Goal: Task Accomplishment & Management: Manage account settings

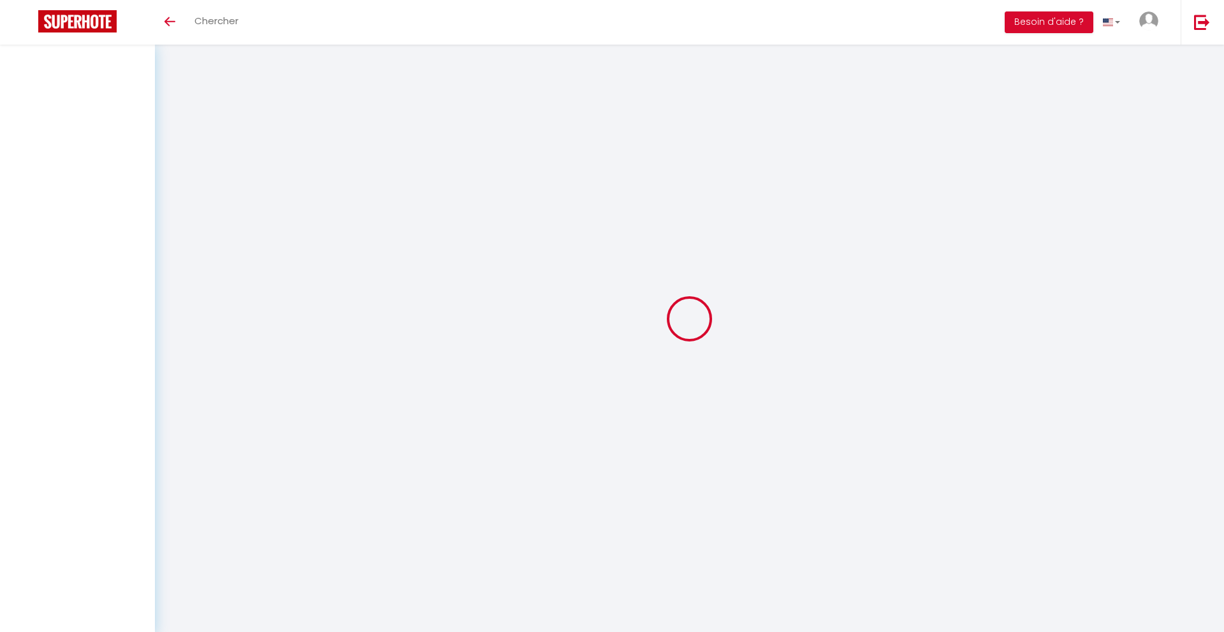
select select
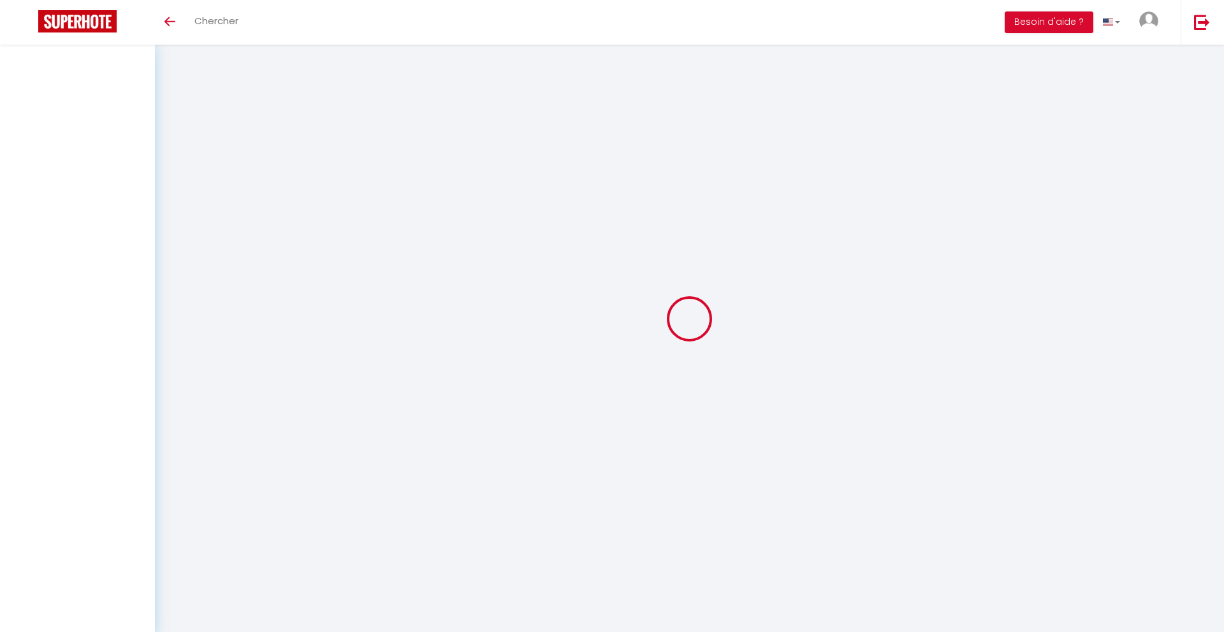
select select
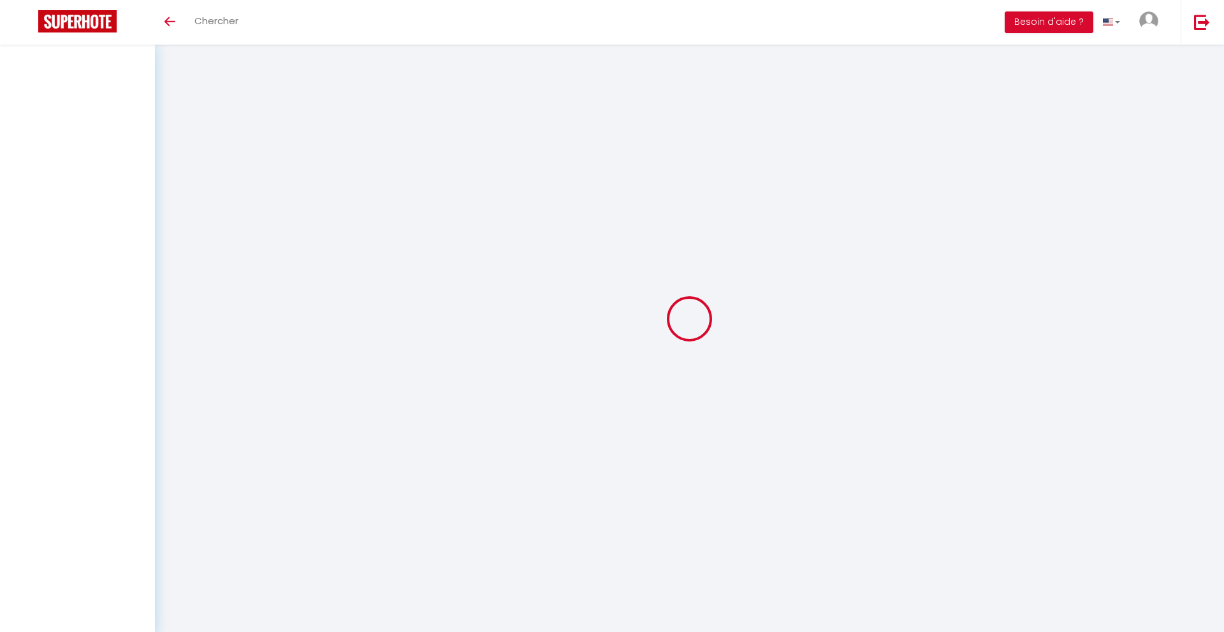
checkbox input "false"
select select
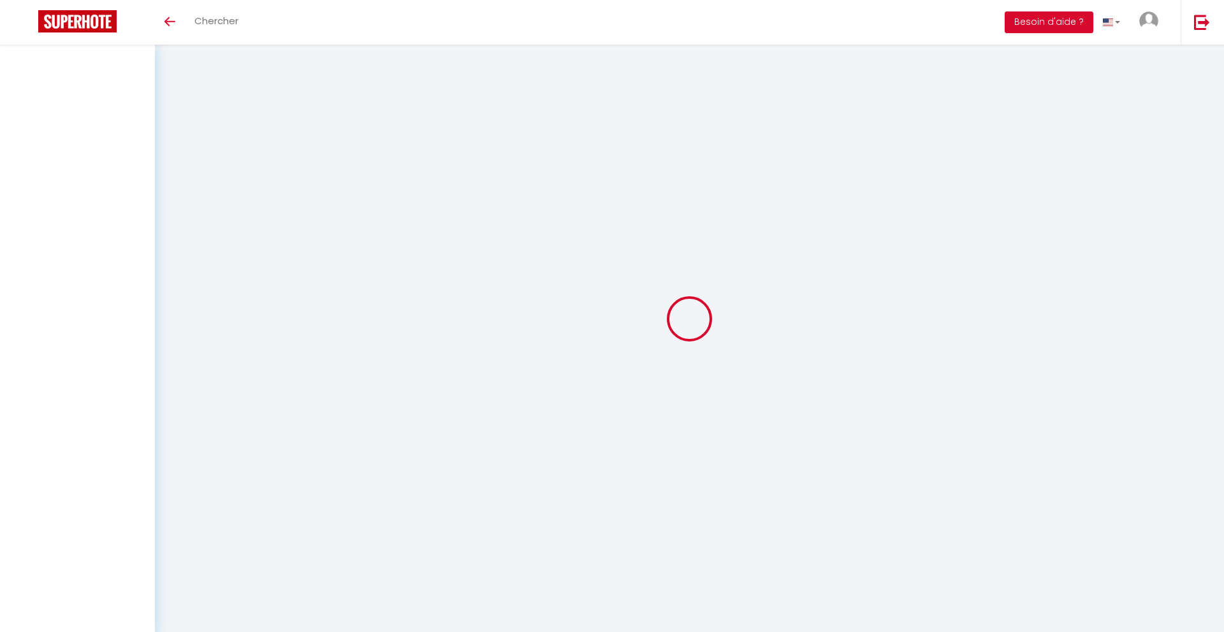
select select
checkbox input "false"
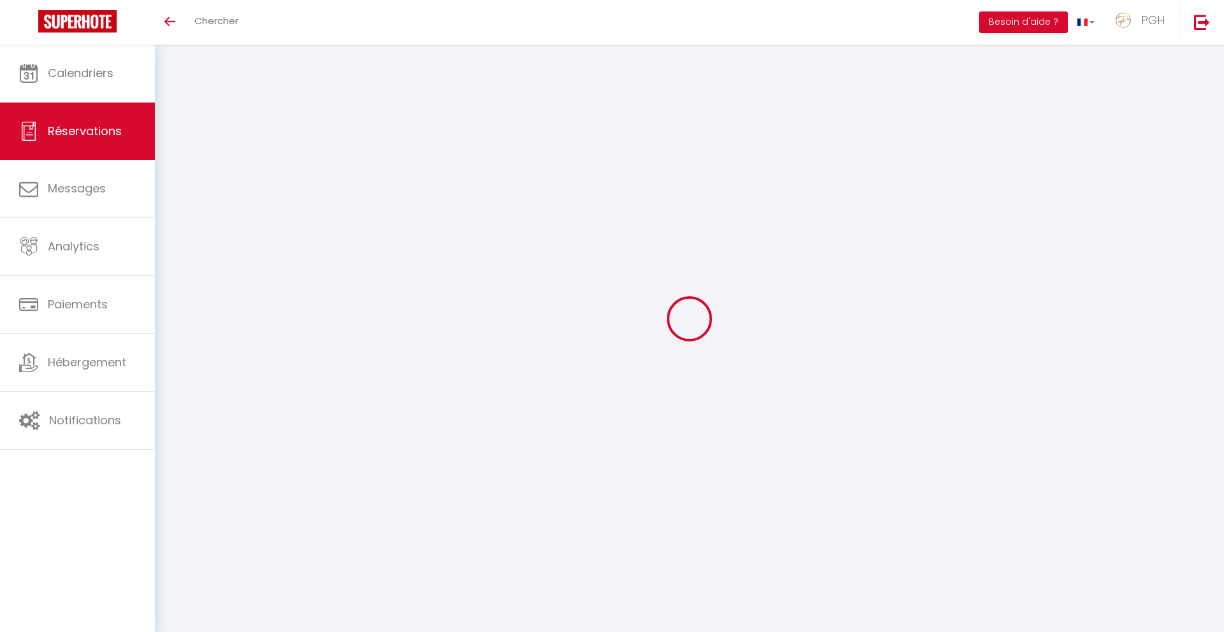
type input "[PERSON_NAME]"
type input "Eyerund"
type input "[PERSON_NAME][EMAIL_ADDRESS][DOMAIN_NAME]"
type input "[PHONE_NUMBER]"
type input "71640"
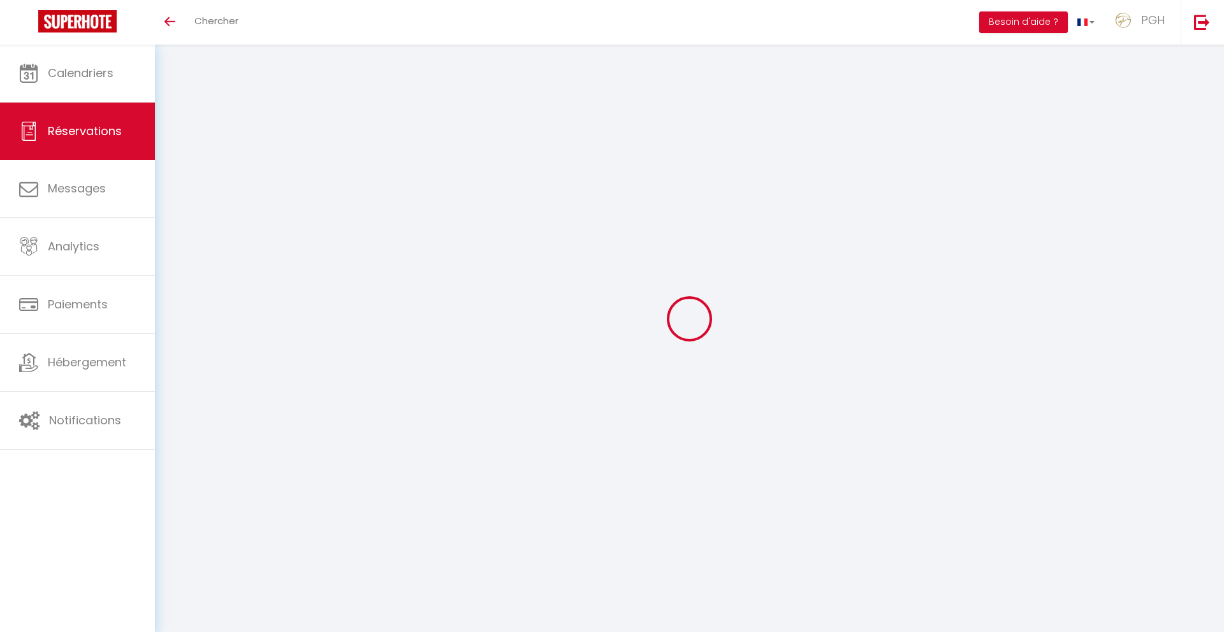
type input "[STREET_ADDRESS]"
type input "[GEOGRAPHIC_DATA]"
select select "DE"
select select "66293"
select select "1"
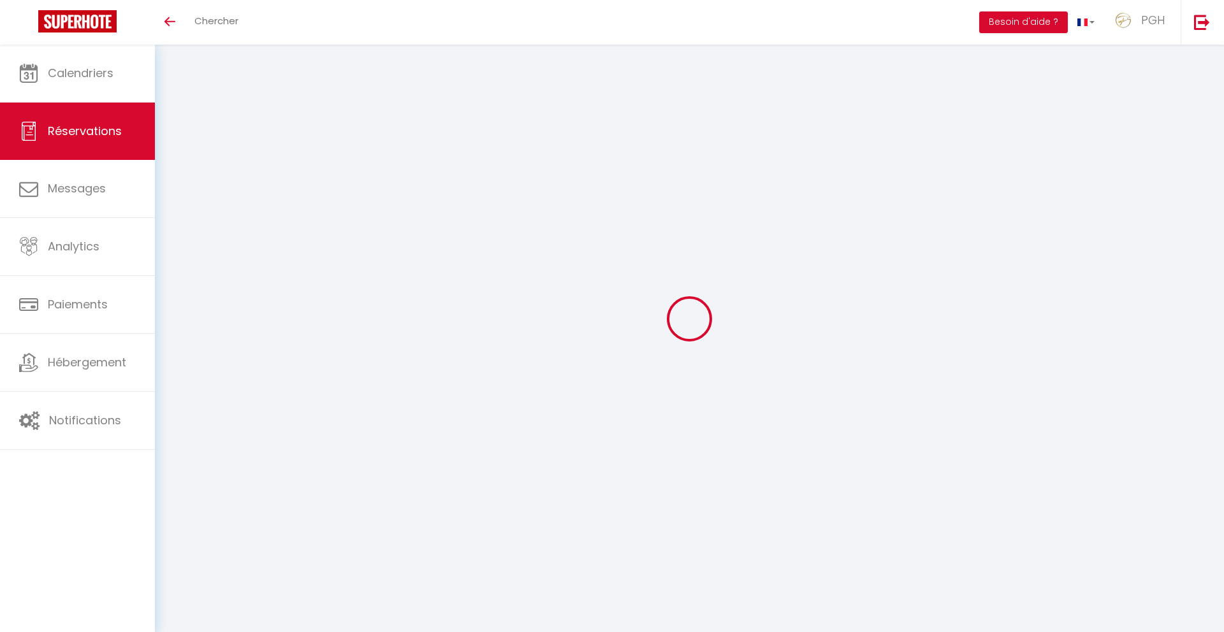
type input "Mar 26 Août 2025"
select select
type input "Dim 07 Septembre 2025"
select select
type input "2"
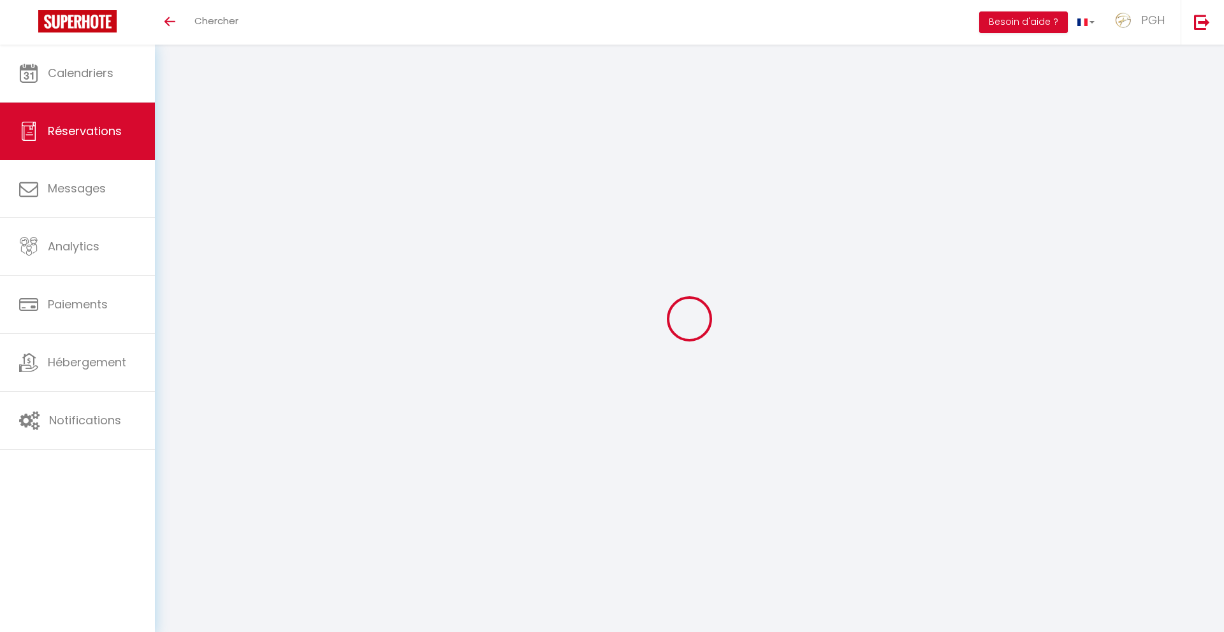
select select "12"
select select "15"
type input "1971"
checkbox input "false"
type input "0"
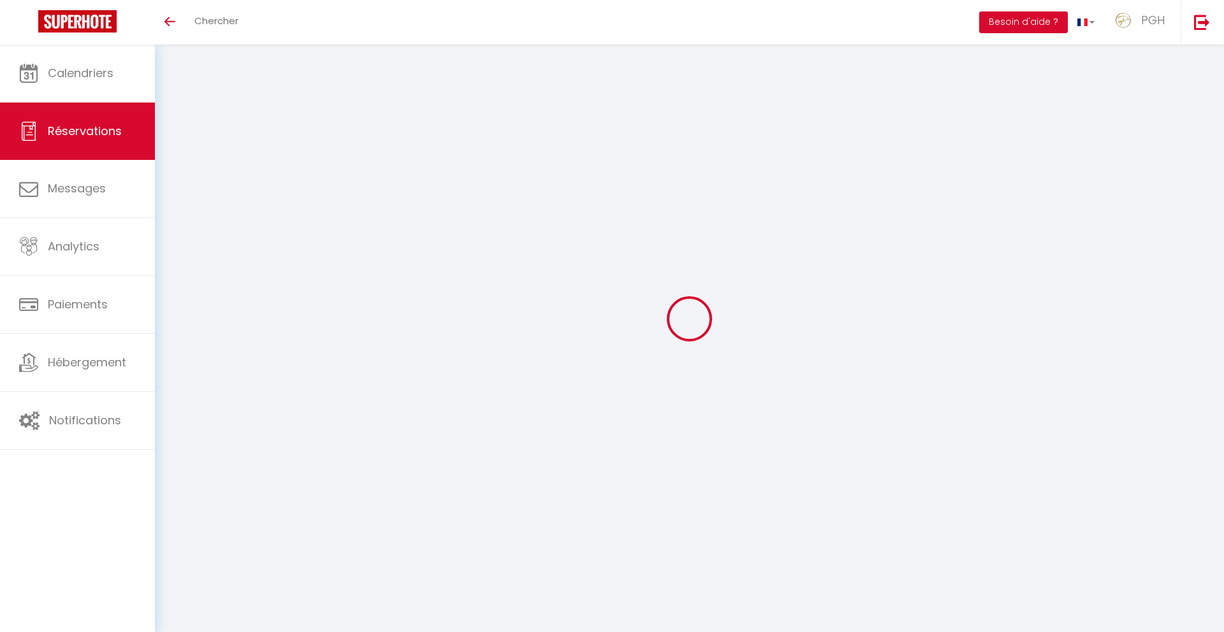
type input "90"
type input "50"
type input "0"
select select
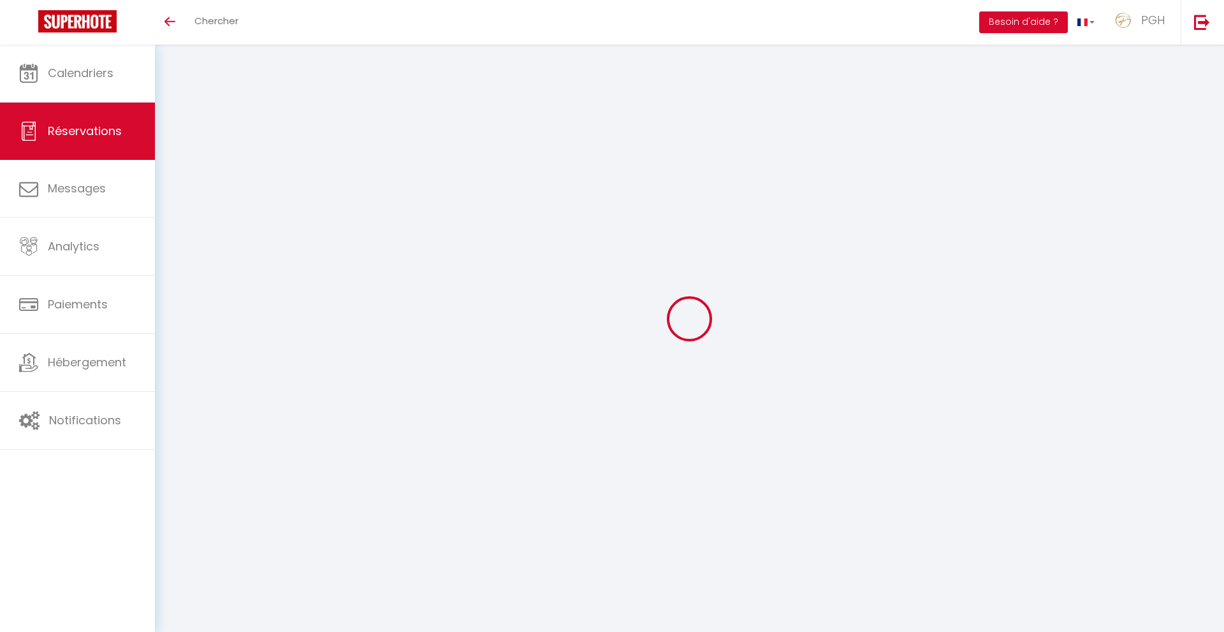
checkbox input "false"
select select
checkbox input "false"
select select
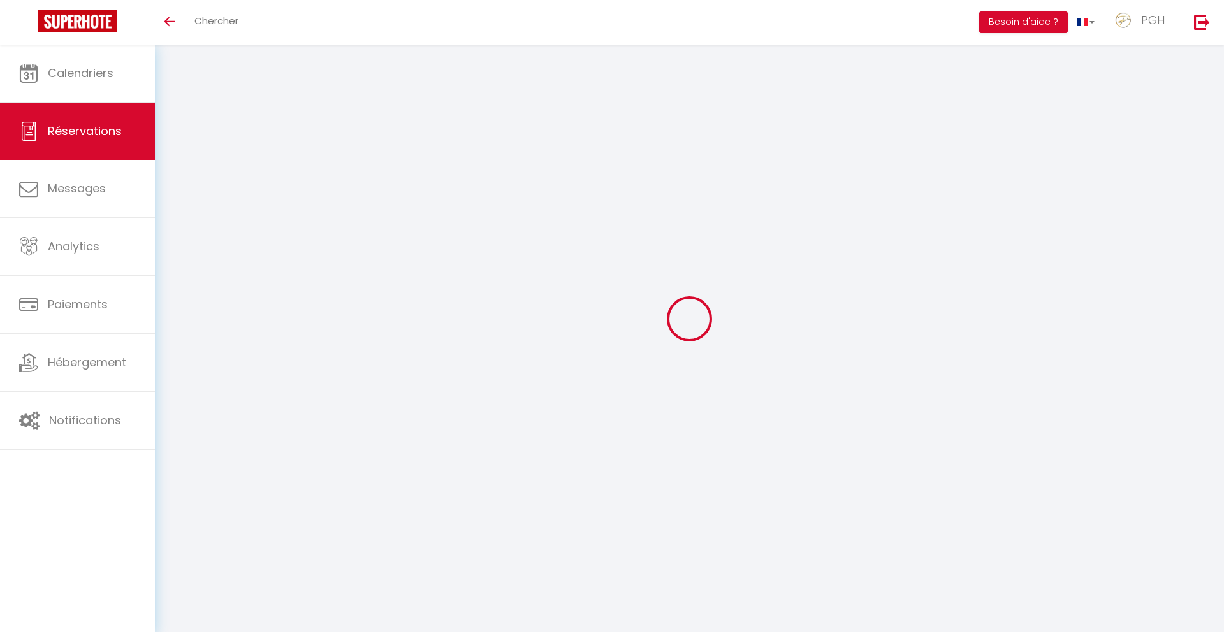
select select
checkbox input "false"
select select
checkbox input "false"
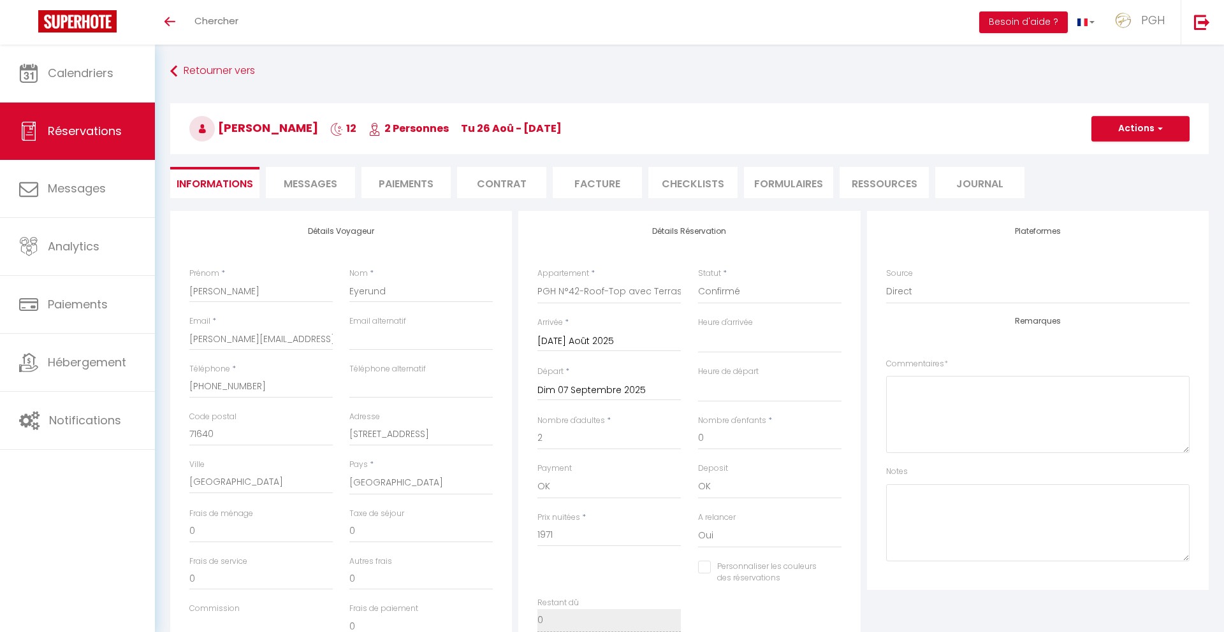
type input "140"
select select
checkbox input "false"
select select "17:30"
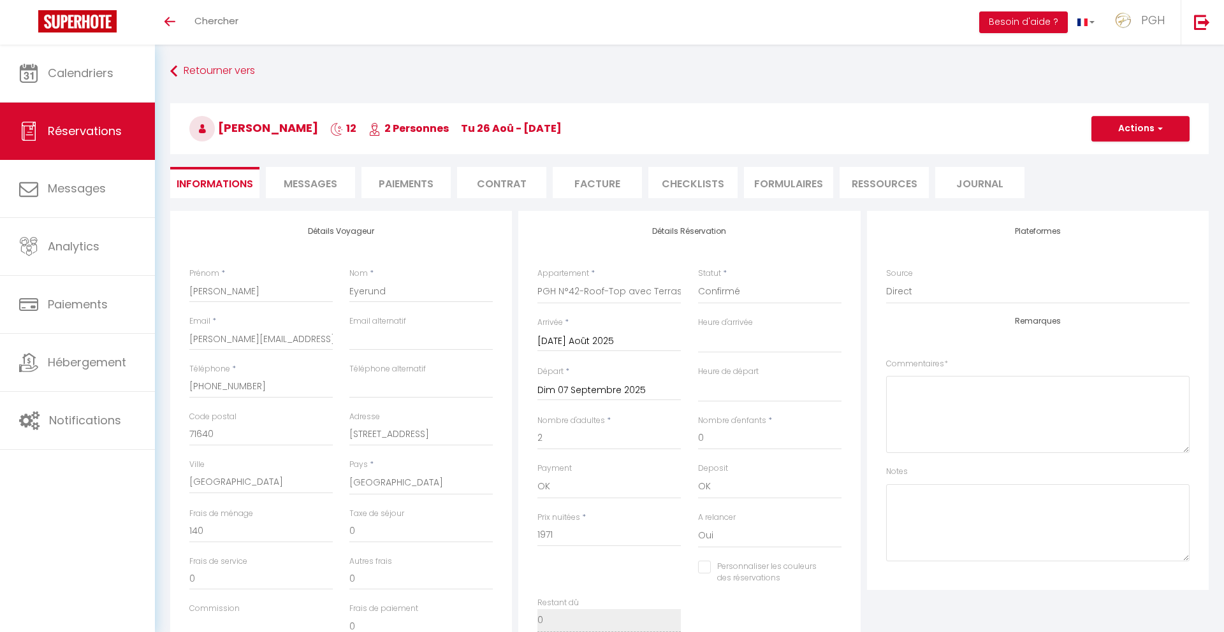
select select "07:00"
click at [217, 17] on span "Chercher" at bounding box center [216, 20] width 44 height 13
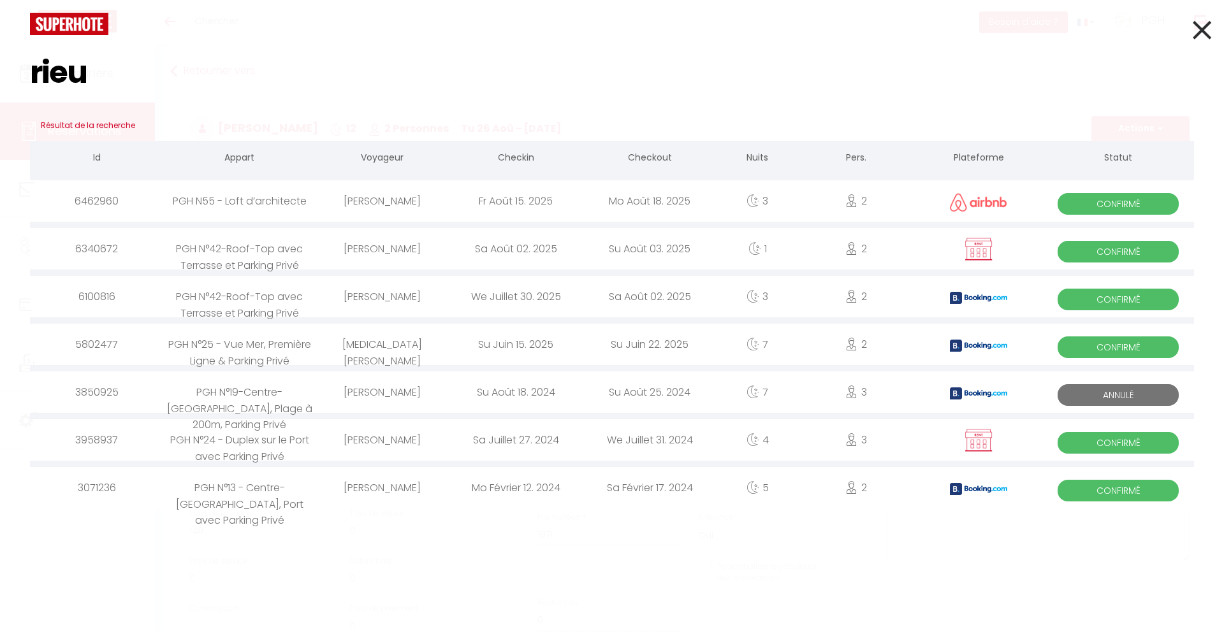
type input "rieu"
click at [431, 252] on div "Rieu Sébastien" at bounding box center [382, 248] width 134 height 41
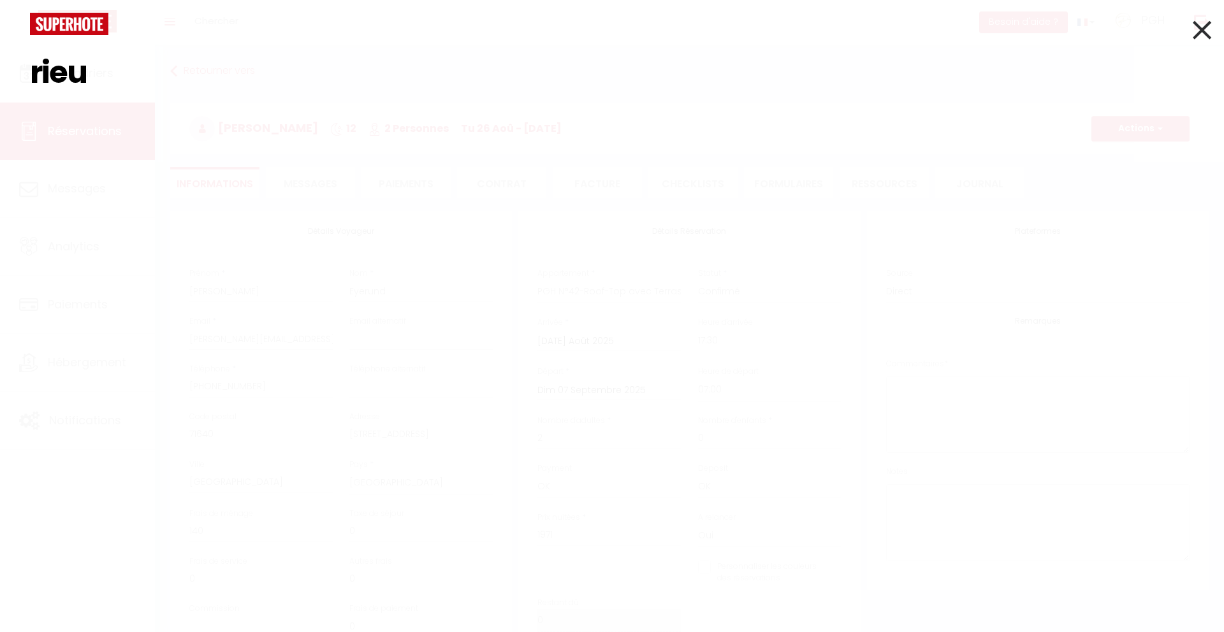
checkbox input "false"
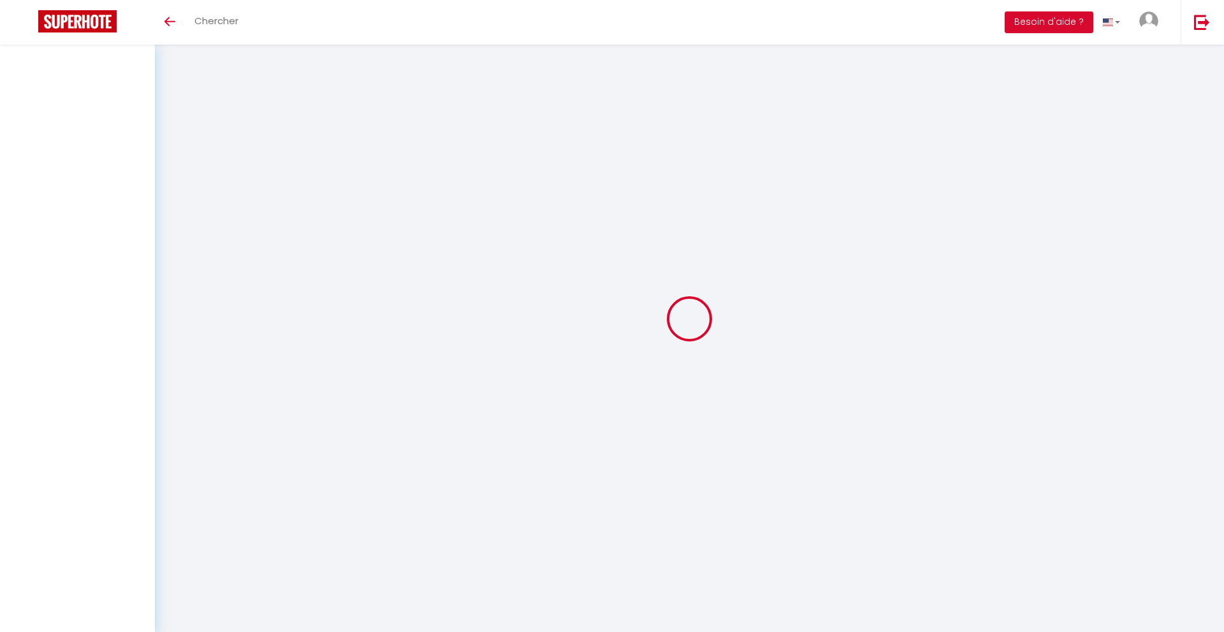
select select
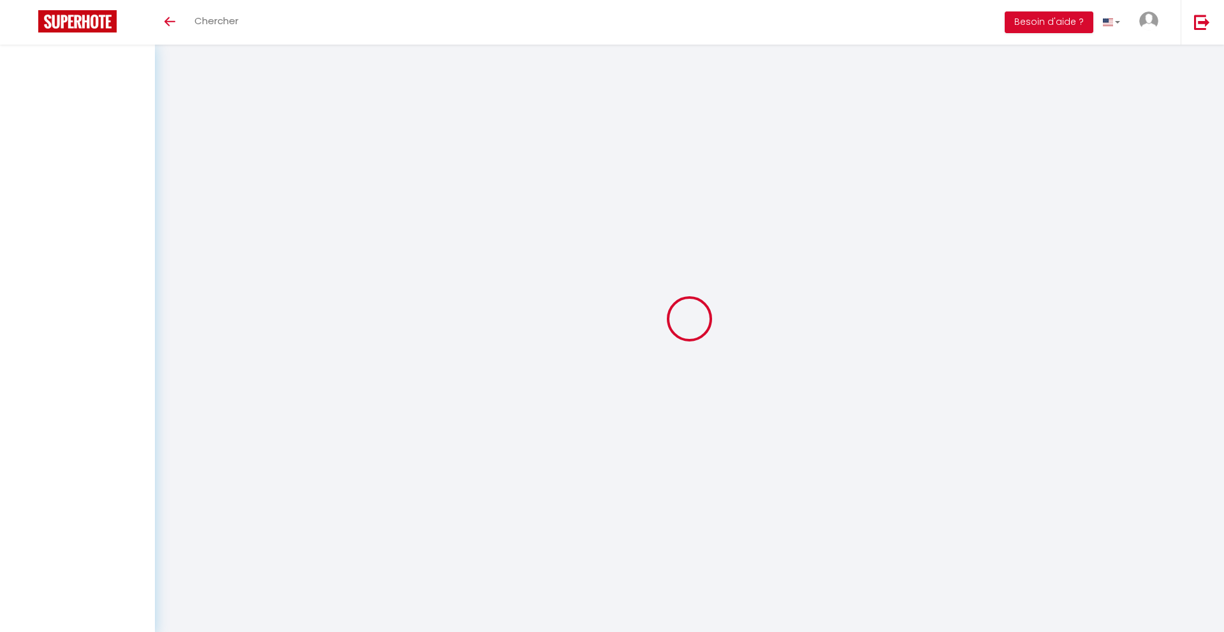
select select
checkbox input "false"
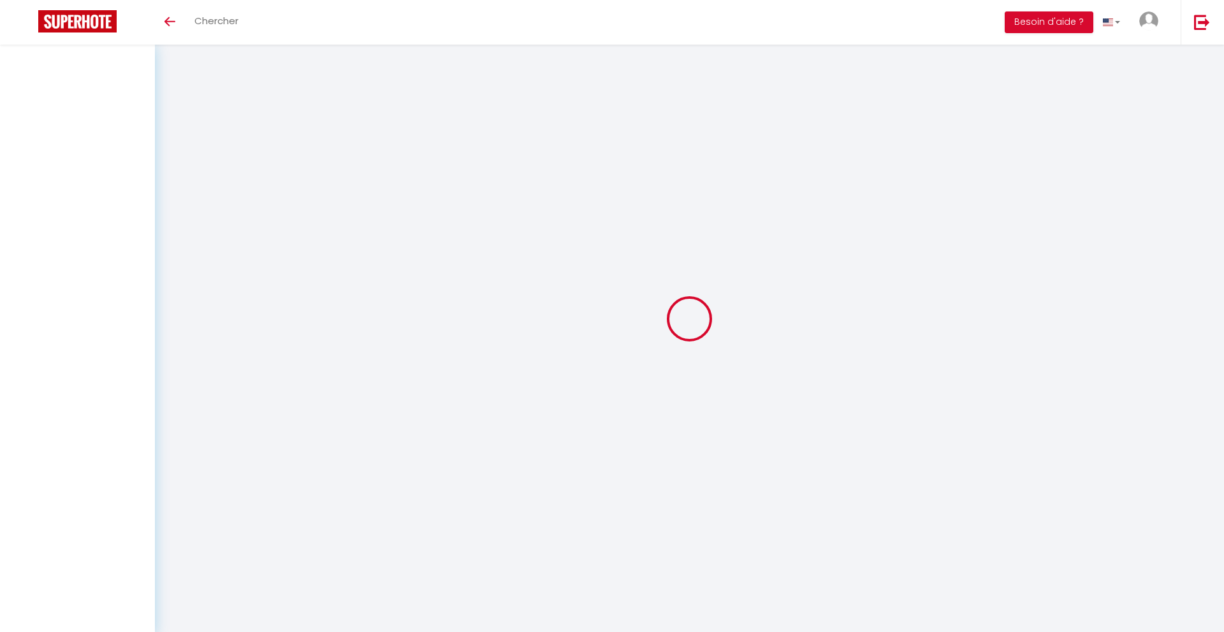
select select
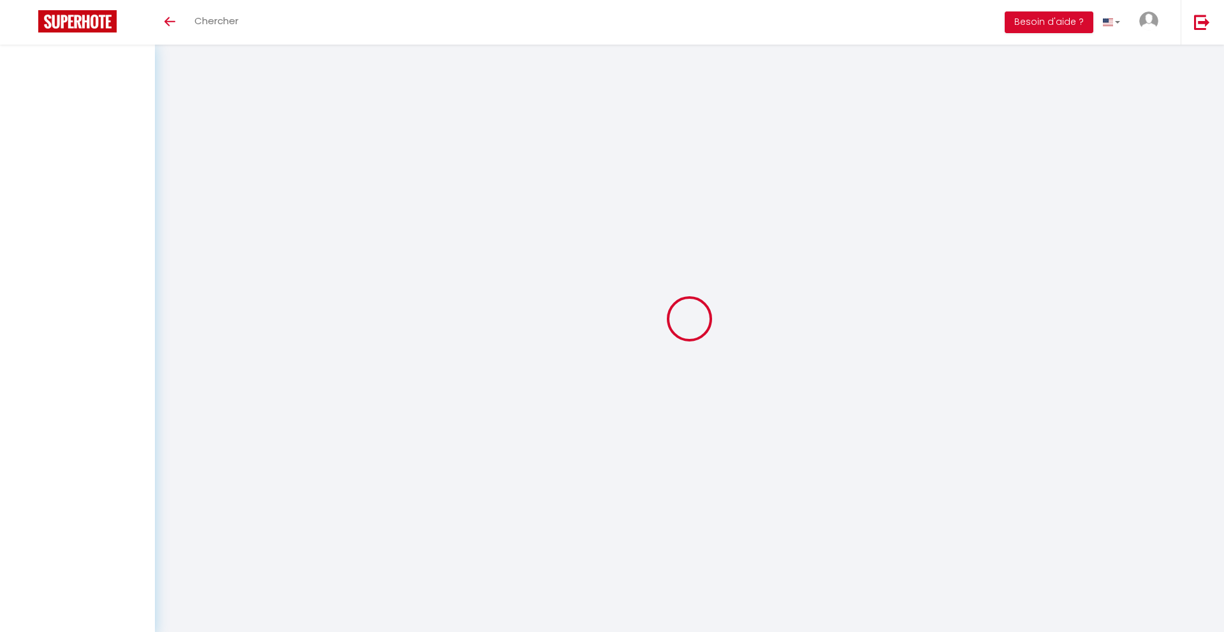
select select
checkbox input "false"
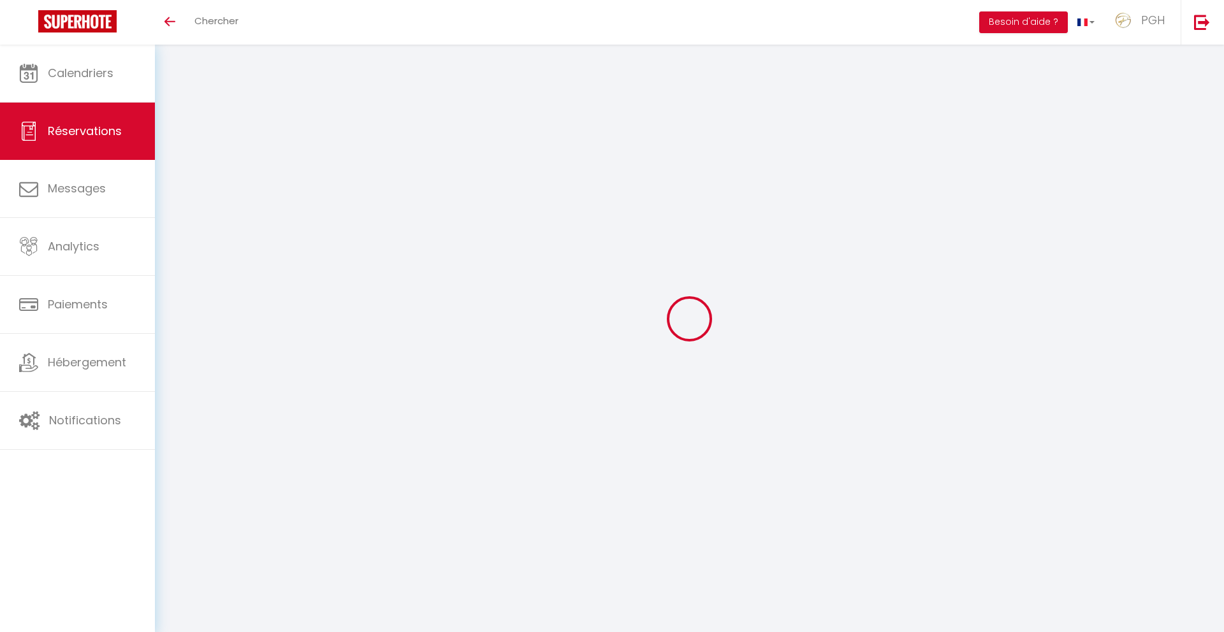
select select
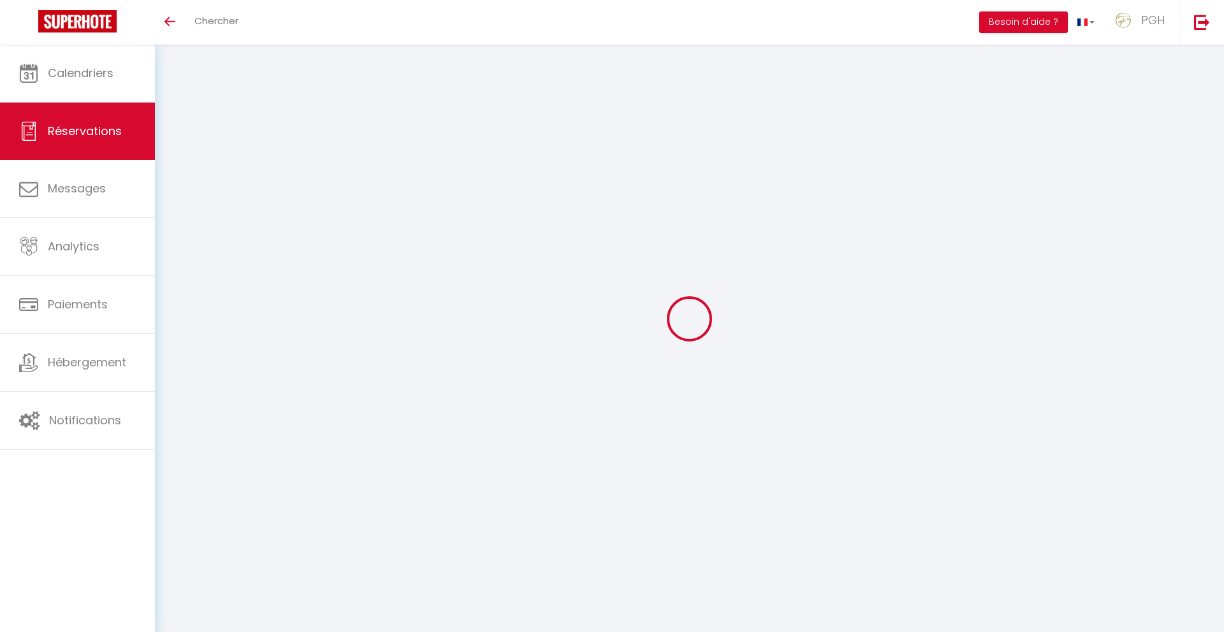
select select
checkbox input "false"
select select
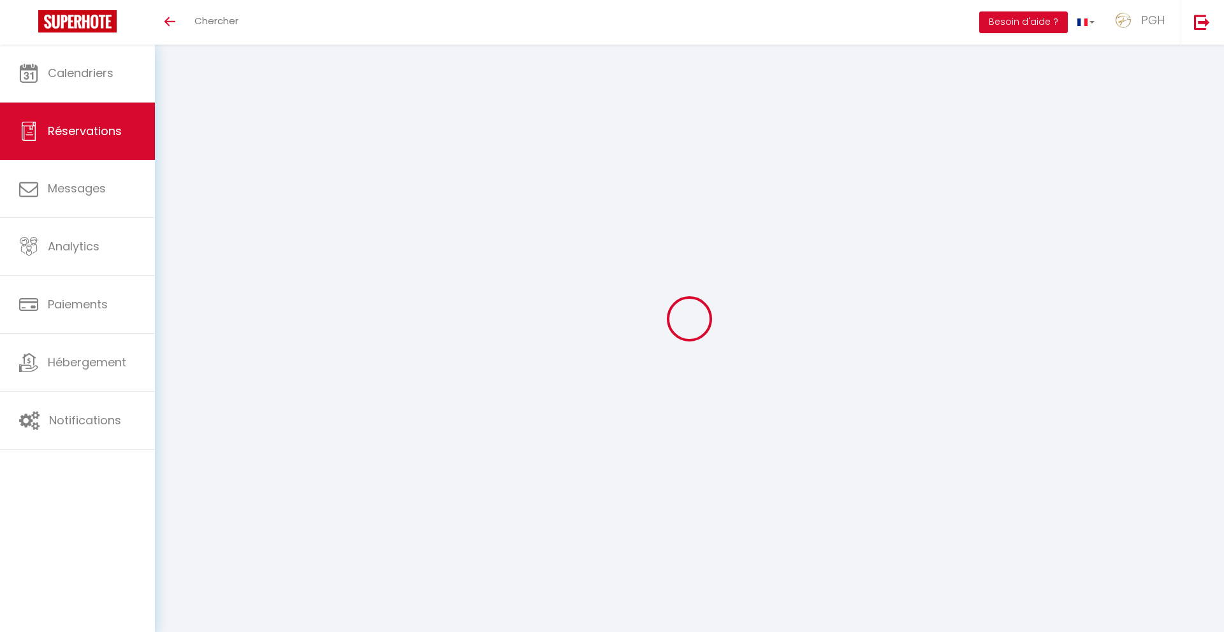
select select
checkbox input "false"
select select
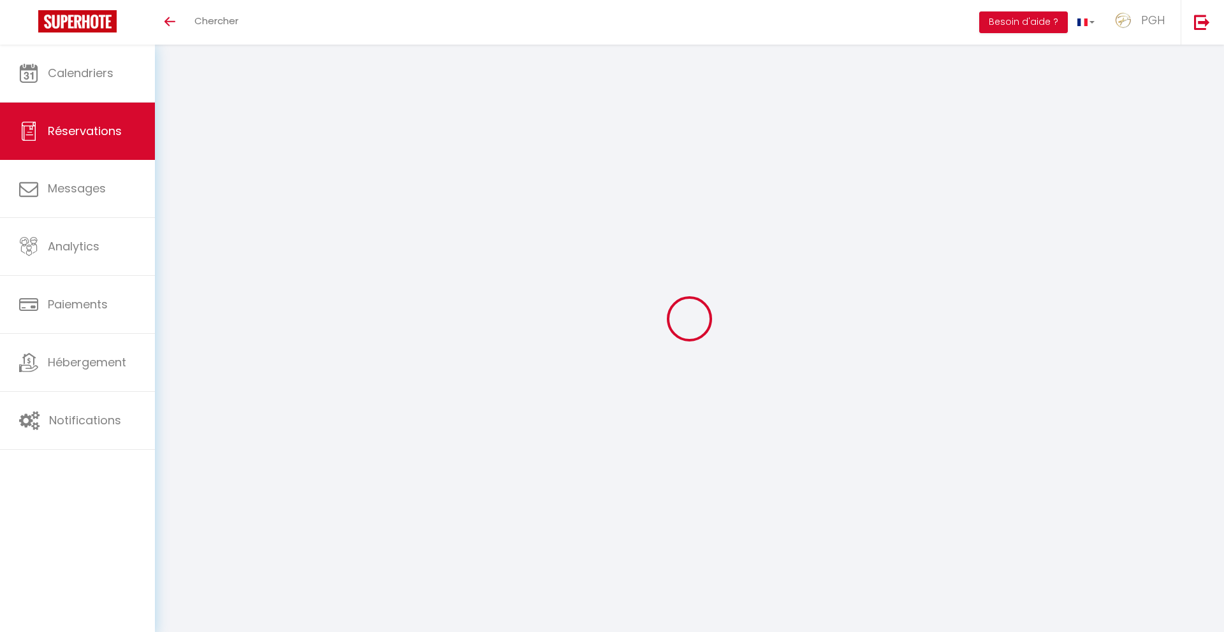
type input "Rieu"
type input "Sébastien"
type input "melissafabre@laposte.net"
type input "+33764707389"
type input "Daufage chasserades"
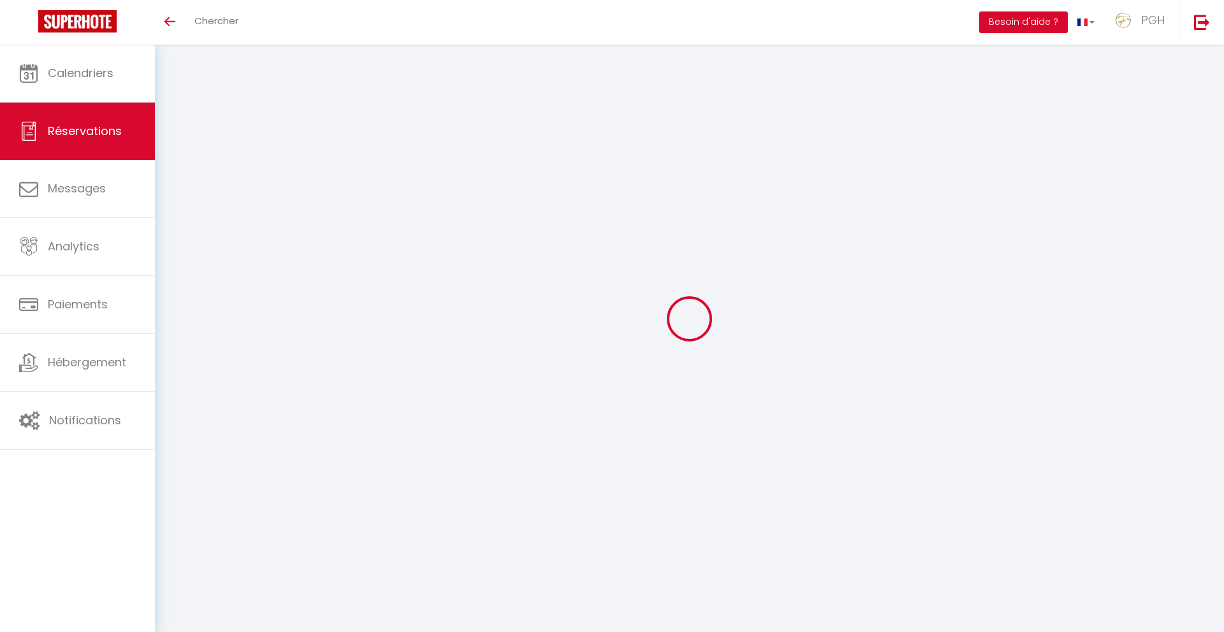
type input "Mont Lozère et goulet"
select select "FR"
select select "66293"
select select "1"
type input "Sam 02 Août 2025"
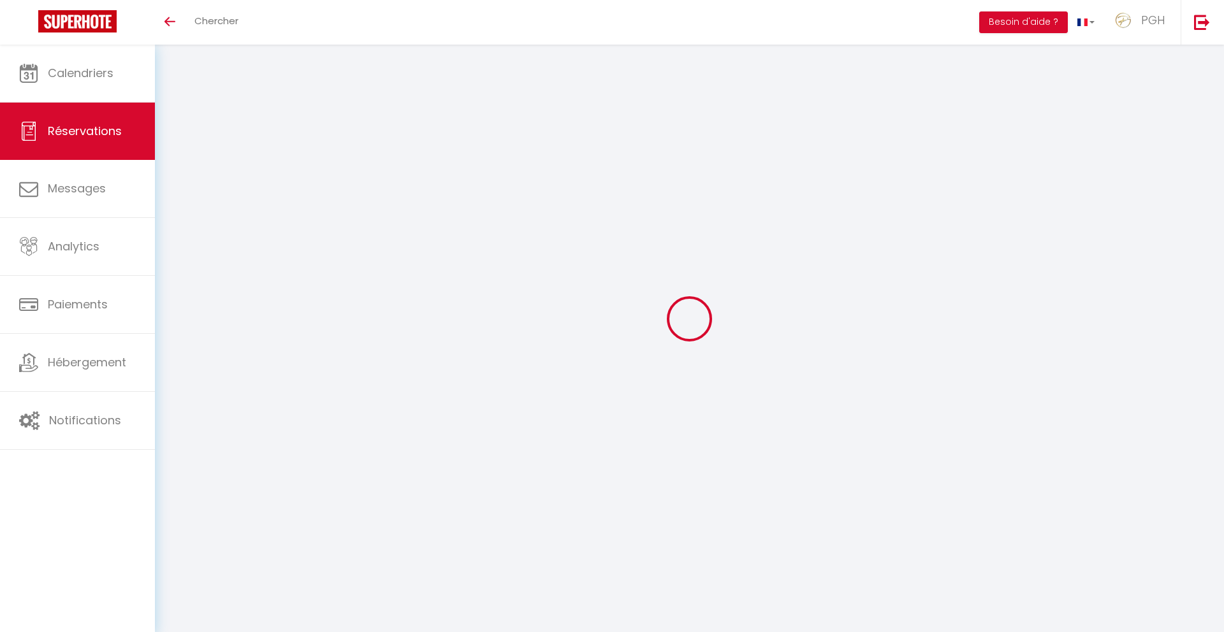
select select
type input "Dim 03 Août 2025"
select select
type input "2"
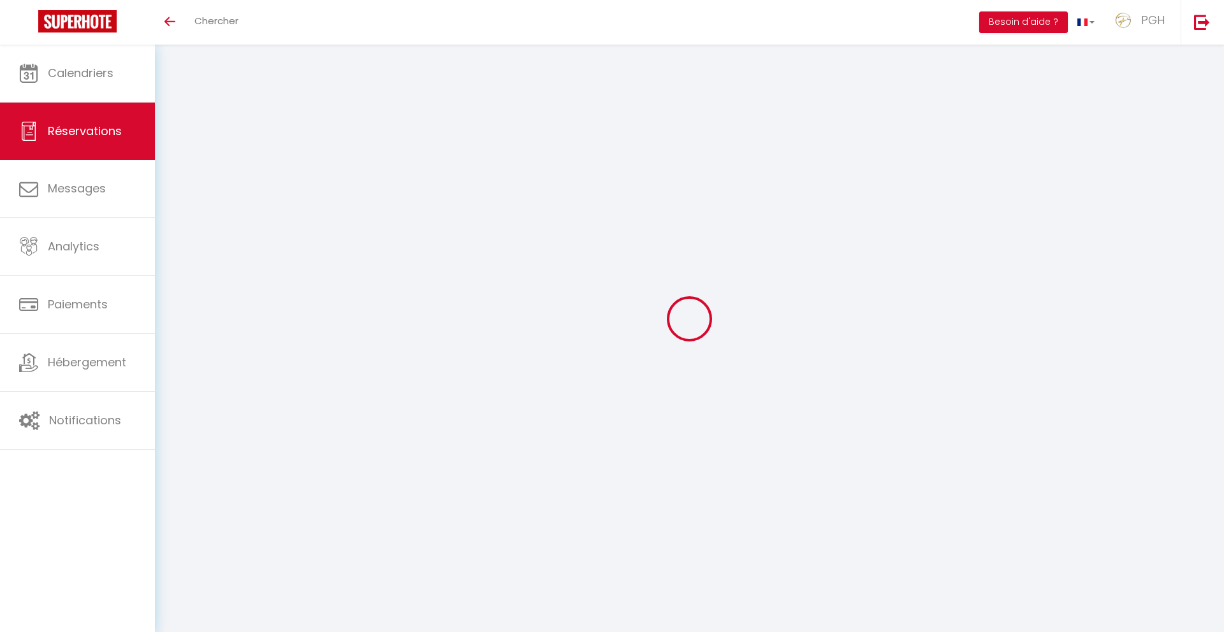
select select "12"
select select
type input "188"
checkbox input "false"
type input "0"
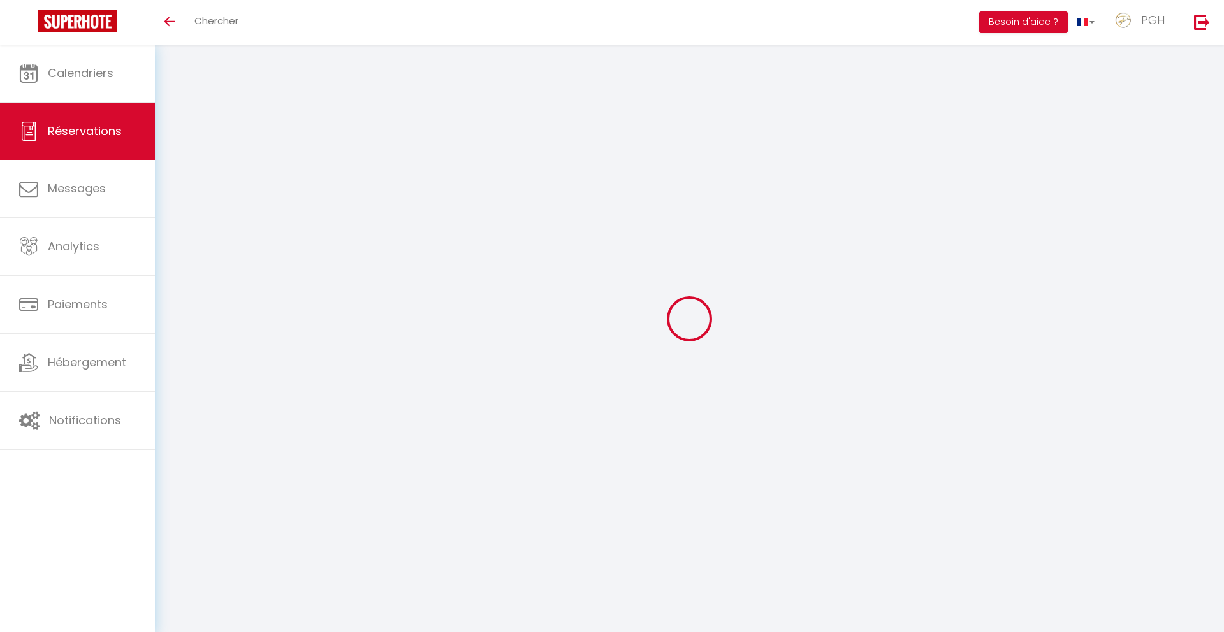
type input "90"
type input "29.08"
type input "0"
select select
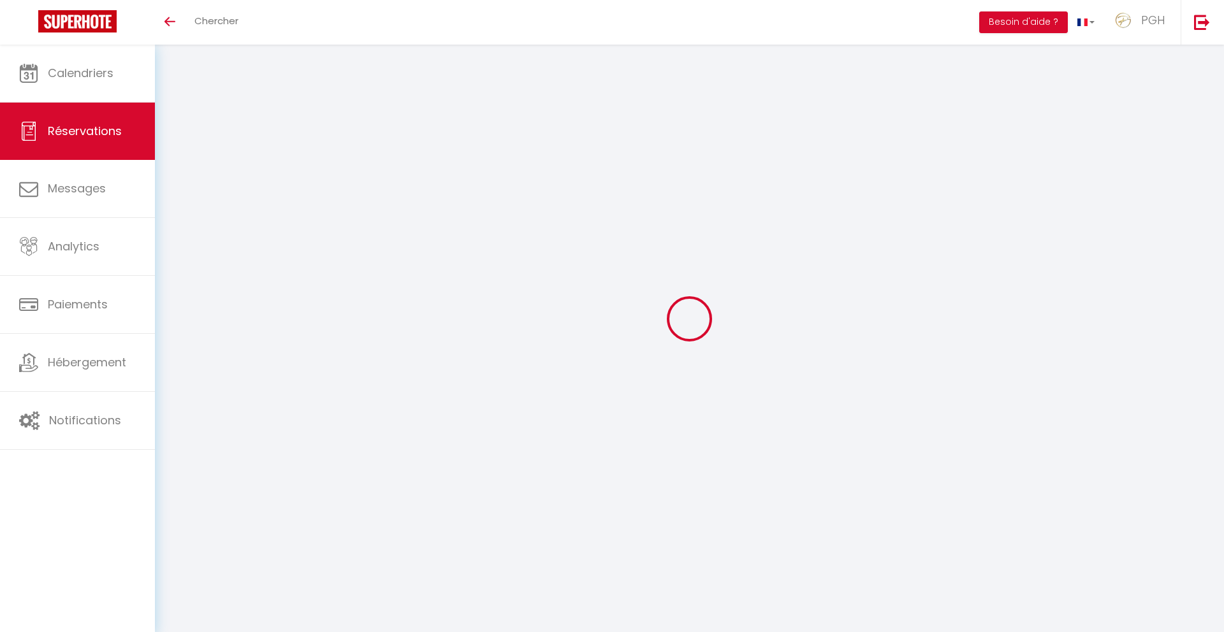
select select "14"
checkbox input "false"
select select
checkbox input "false"
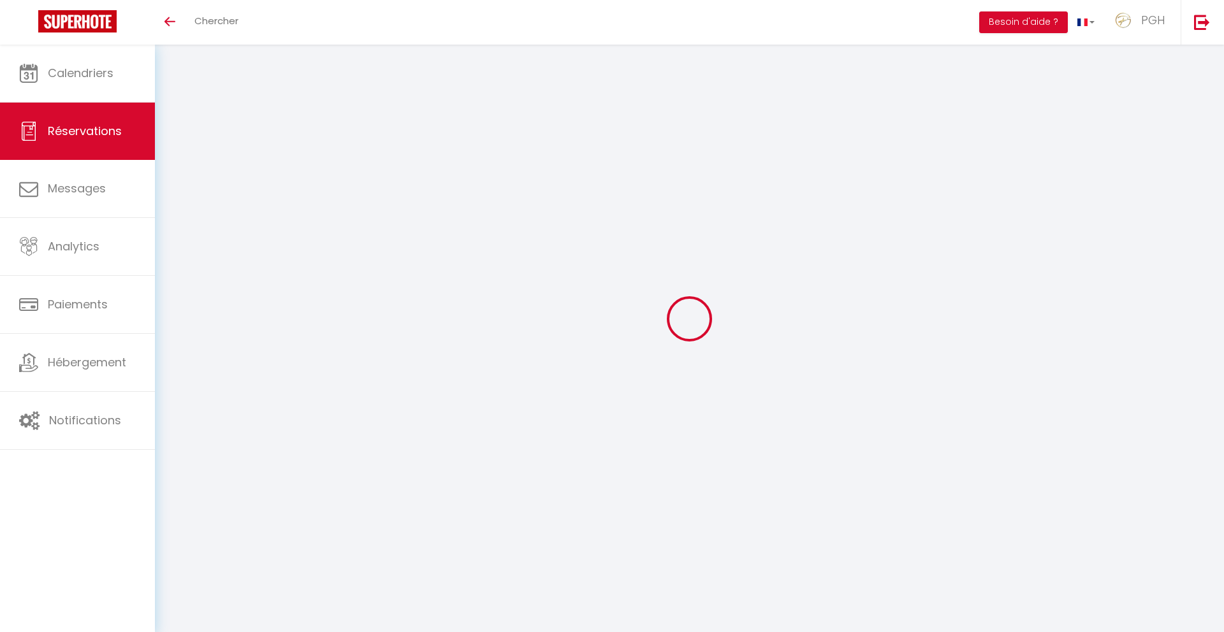
select select
checkbox input "false"
select select
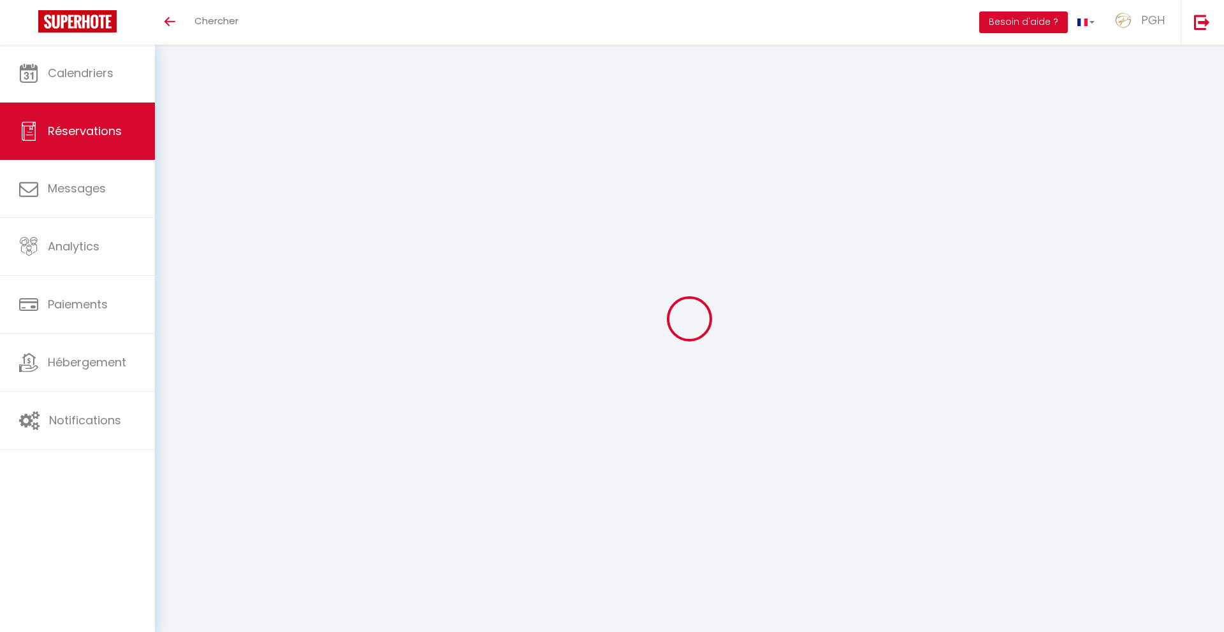
checkbox input "false"
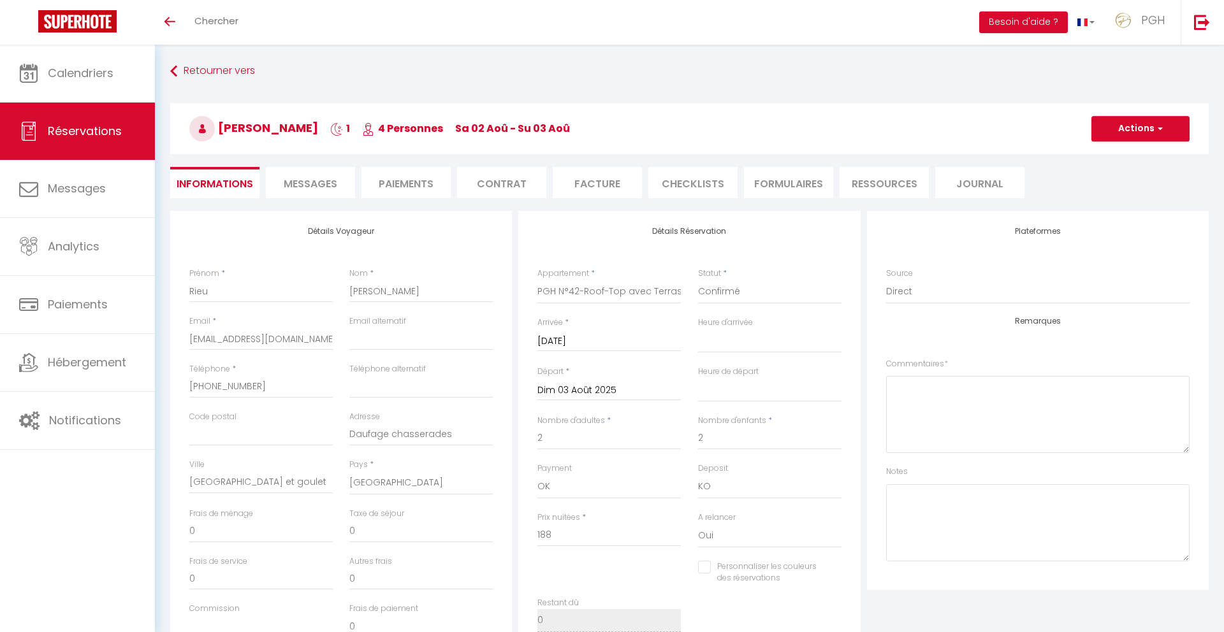
select select
checkbox input "false"
select select "16:00"
select select "10:00"
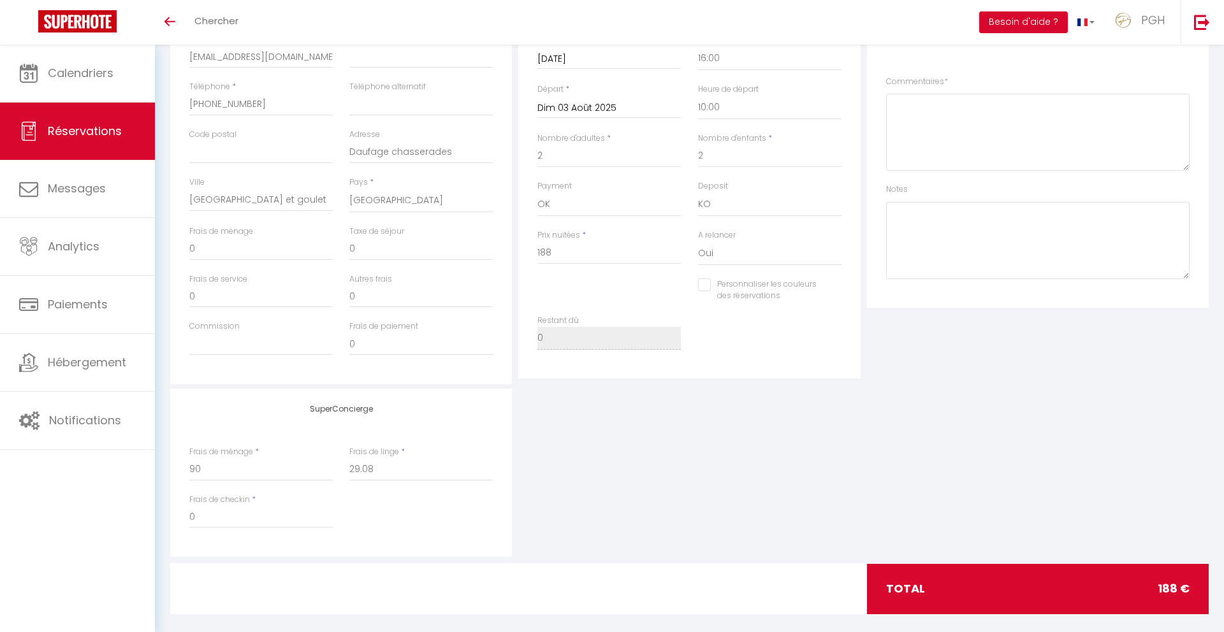
scroll to position [266, 0]
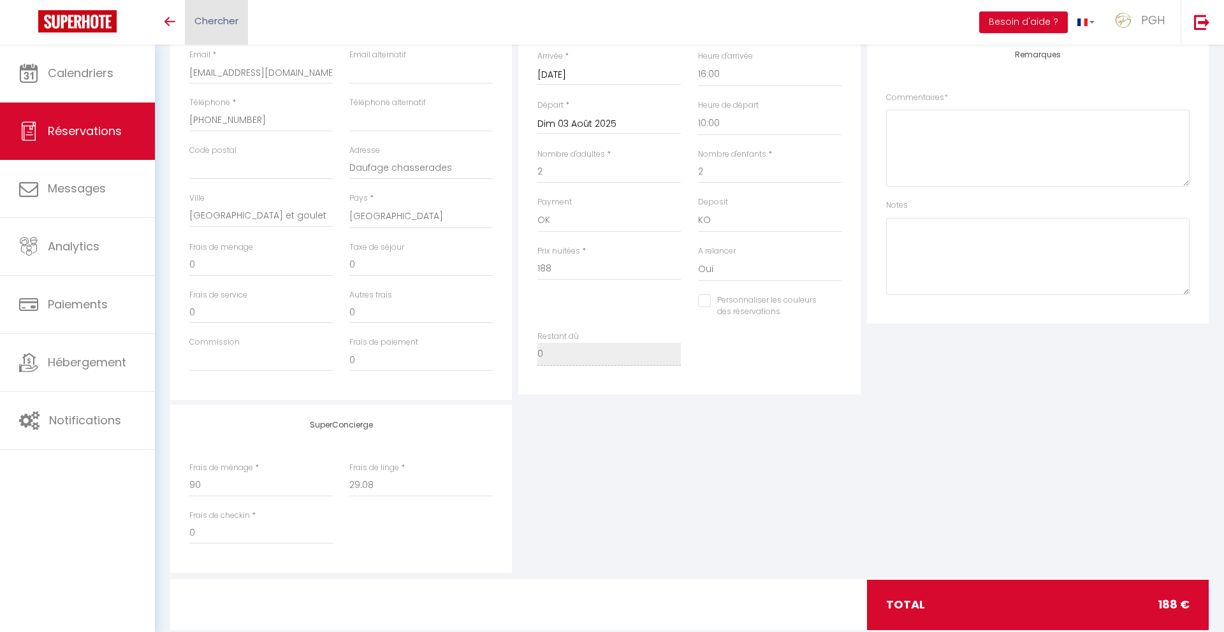
click at [213, 10] on link "Chercher" at bounding box center [216, 22] width 63 height 45
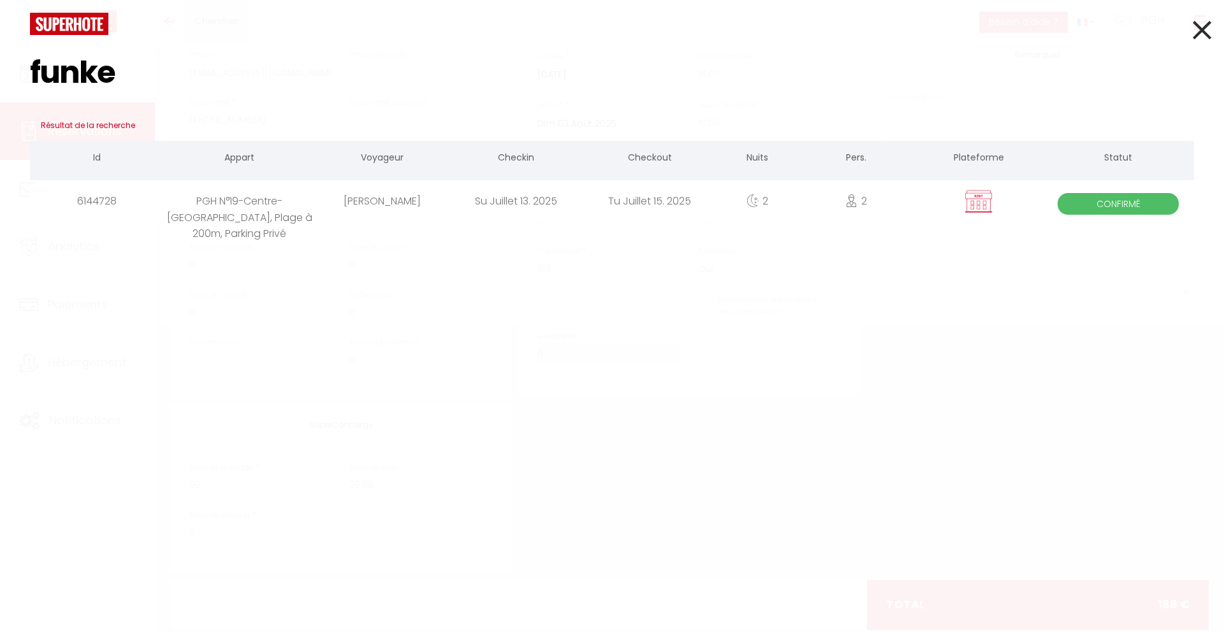
type input "funke"
click at [388, 206] on div "Thomas Funke" at bounding box center [382, 200] width 134 height 41
checkbox input "false"
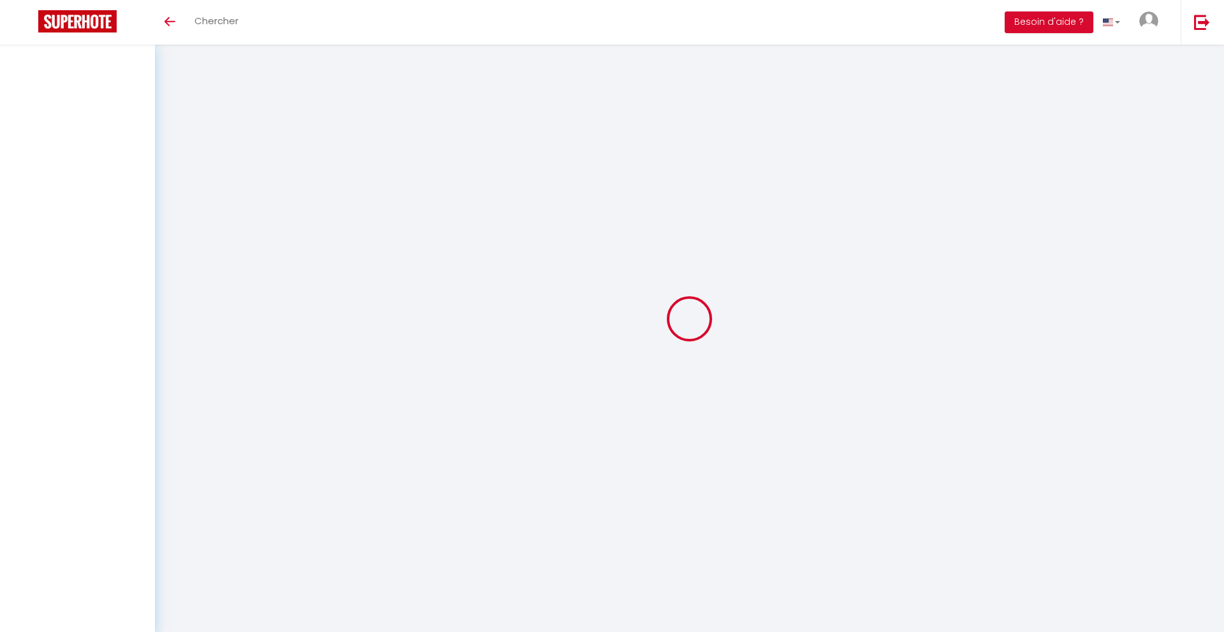
select select
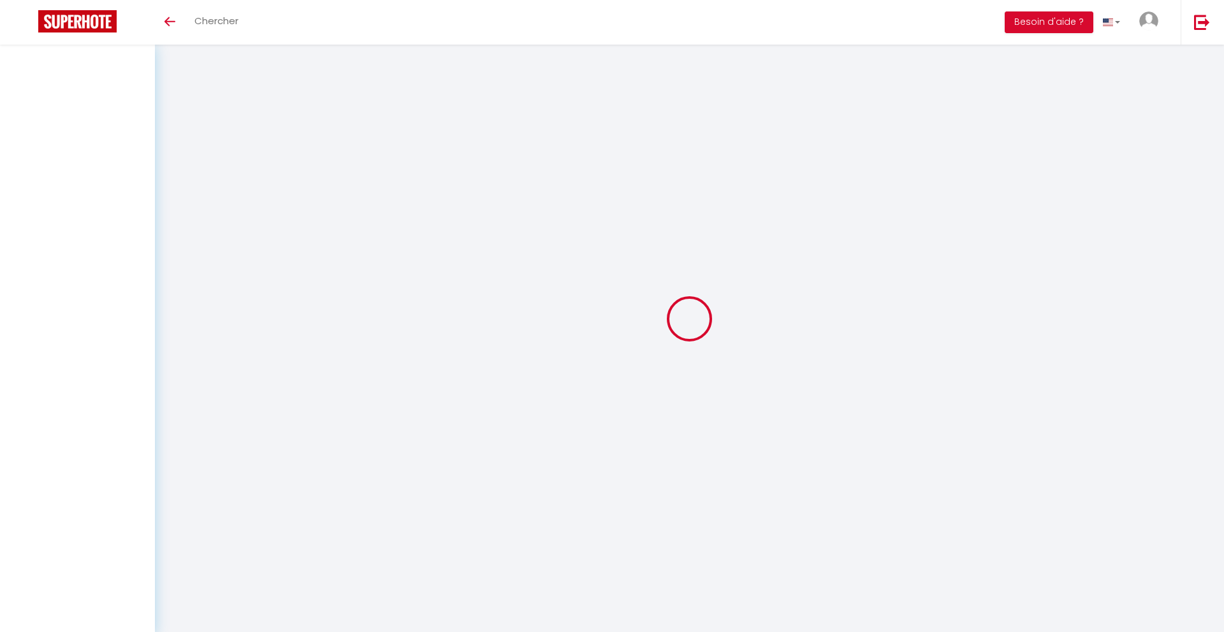
select select
checkbox input "false"
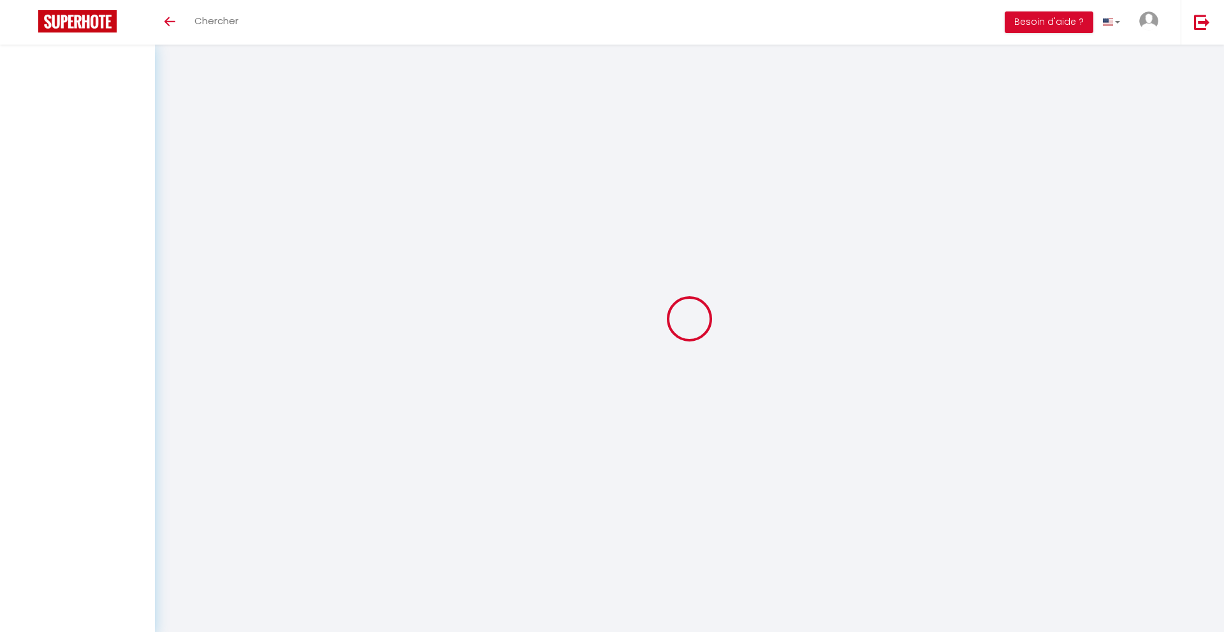
select select
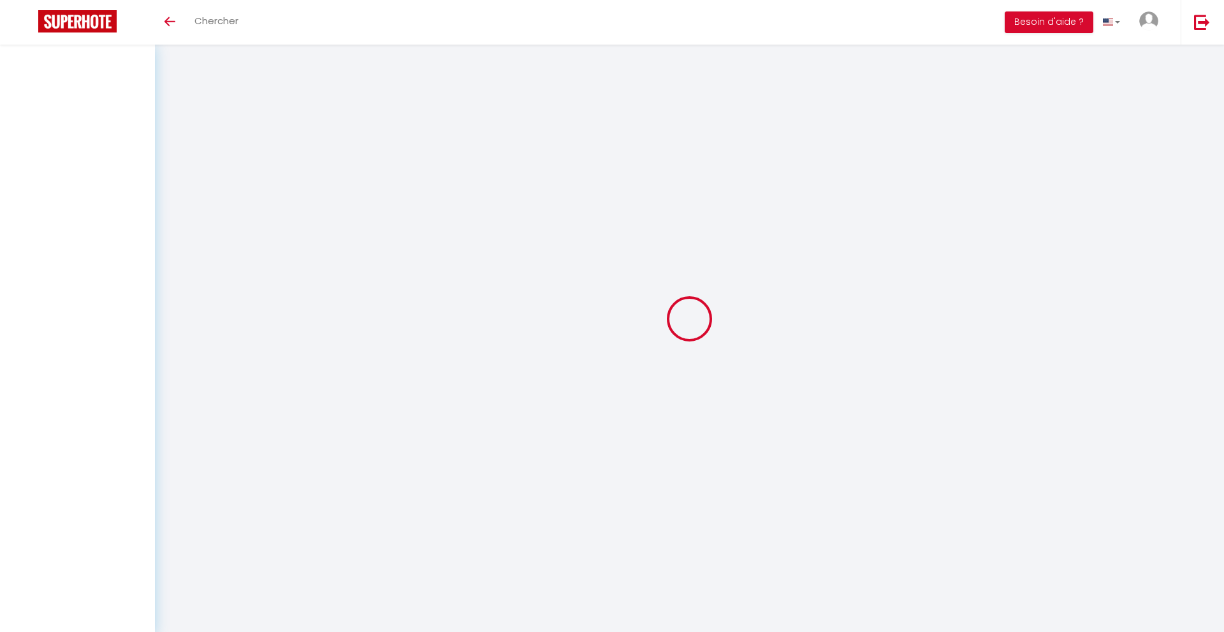
select select
checkbox input "false"
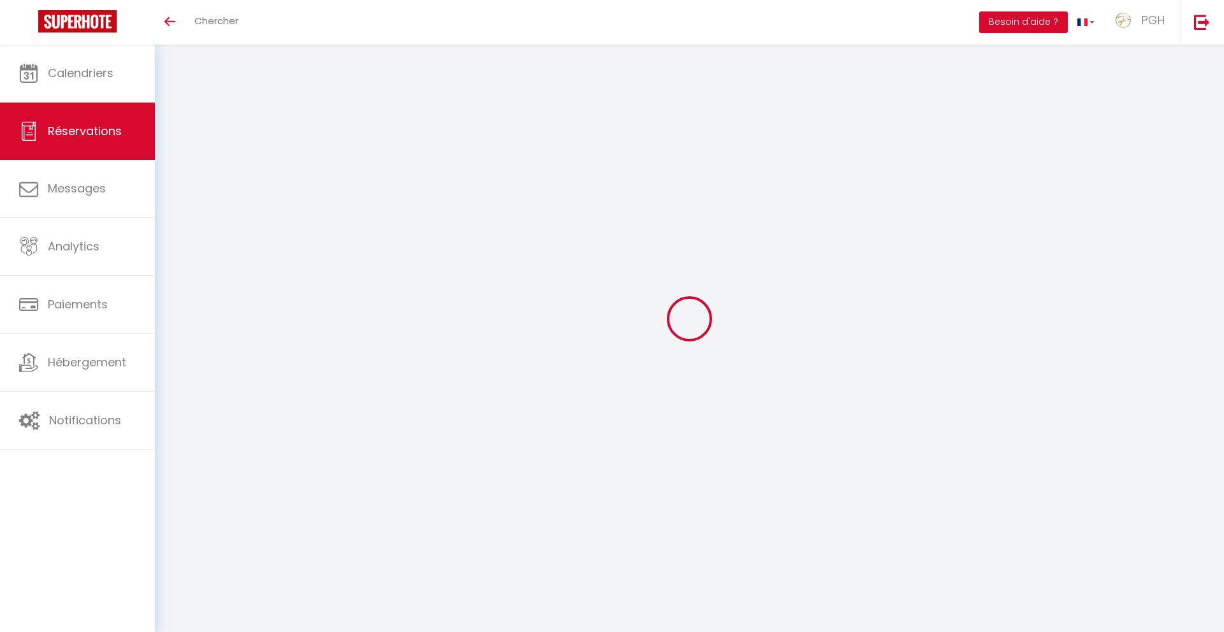
select select
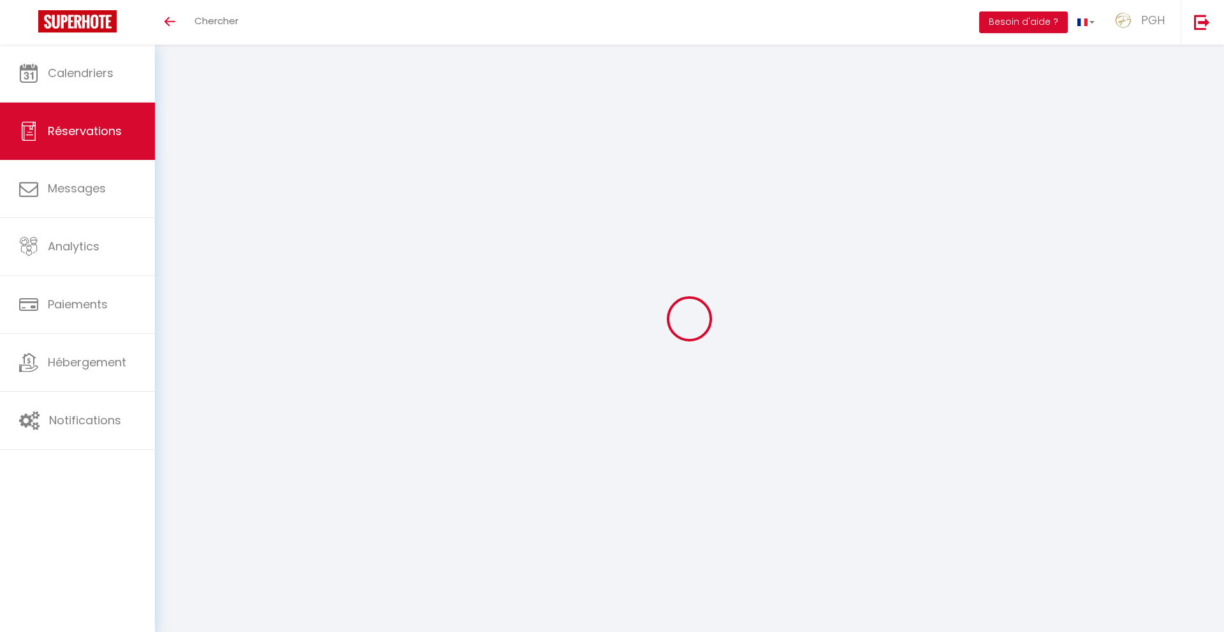
select select
checkbox input "false"
select select
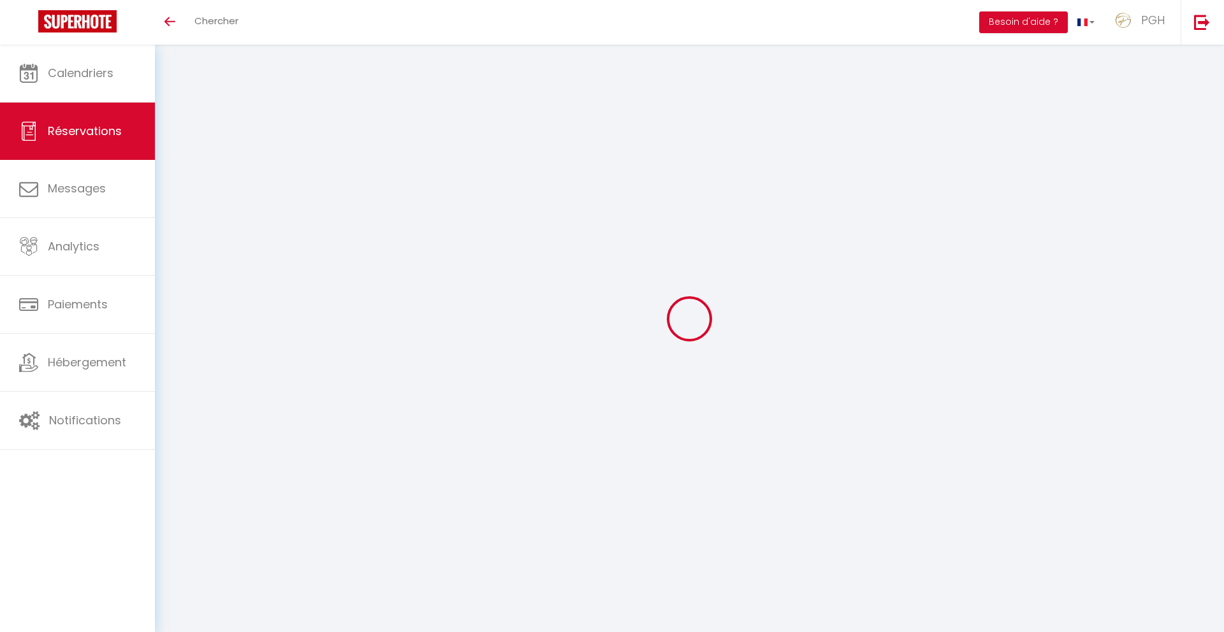
select select
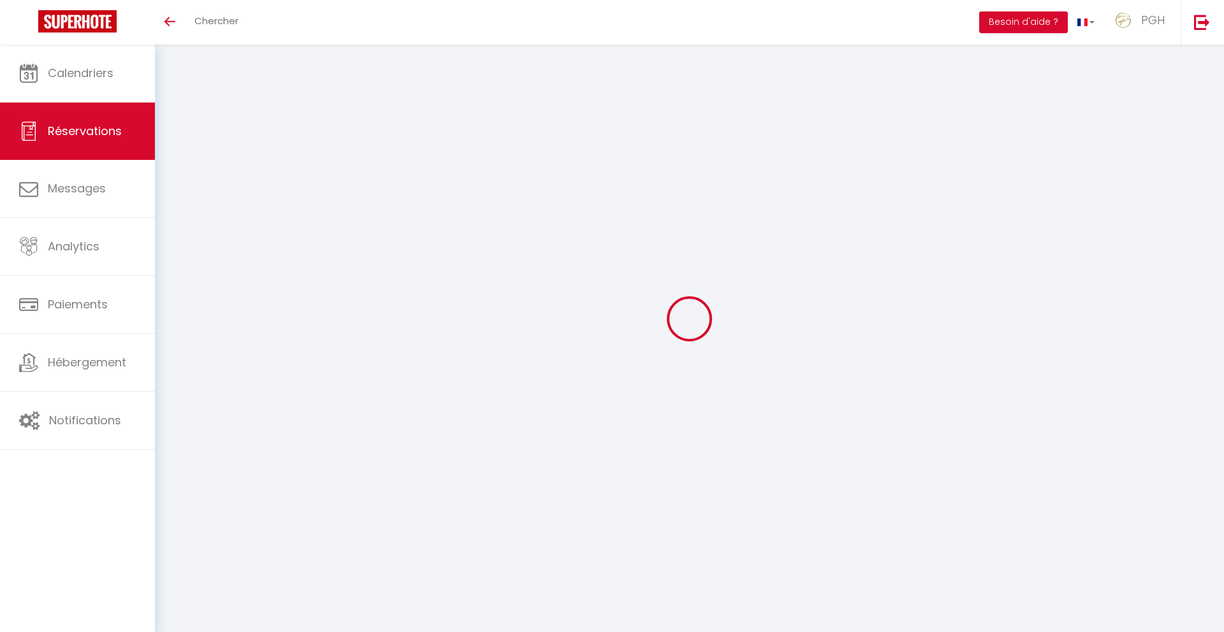
checkbox input "false"
type input "Thomas"
type input "Funke"
type input "T.funke@freenet.de"
type input "+4915732720020"
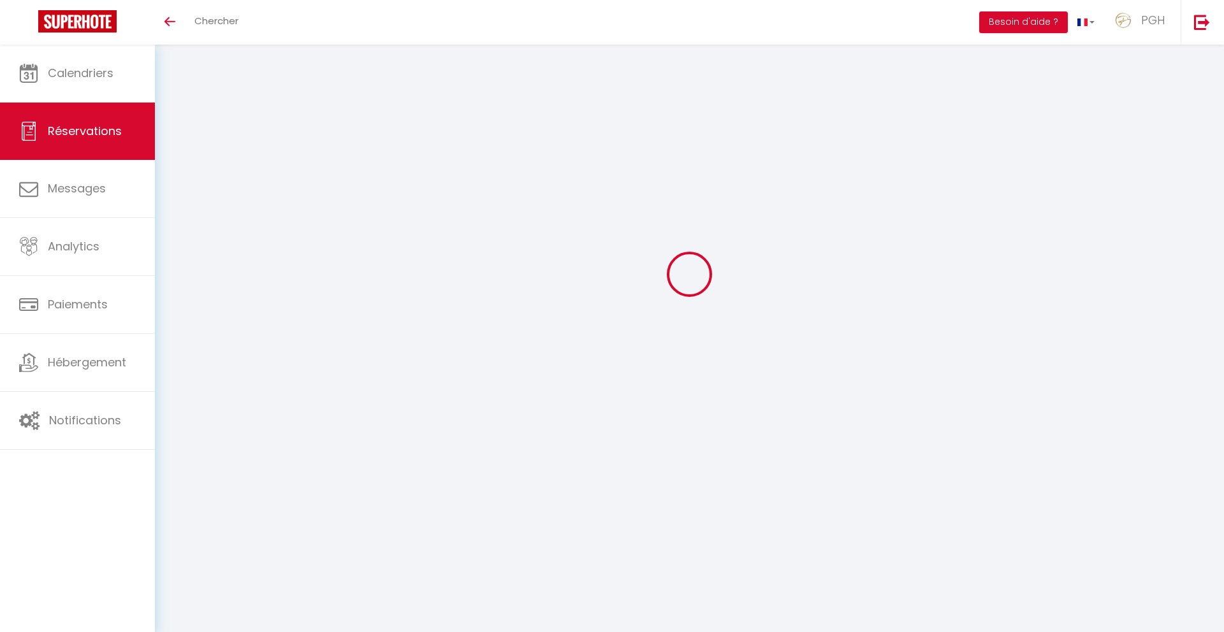
type input "40489"
type input "Bockumer Strasse 289"
type input "Duesseldorf"
select select "DE"
select select "22083"
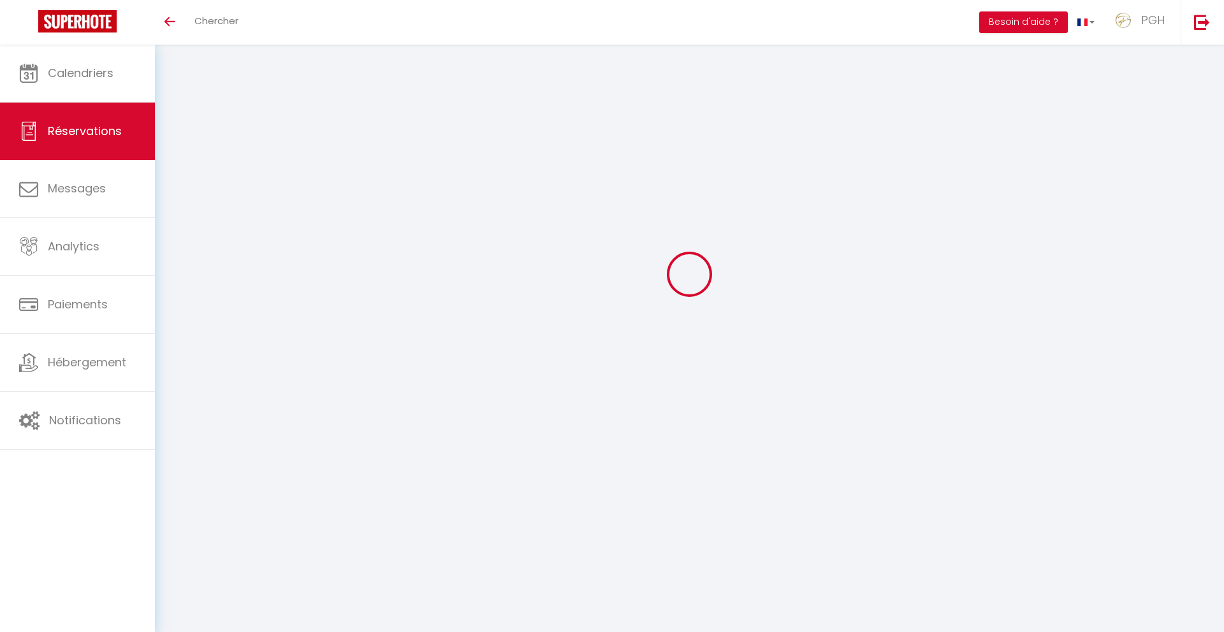
select select "1"
type input "Dim 13 Juillet 2025"
select select
type input "Mar 15 Juillet 2025"
select select
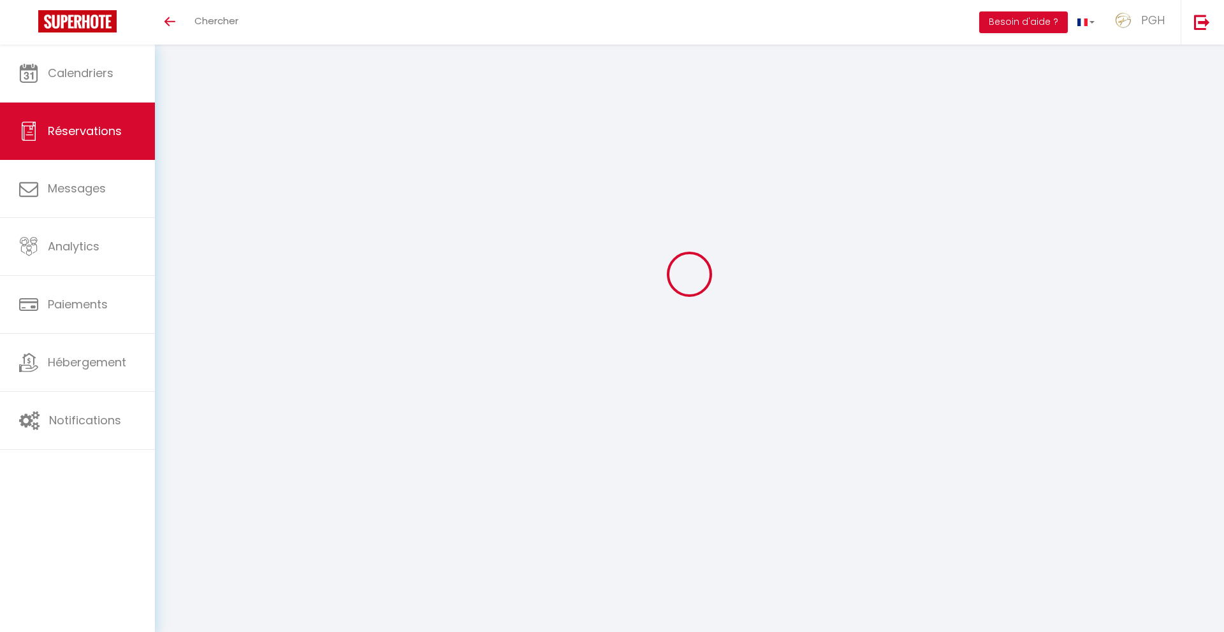
type input "2"
type input "1"
select select "12"
select select
type input "263"
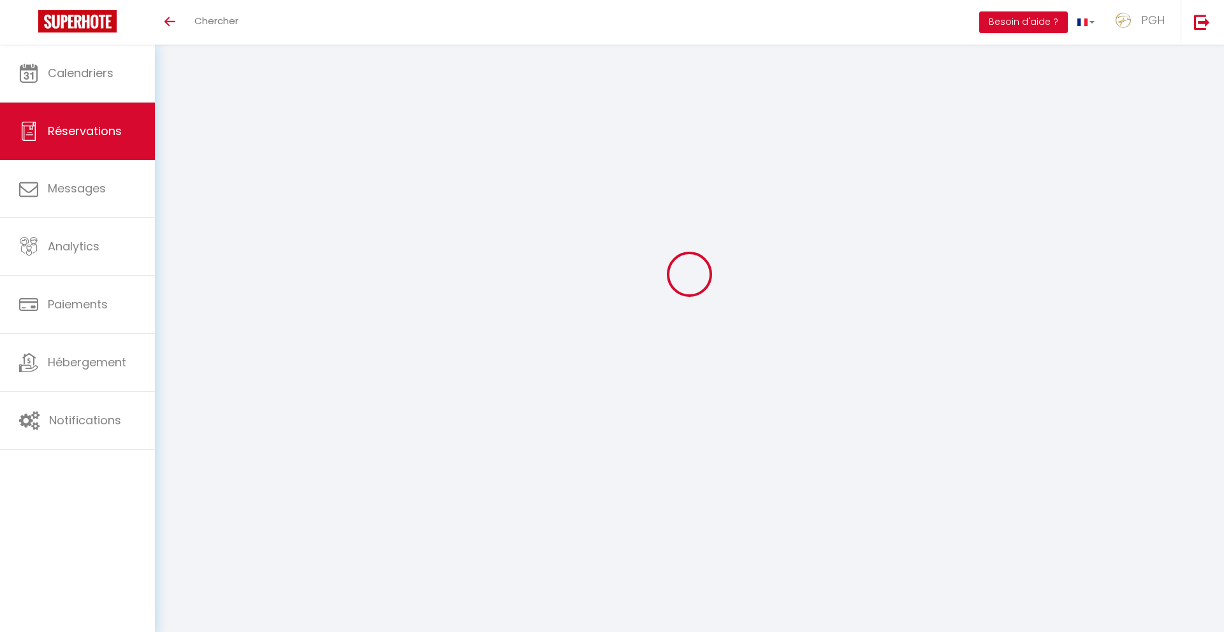
checkbox input "false"
type input "0"
select select "69"
type input "65"
type input "29.08"
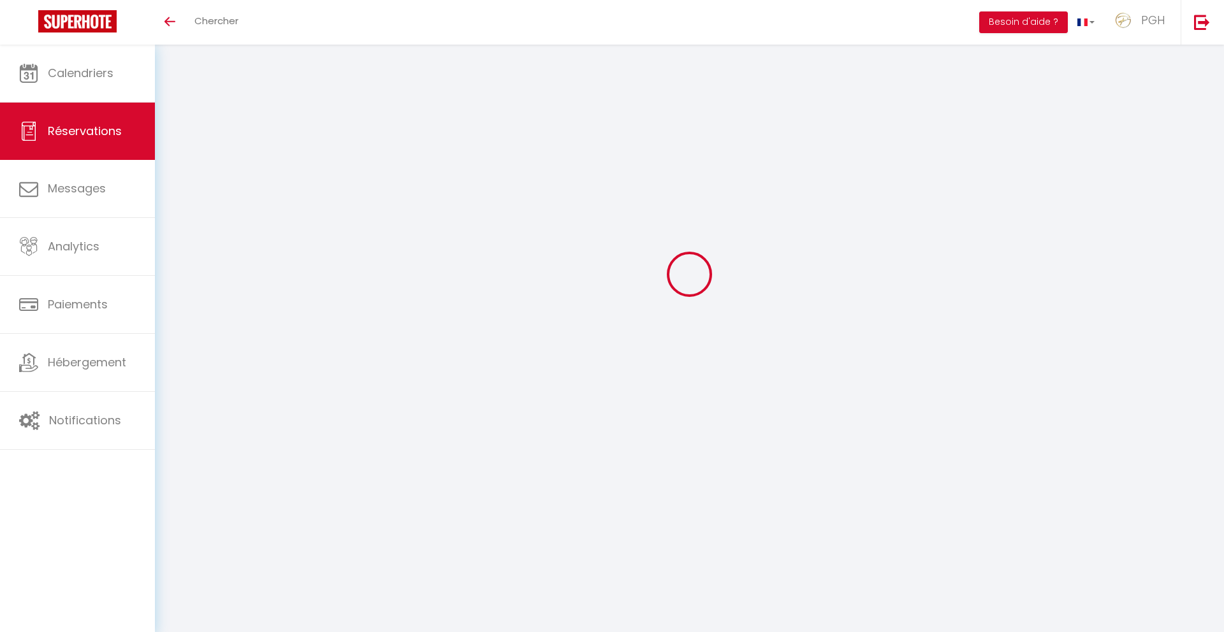
type input "0"
select select
select select "14"
checkbox input "false"
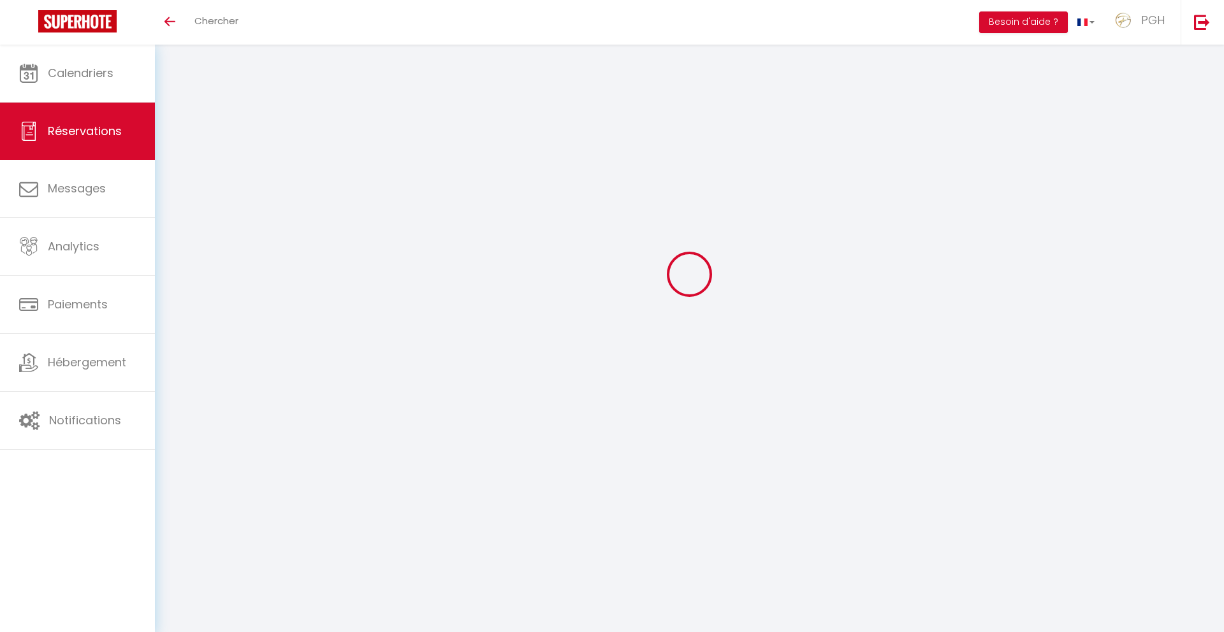
select select
checkbox input "false"
select select
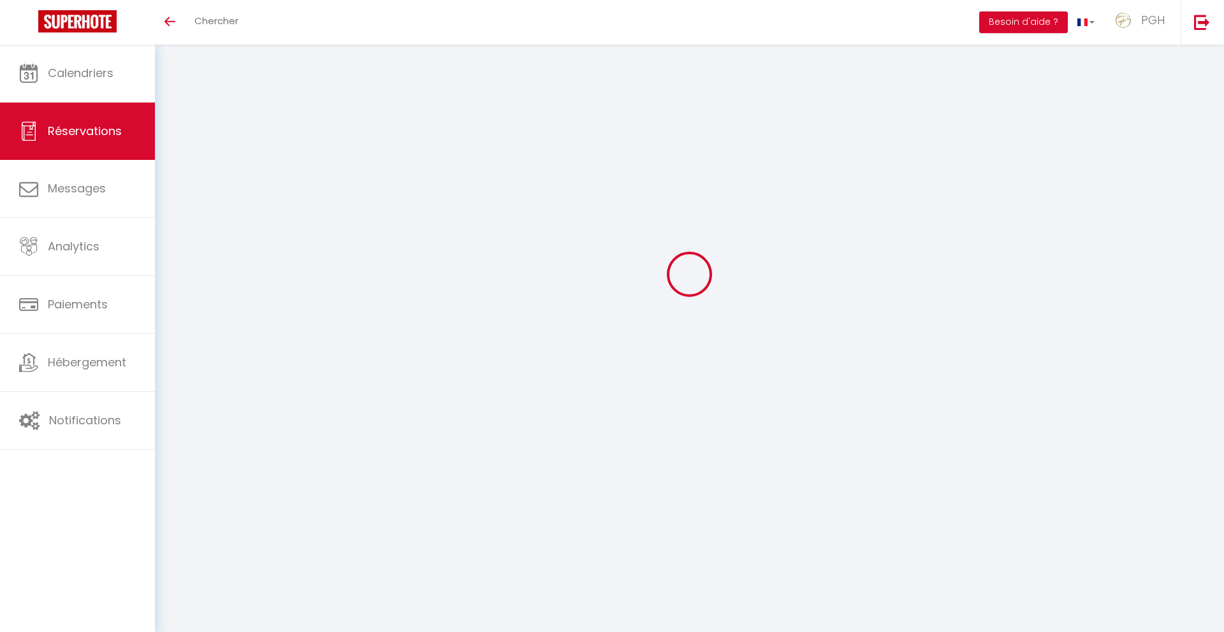
checkbox input "false"
select select
checkbox input "false"
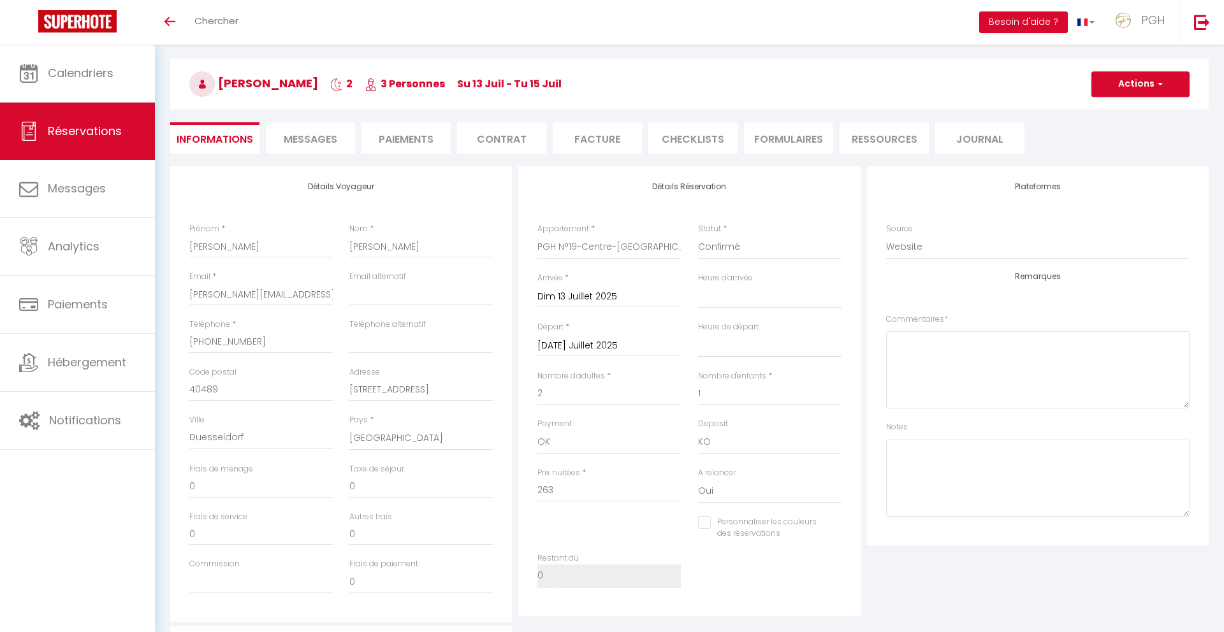
type input "95"
type input "5.76"
select select
checkbox input "false"
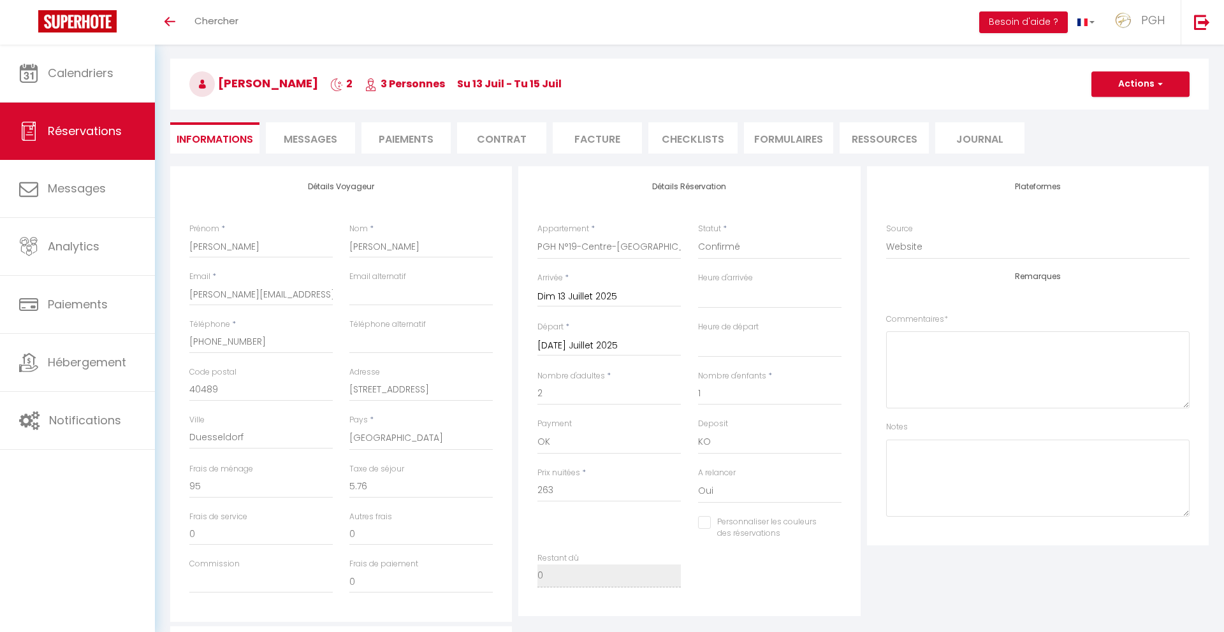
select select "17:00"
select select "11:30"
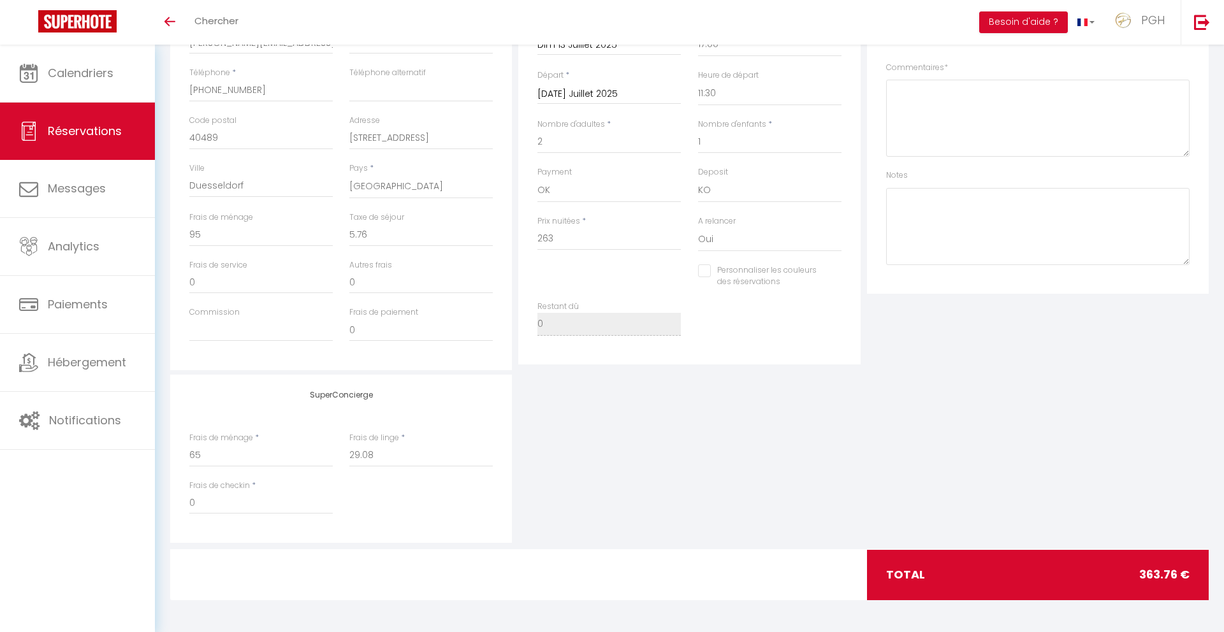
scroll to position [154, 0]
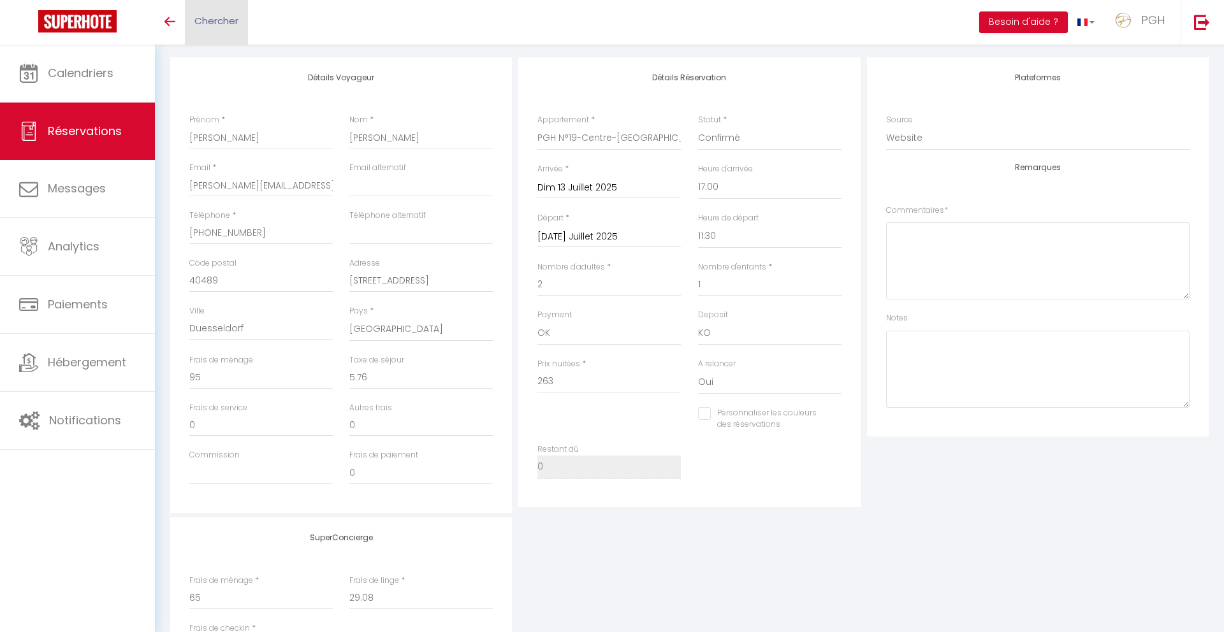
click at [220, 17] on span "Chercher" at bounding box center [216, 20] width 44 height 13
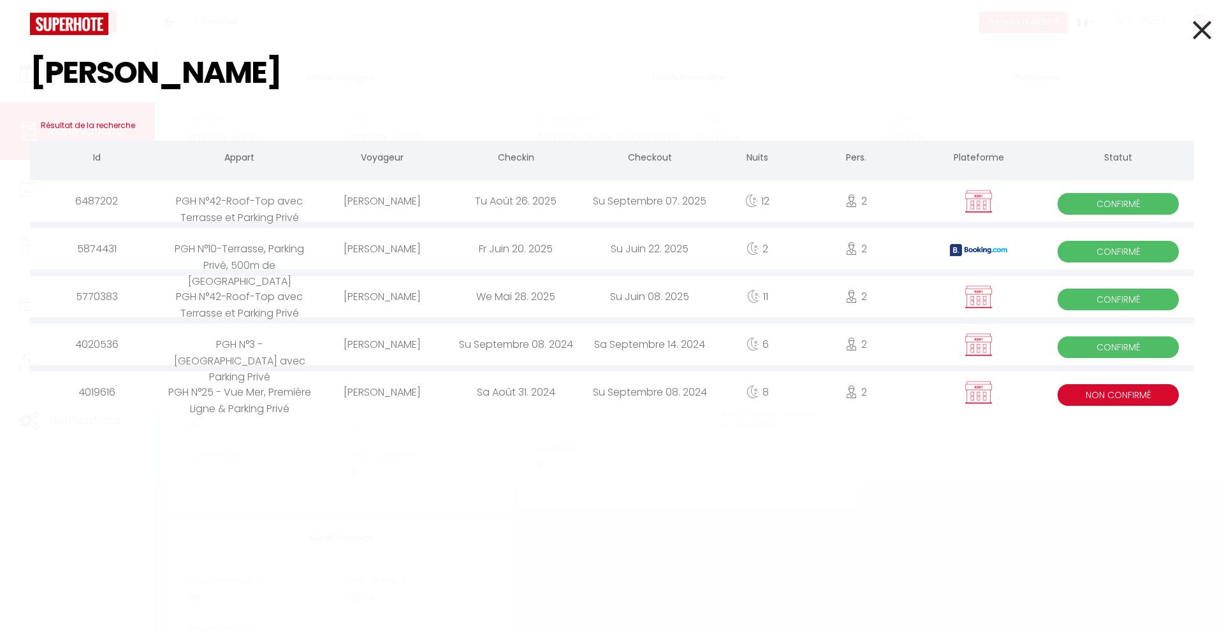
type input "mathias"
click at [410, 302] on div "[PERSON_NAME]" at bounding box center [382, 296] width 134 height 41
checkbox input "false"
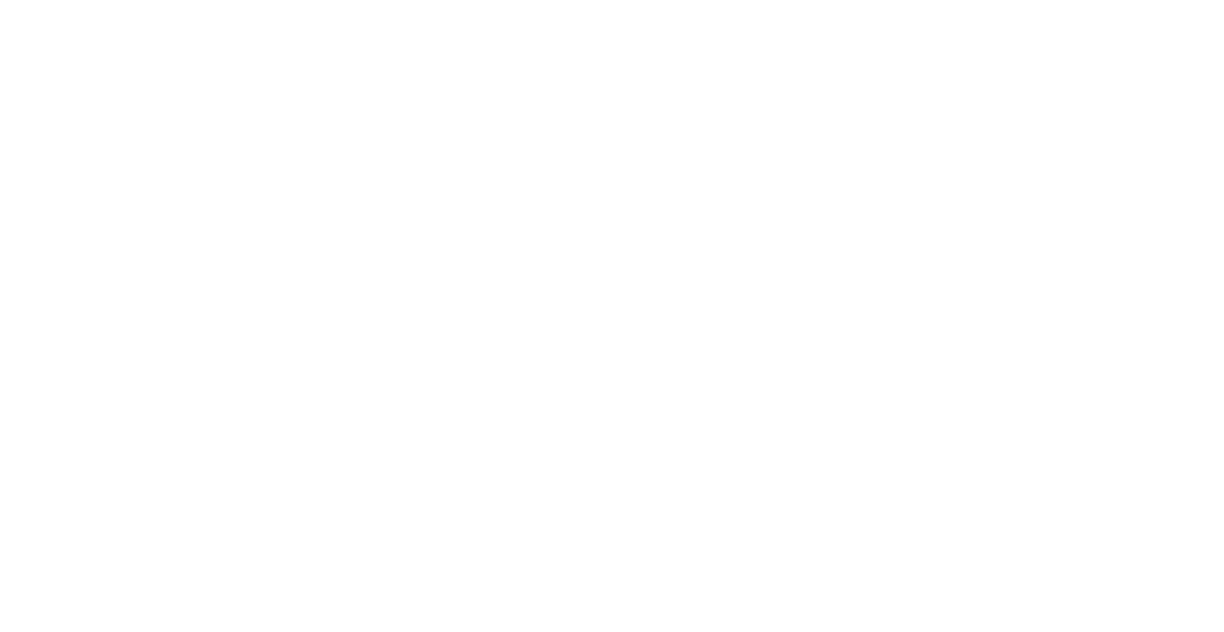
select select
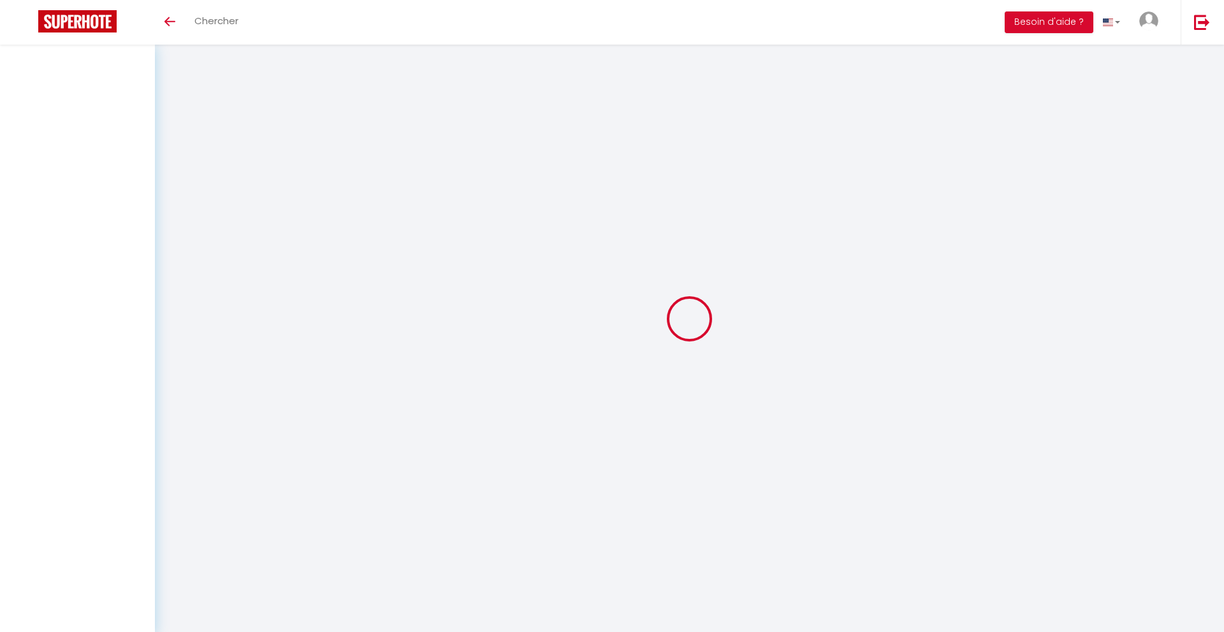
select select
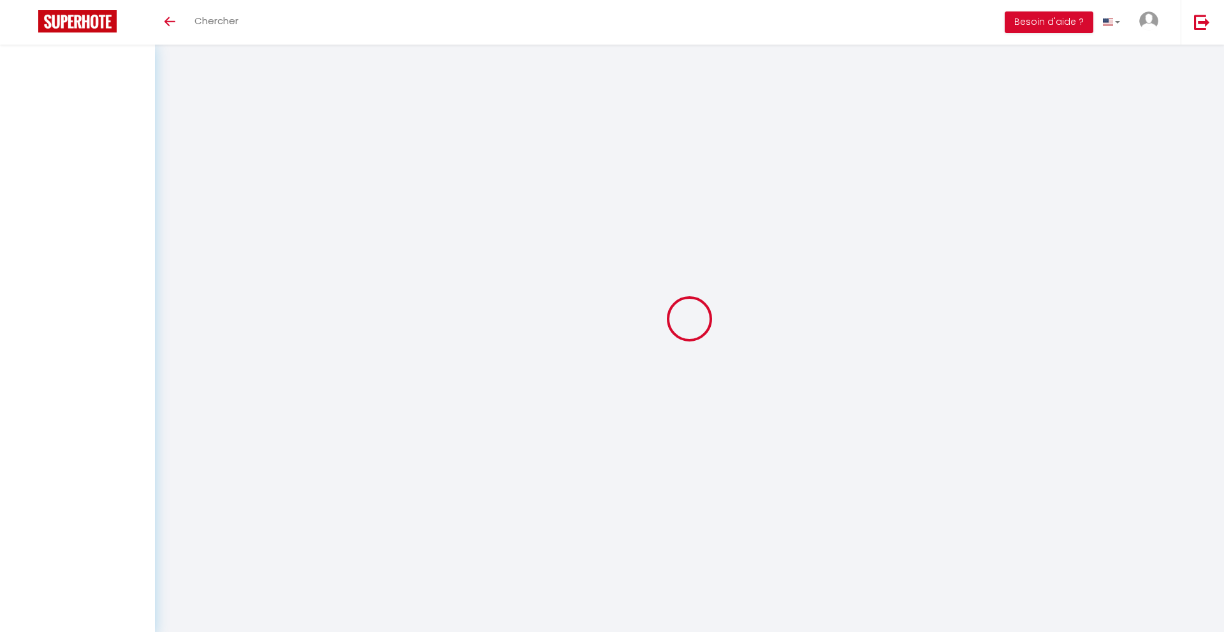
select select
checkbox input "false"
select select
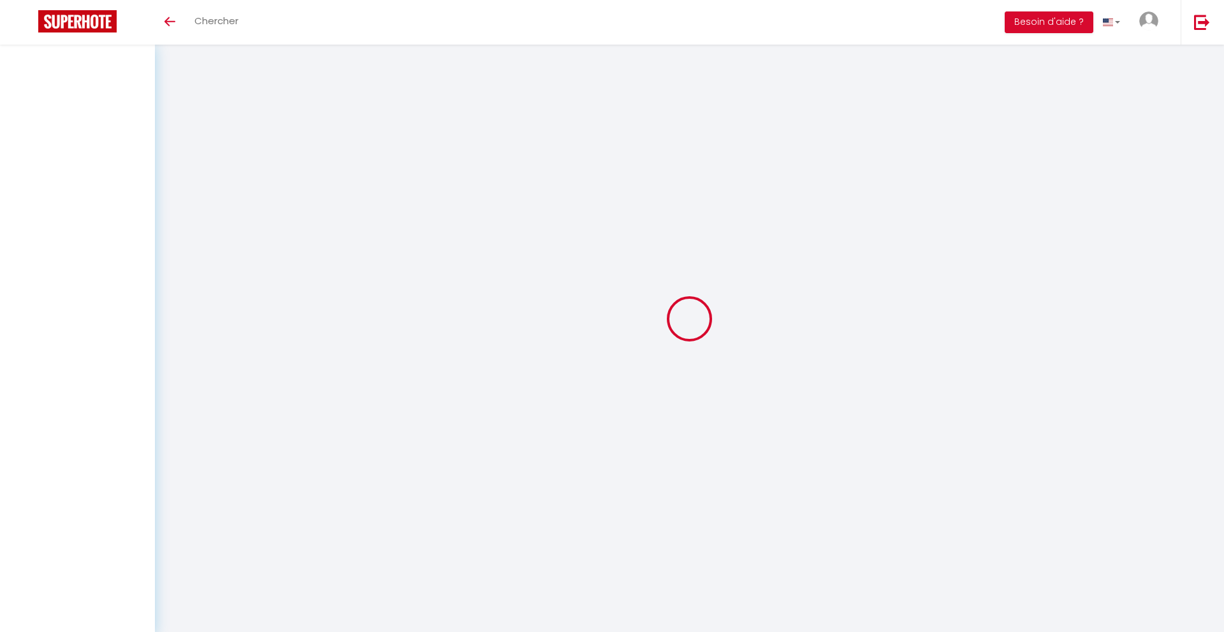
select select
checkbox input "false"
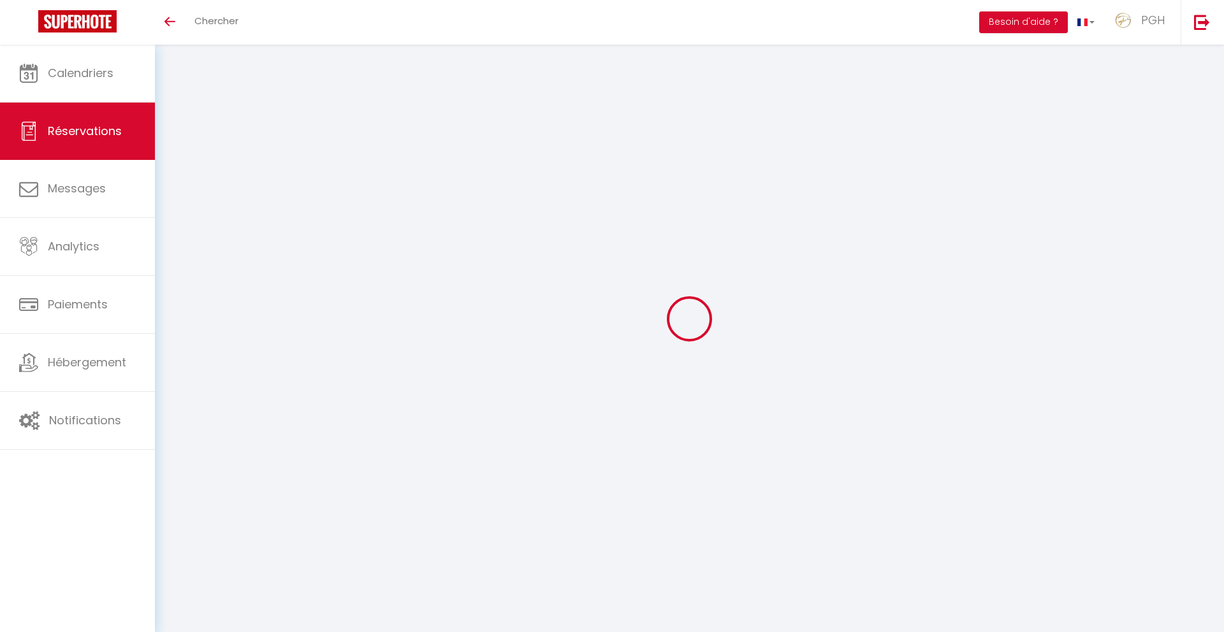
select select
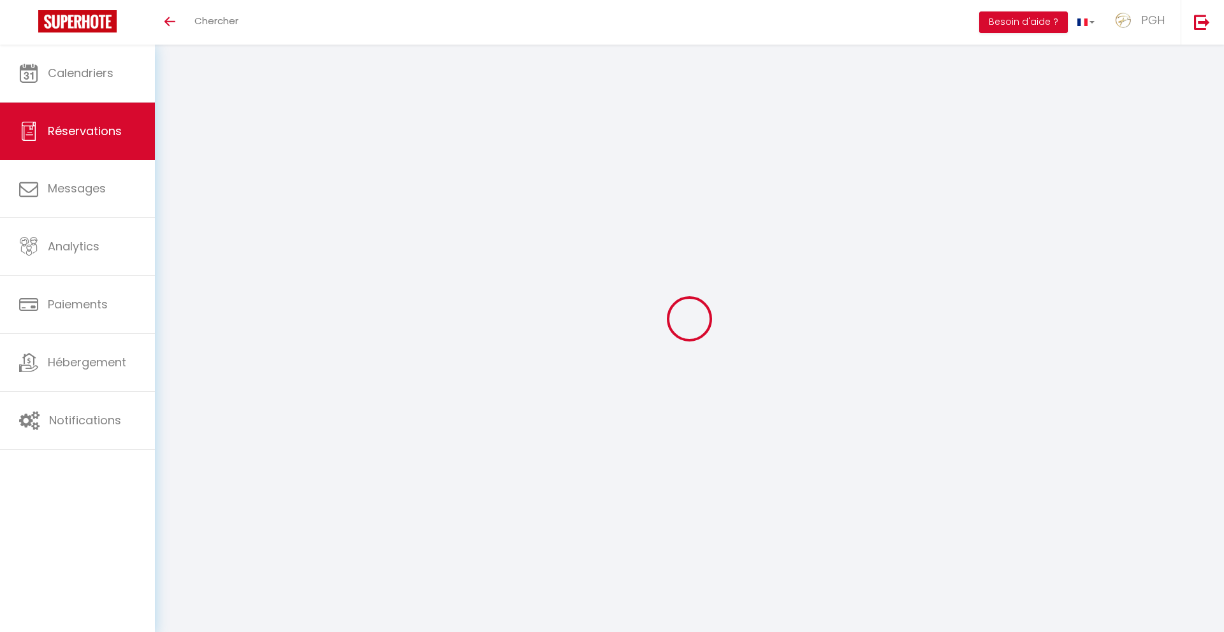
select select
checkbox input "false"
select select
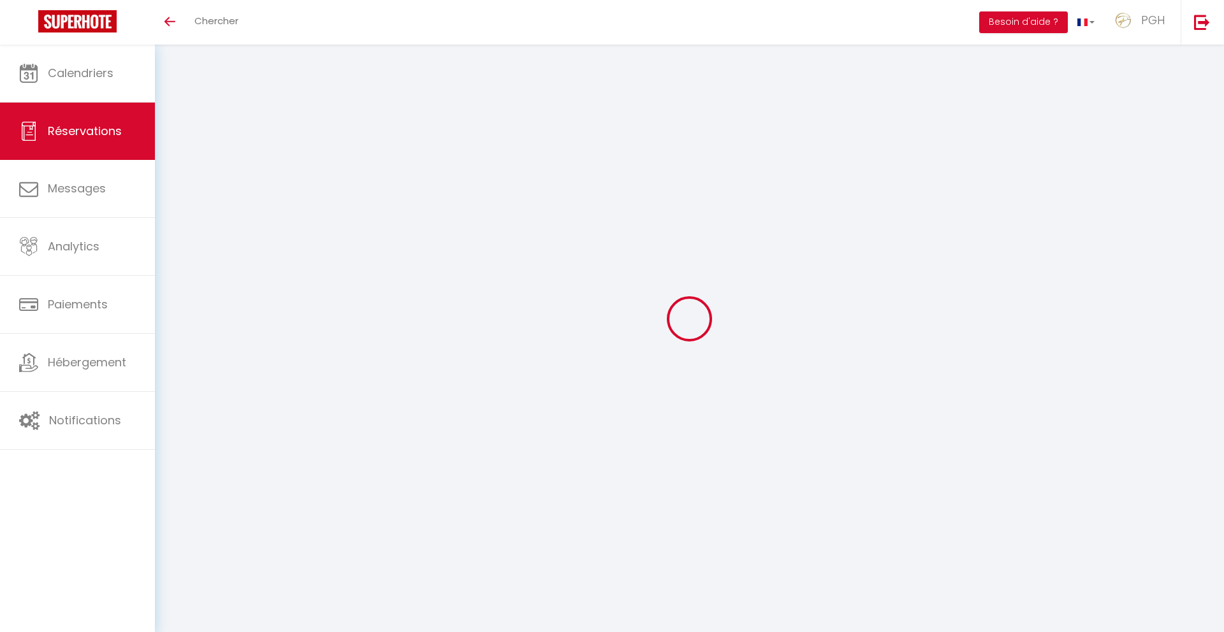
select select
checkbox input "false"
select select
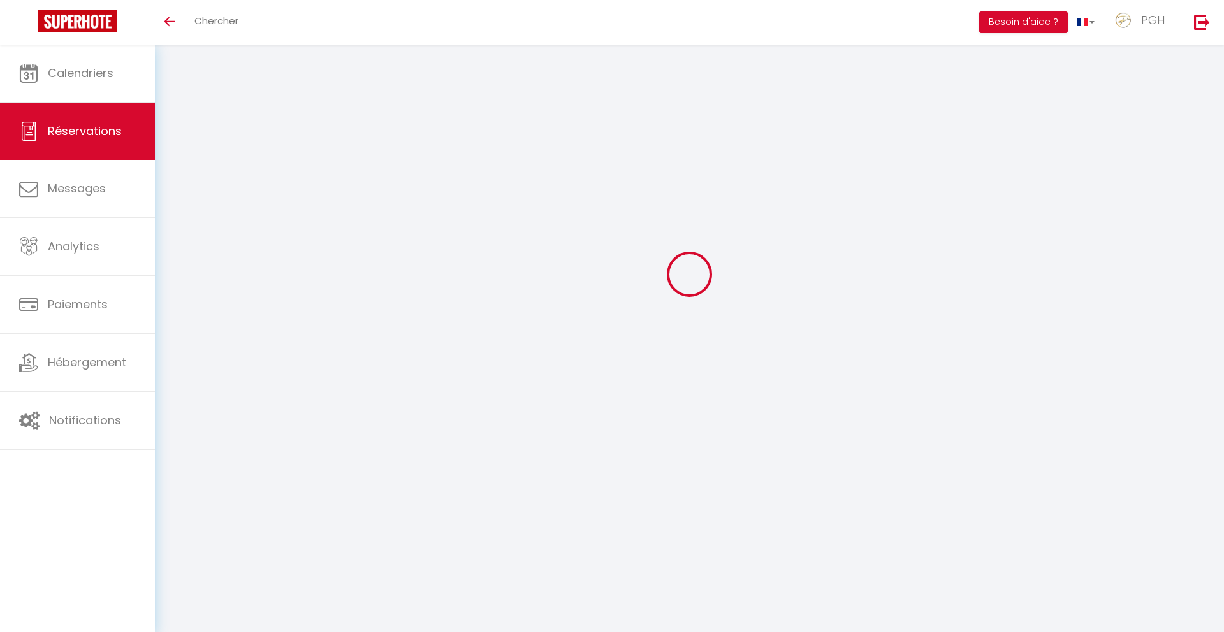
type input "[PERSON_NAME]"
type input "Eyerund"
type input "[PERSON_NAME][EMAIL_ADDRESS][DOMAIN_NAME]"
type input "[PHONE_NUMBER]"
type input "71640"
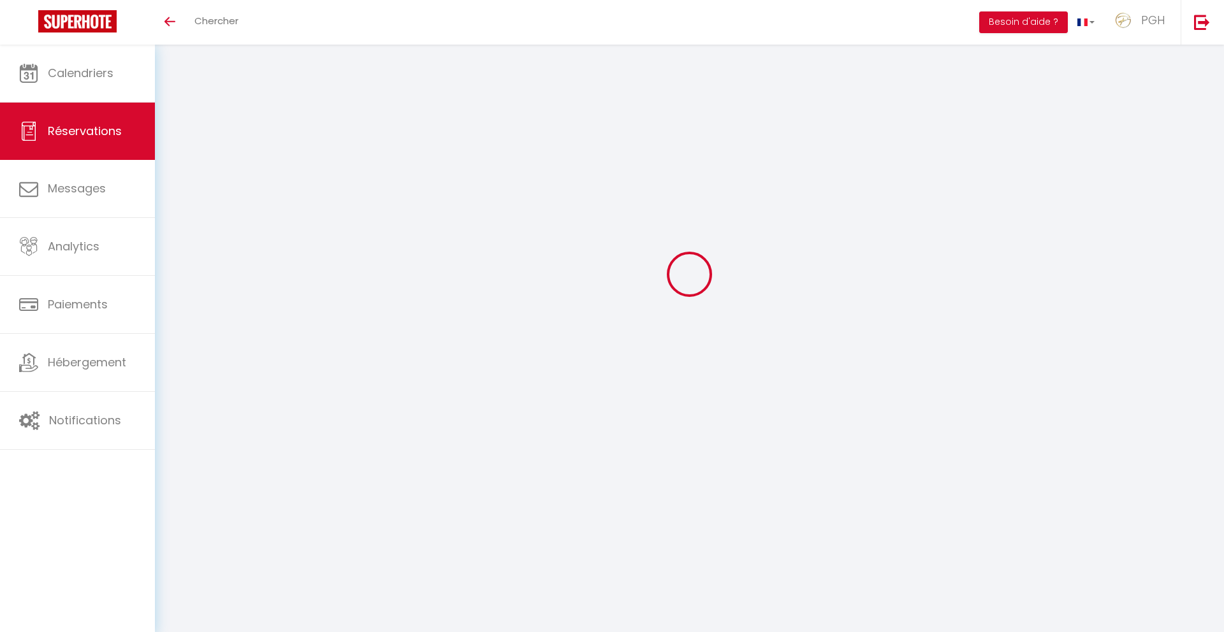
type input "[STREET_ADDRESS]"
type input "[GEOGRAPHIC_DATA]"
select select "DE"
select select "66293"
select select "1"
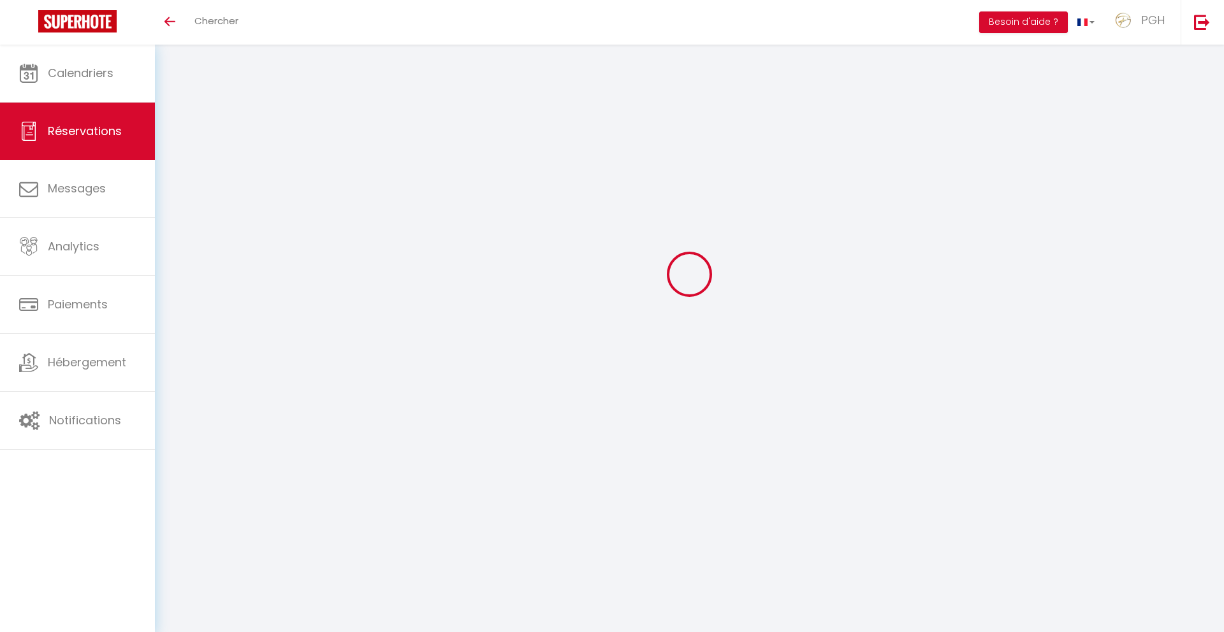
type input "Mer 28 Mai 2025"
select select
type input "Dim 08 Juin 2025"
select select
type input "2"
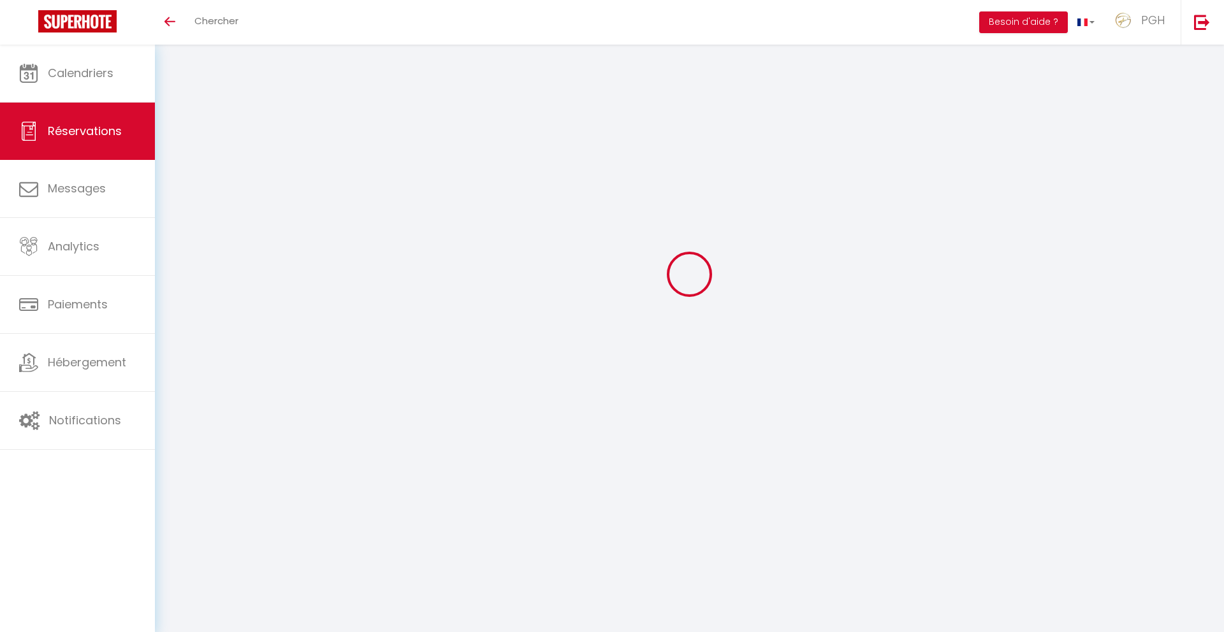
select select "12"
select select "15"
type input "1880"
checkbox input "false"
type input "0"
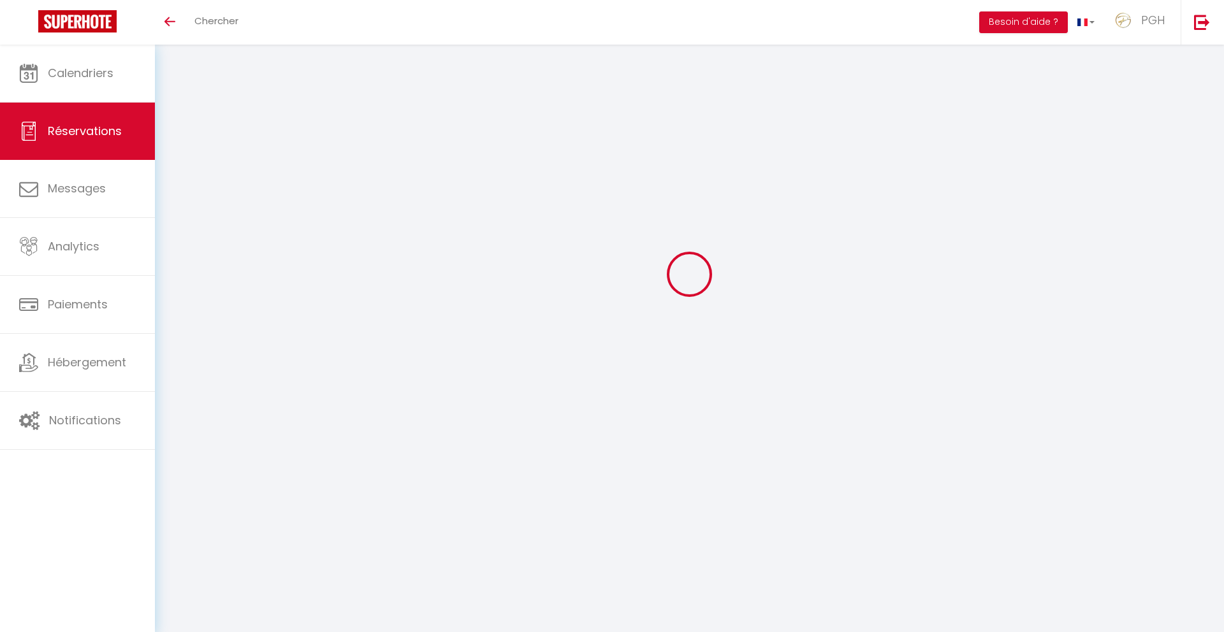
type input "90"
type input "29.08"
type input "0"
select select
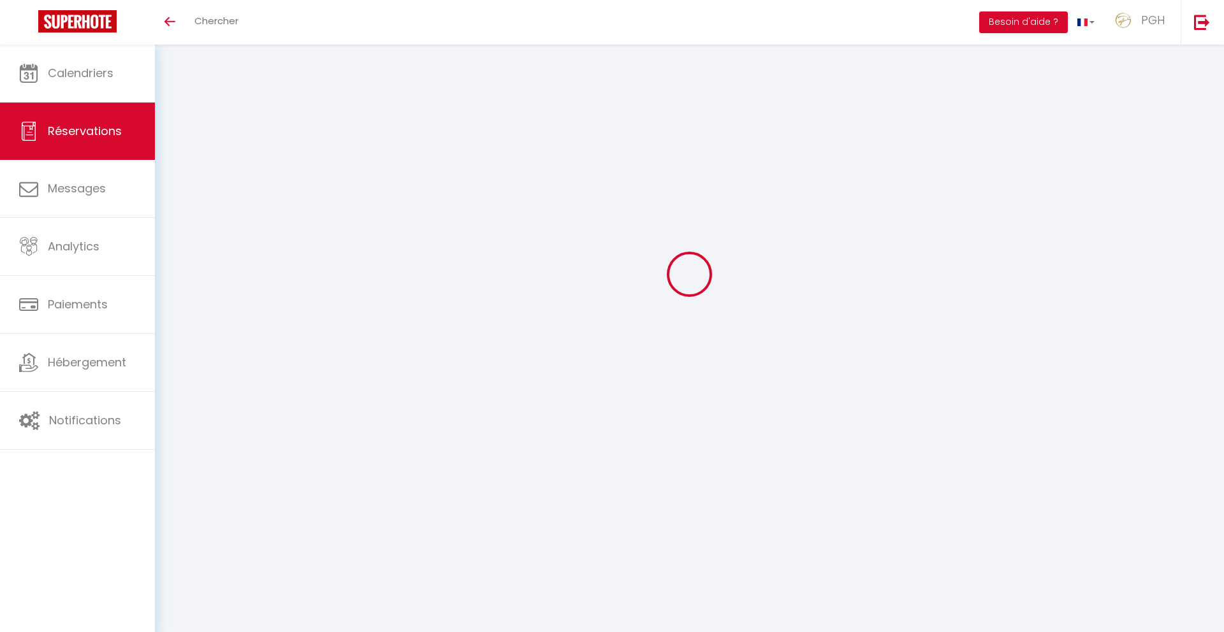
checkbox input "false"
select select
checkbox input "false"
select select
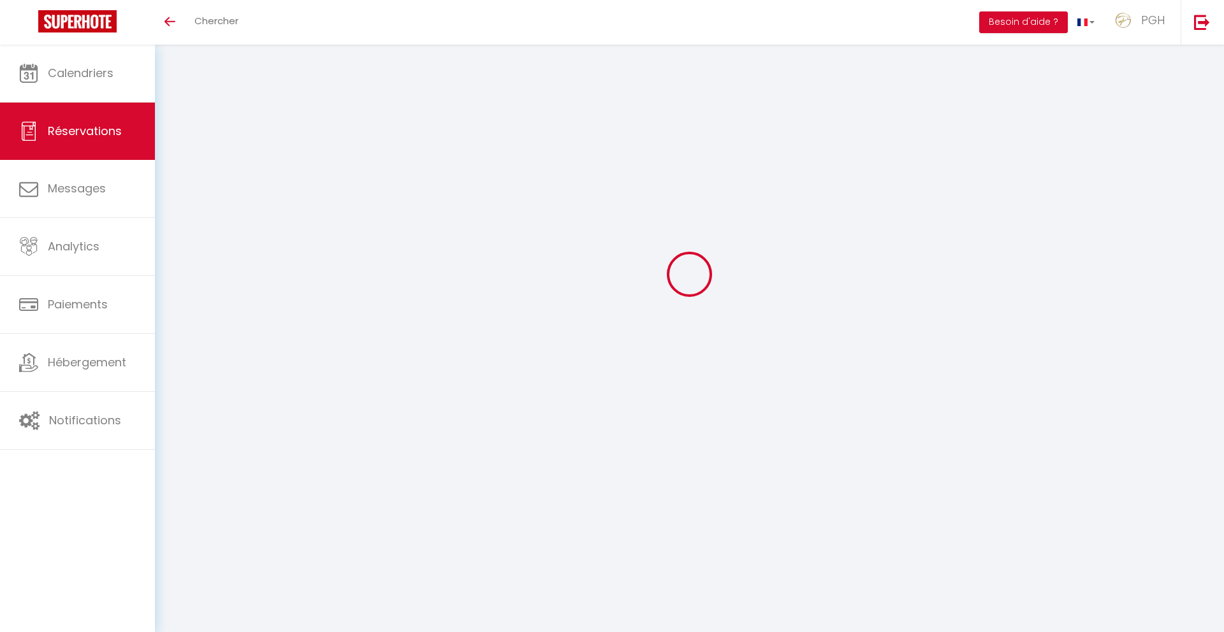
select select
checkbox input "false"
select select
checkbox input "false"
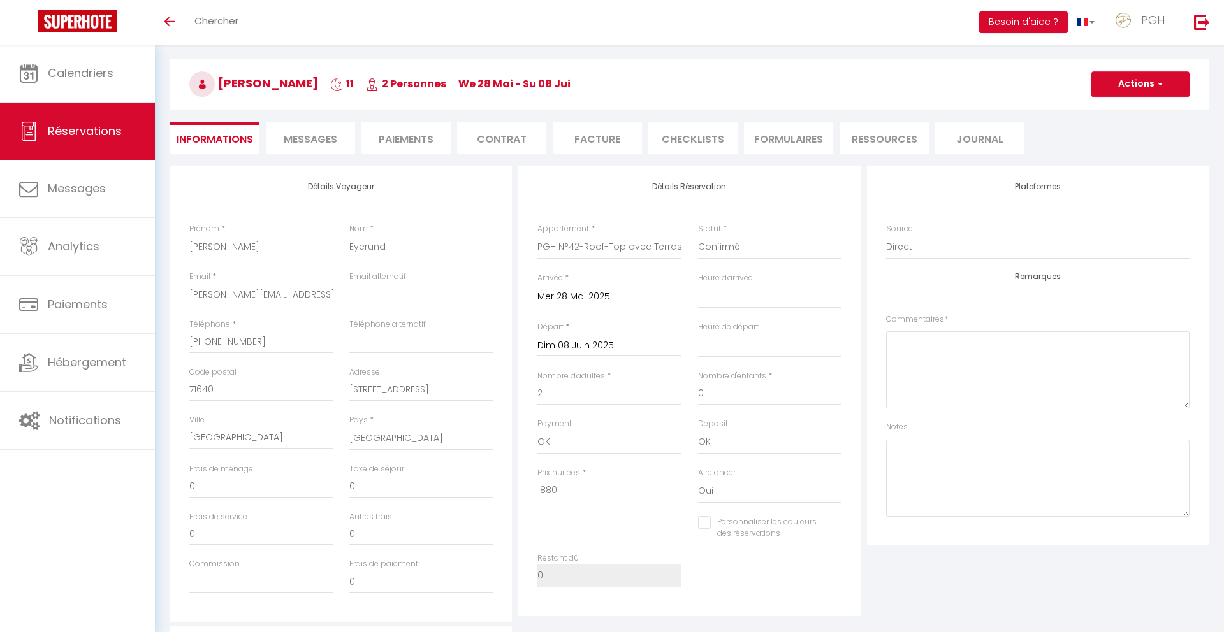
type input "120"
select select
checkbox input "false"
select select "17:30"
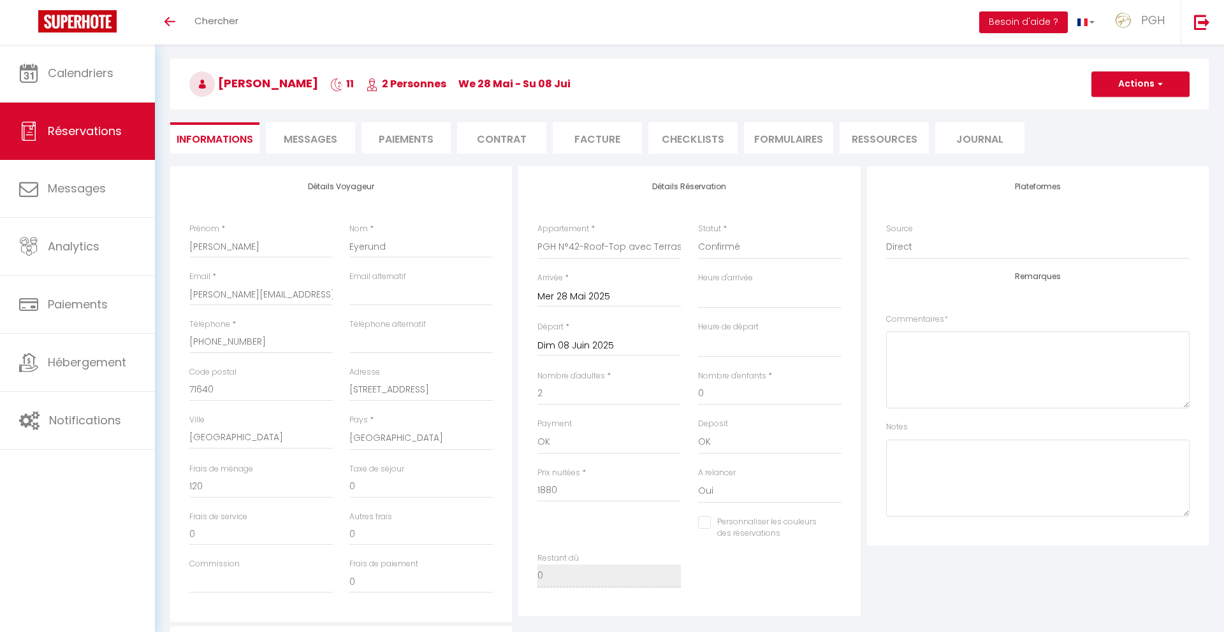
select select "00:00"
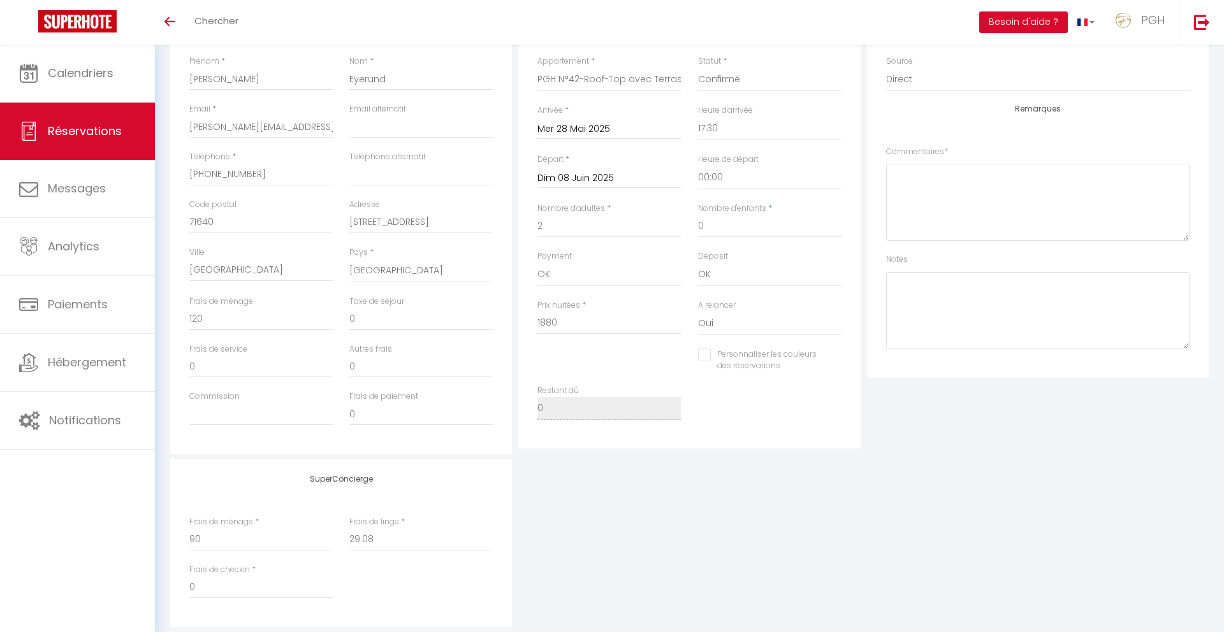
scroll to position [296, 0]
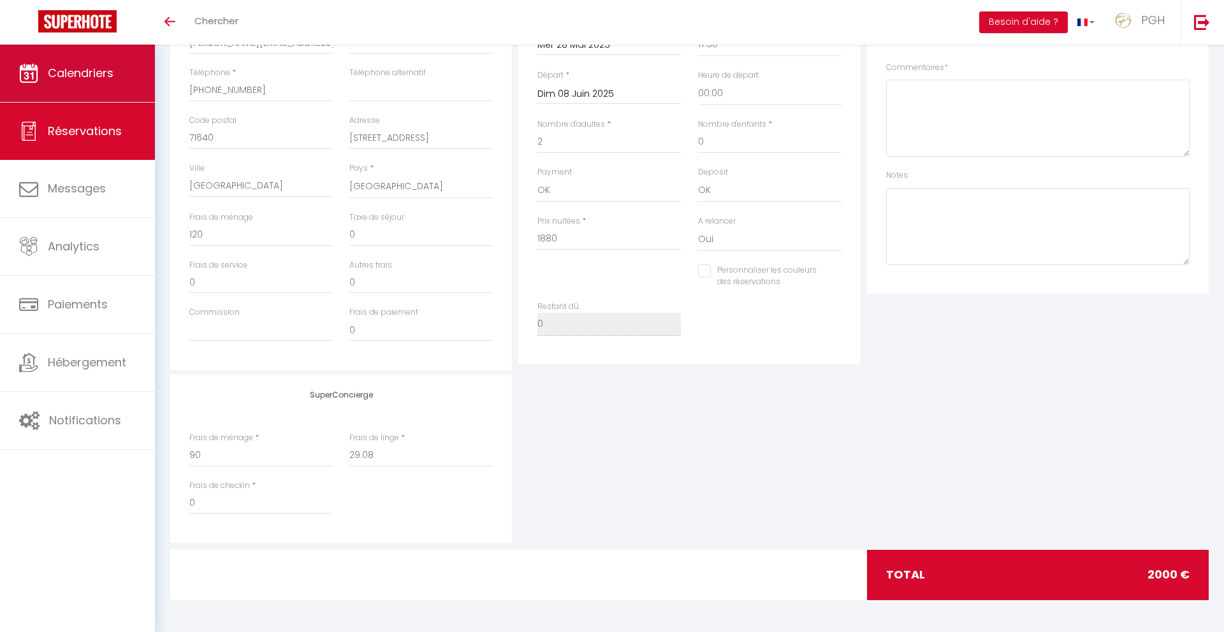
click at [101, 78] on span "Calendriers" at bounding box center [81, 73] width 66 height 16
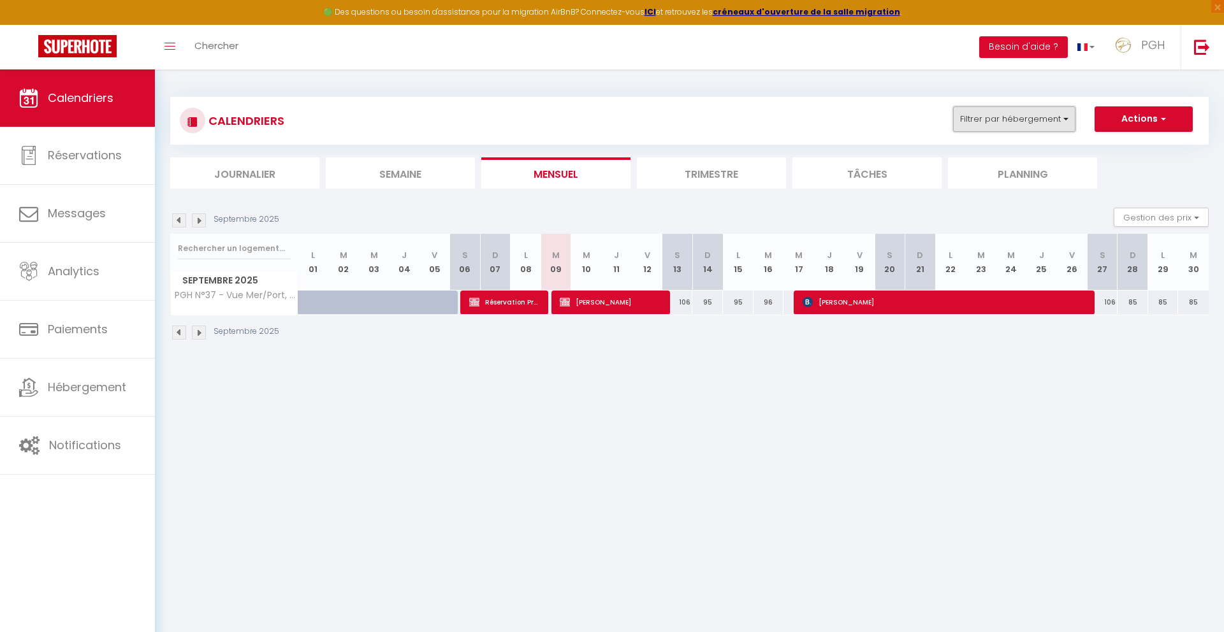
click at [1035, 121] on button "Filtrer par hébergement" at bounding box center [1014, 119] width 122 height 26
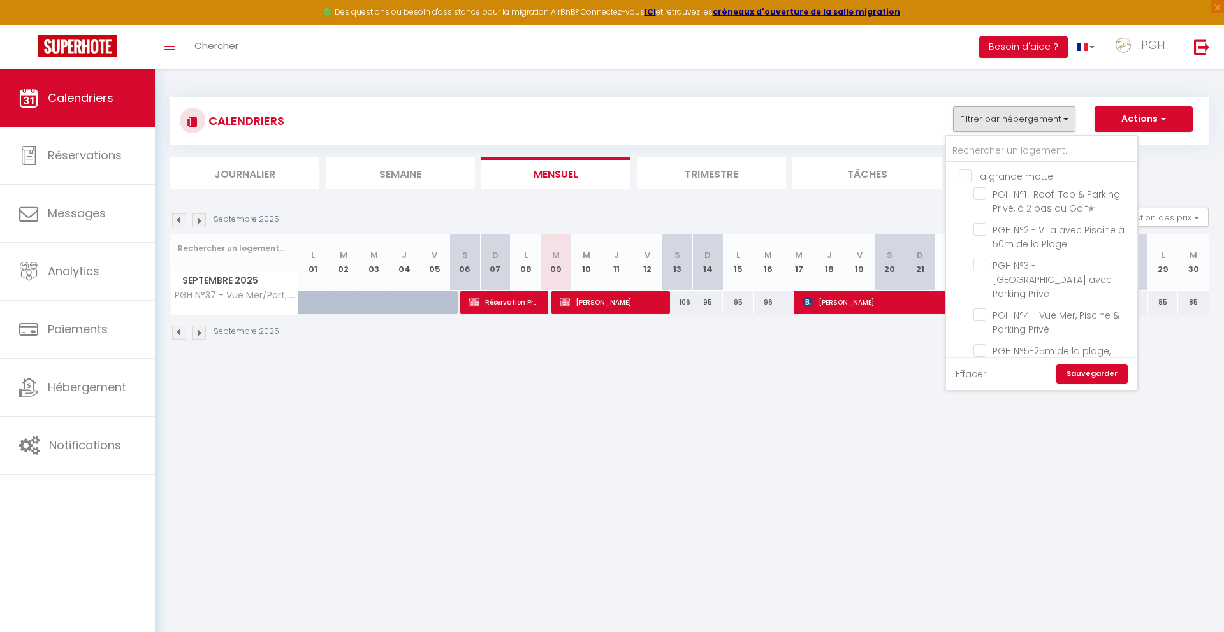
click at [968, 172] on input "la grande motte" at bounding box center [1054, 175] width 191 height 13
checkbox input "true"
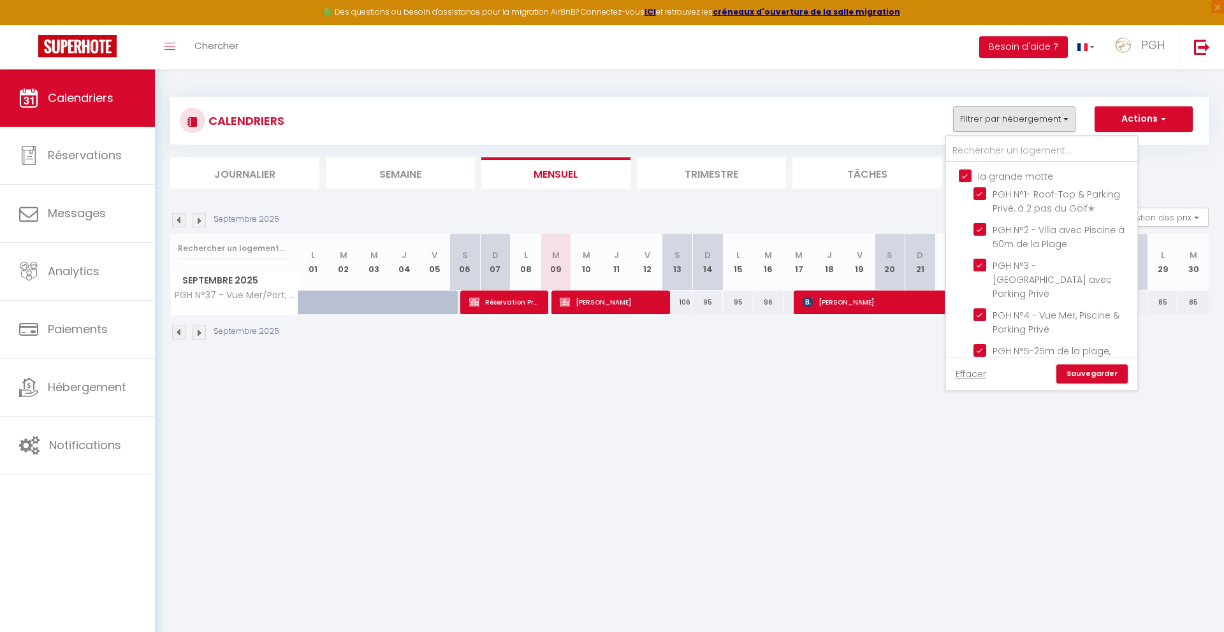
checkbox input "true"
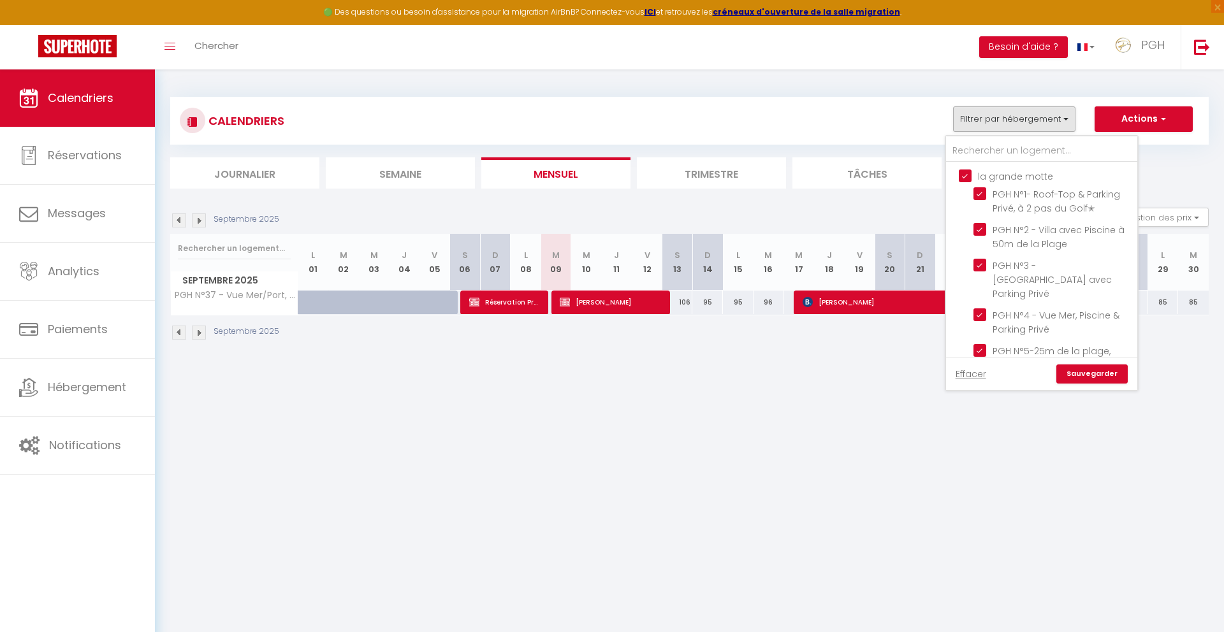
checkbox input "true"
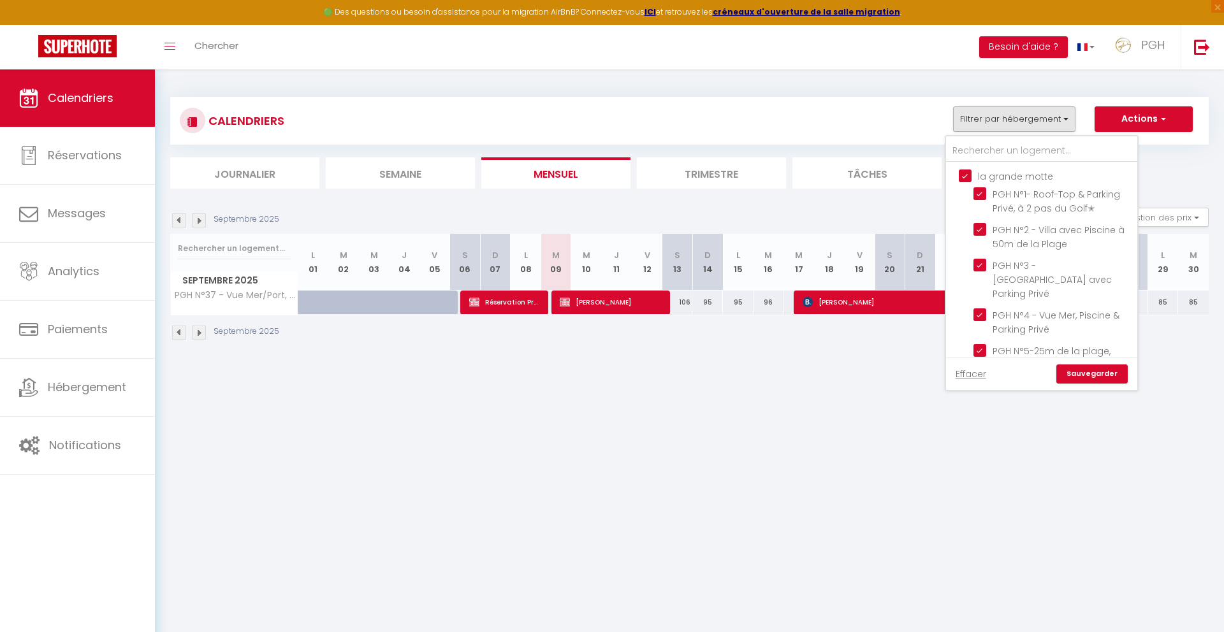
checkbox input "true"
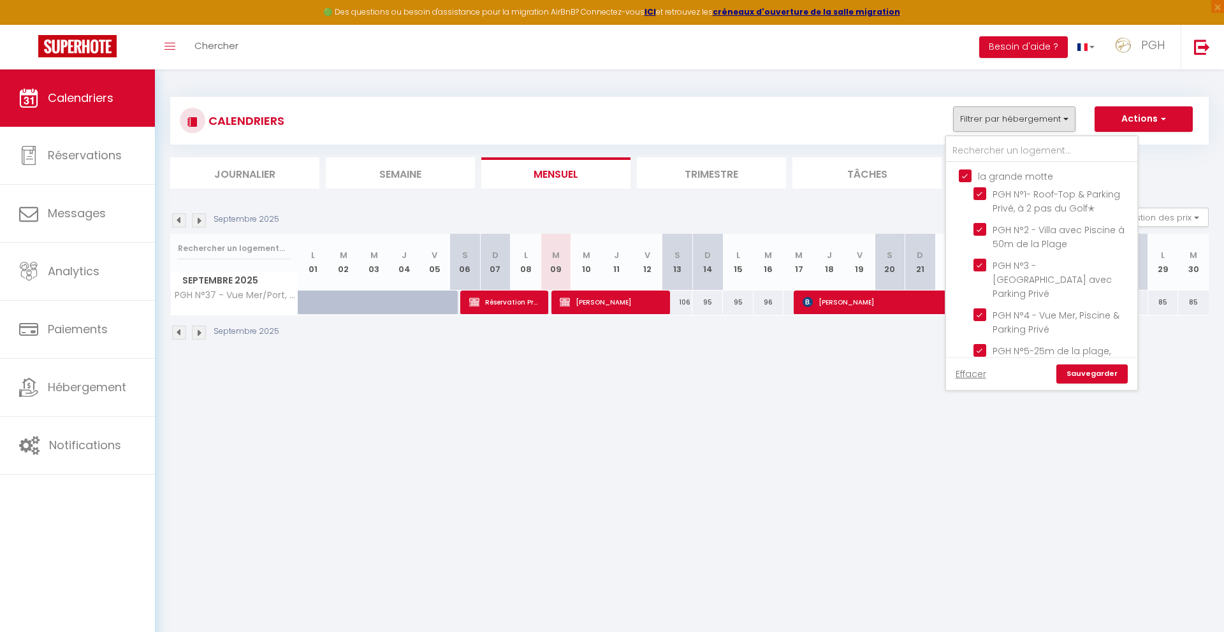
checkbox input "true"
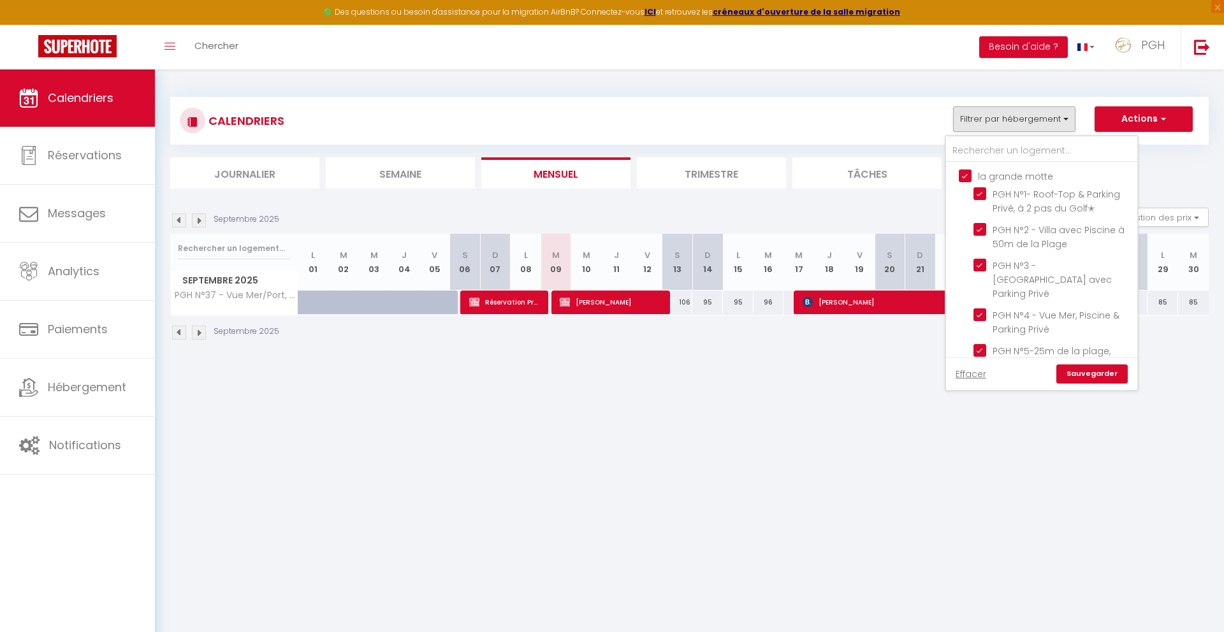
checkbox input "true"
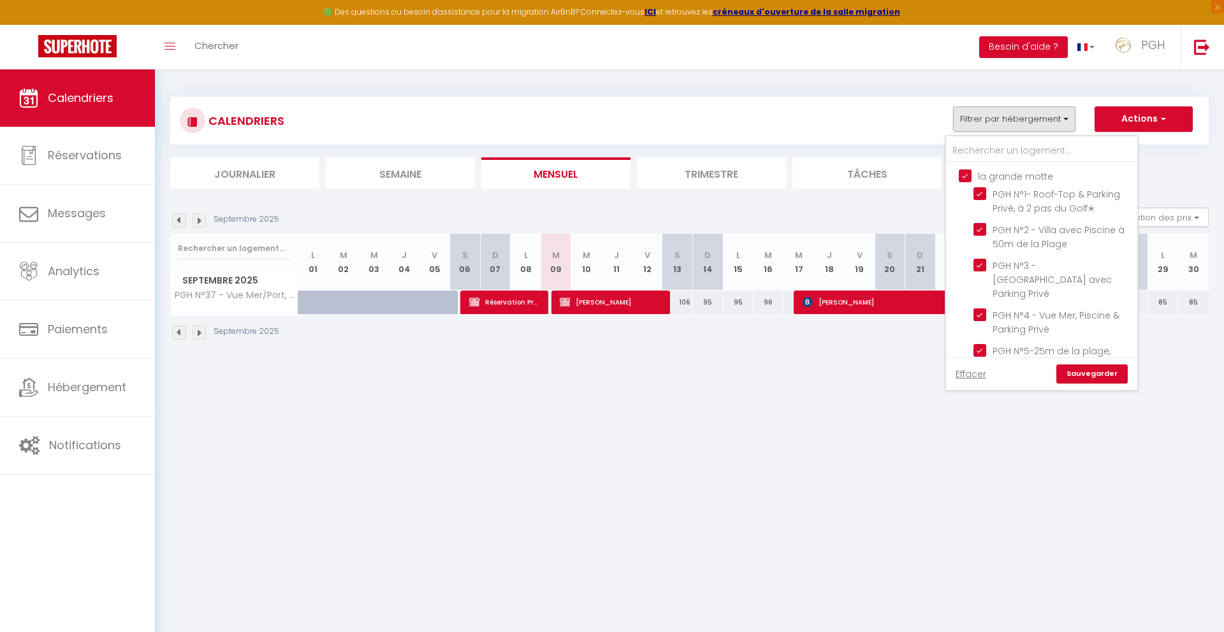
checkbox input "true"
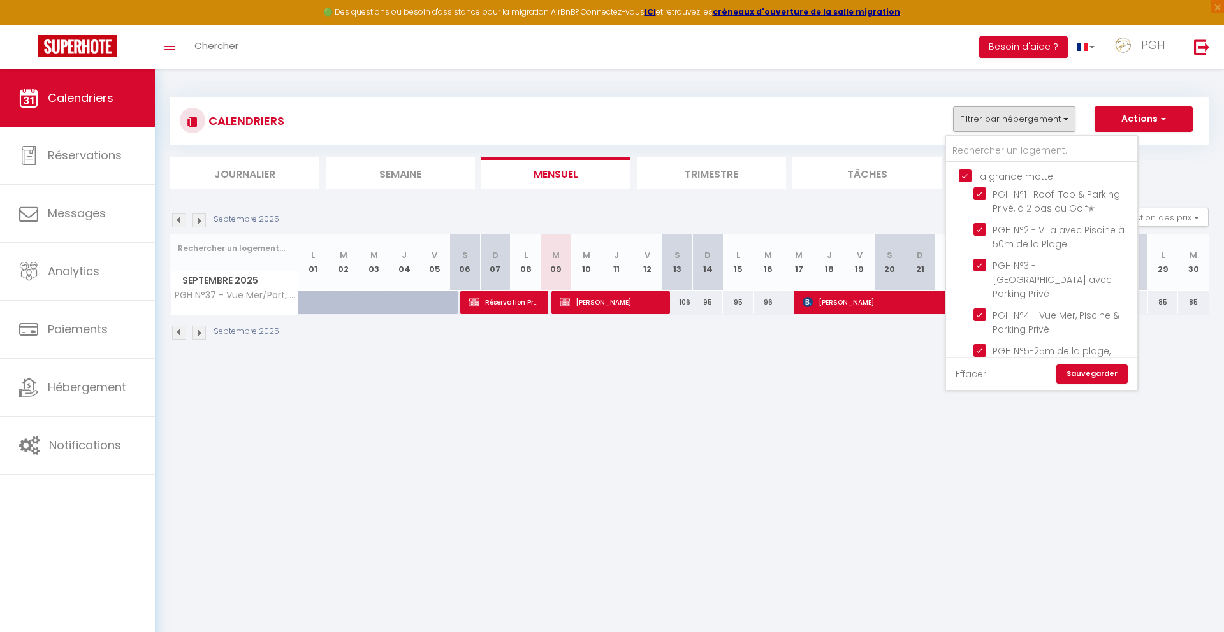
checkbox input "true"
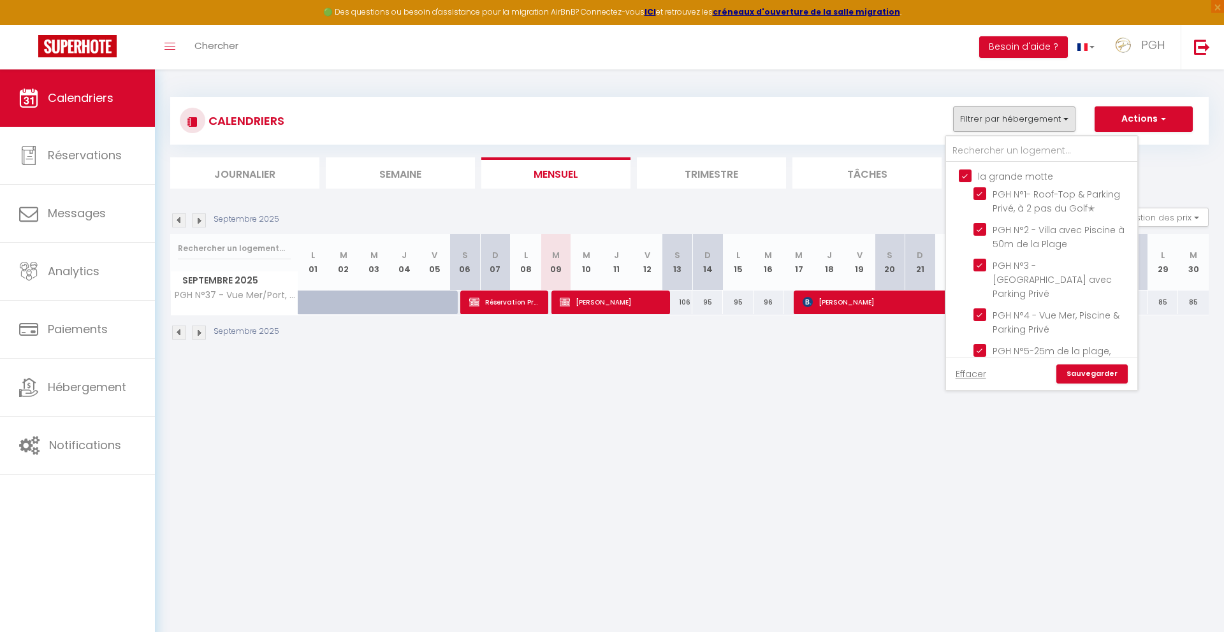
checkbox input "true"
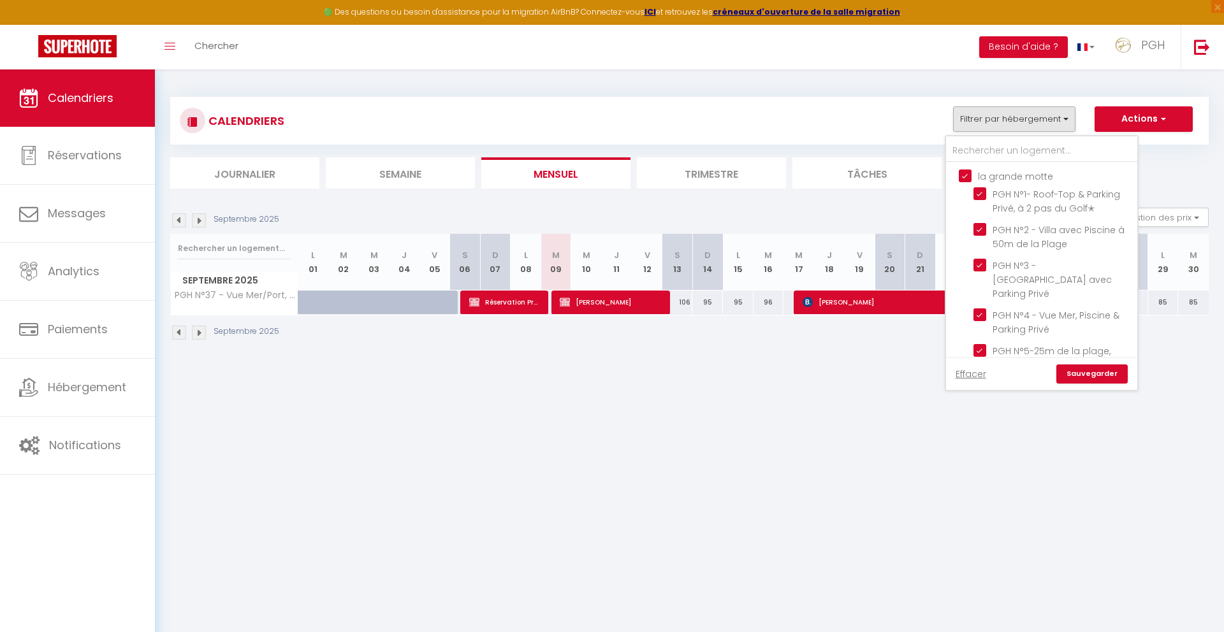
checkbox input "true"
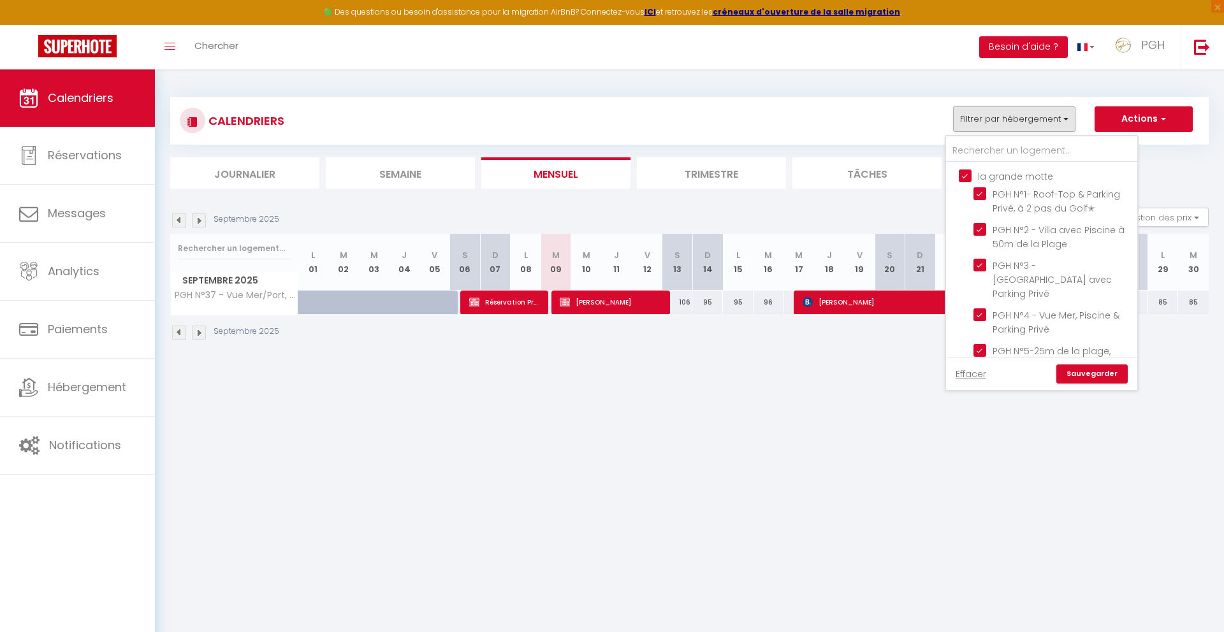
checkbox input "true"
click at [968, 172] on input "la grande motte" at bounding box center [1054, 175] width 191 height 13
checkbox input "false"
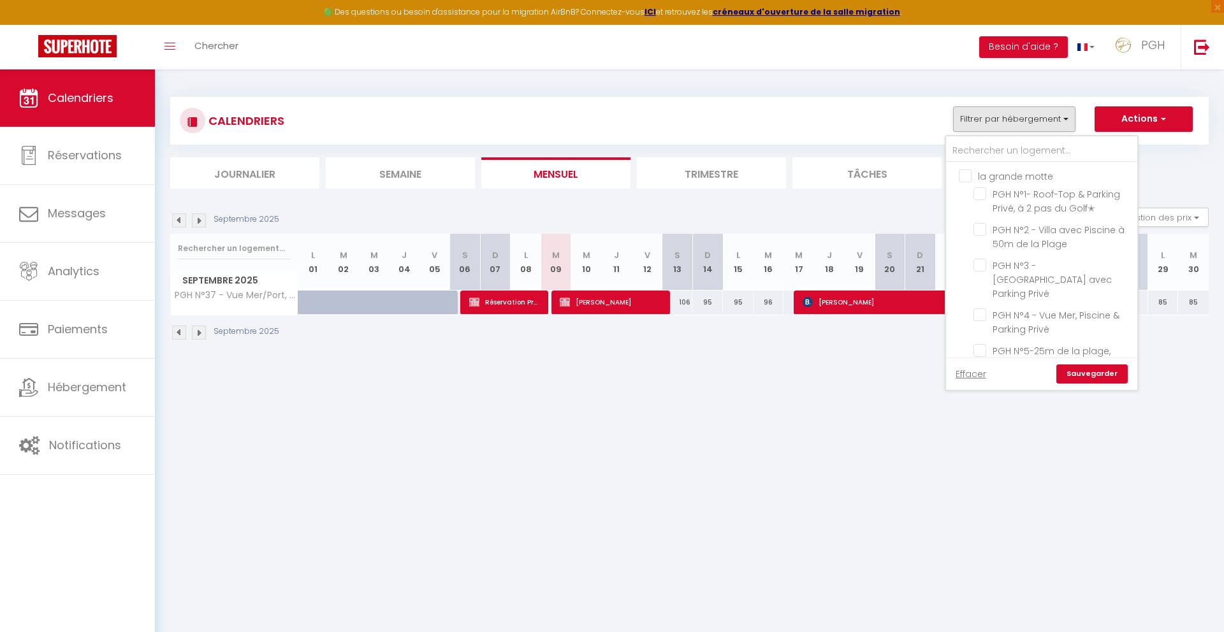
checkbox input "false"
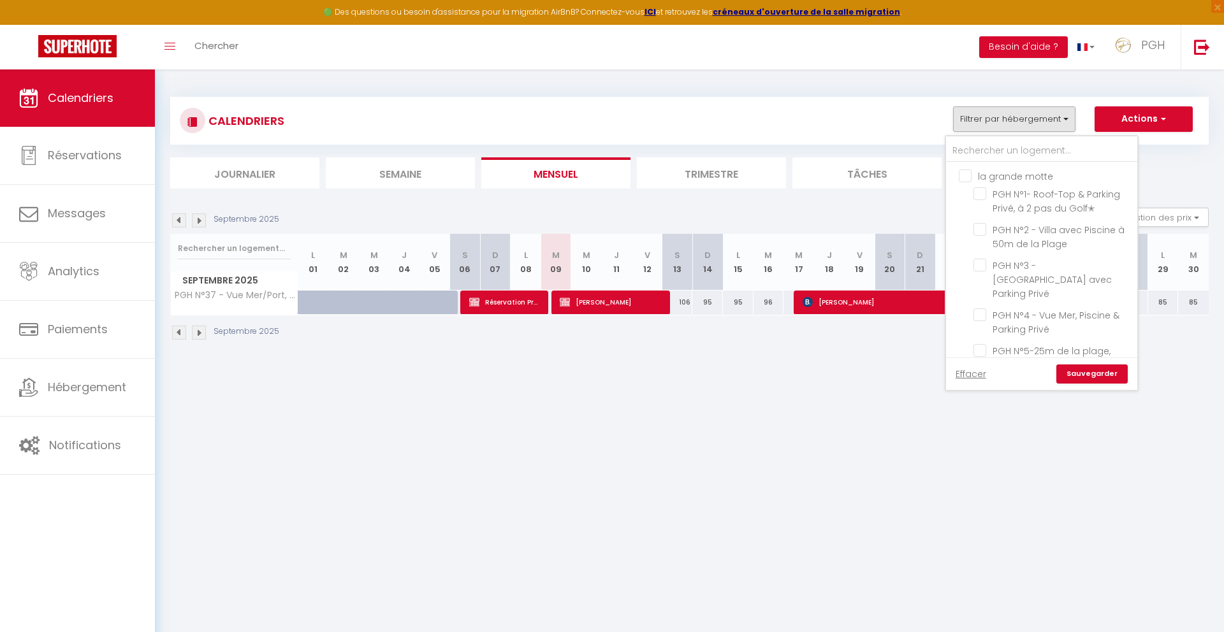
checkbox input "false"
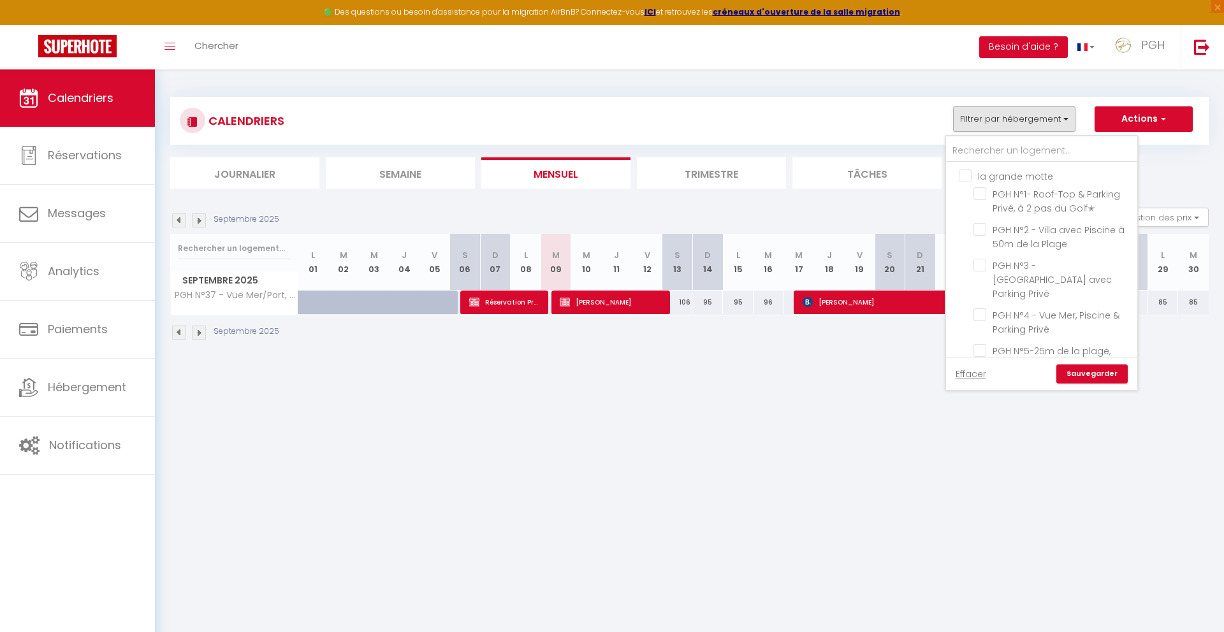
checkbox input "false"
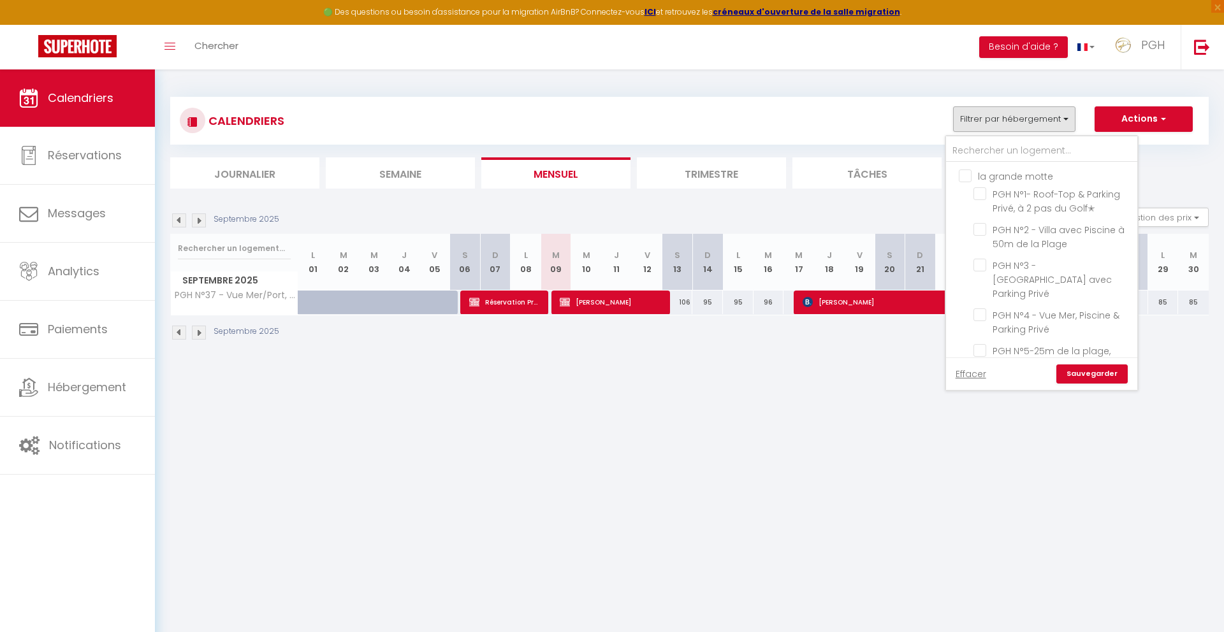
checkbox input "false"
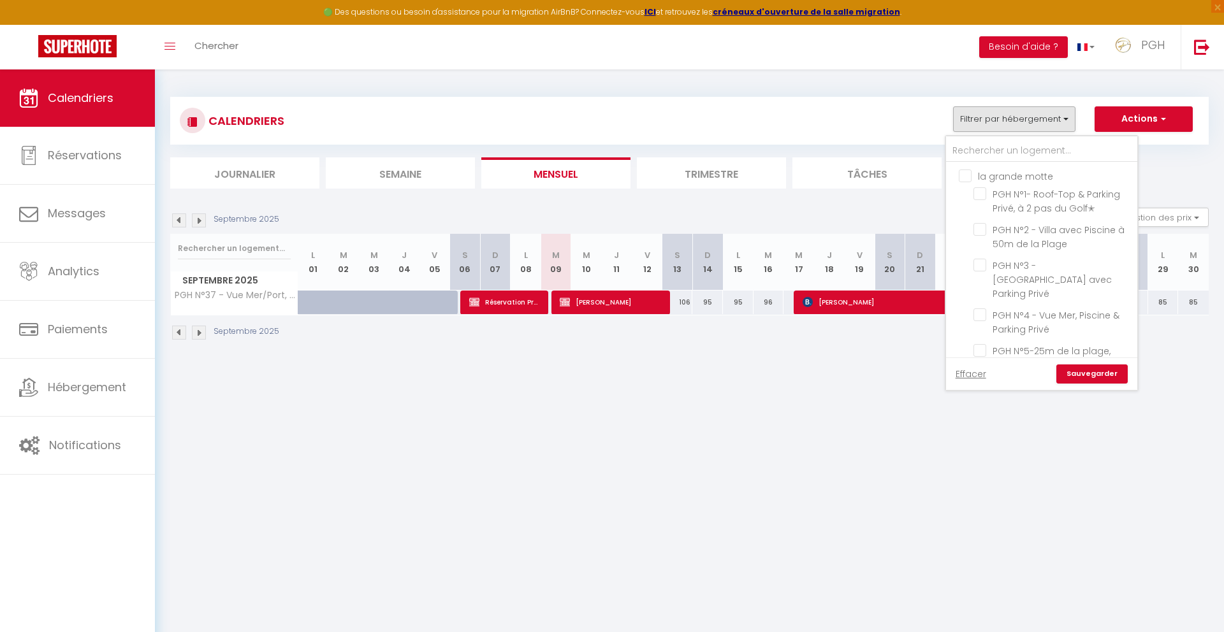
checkbox input "false"
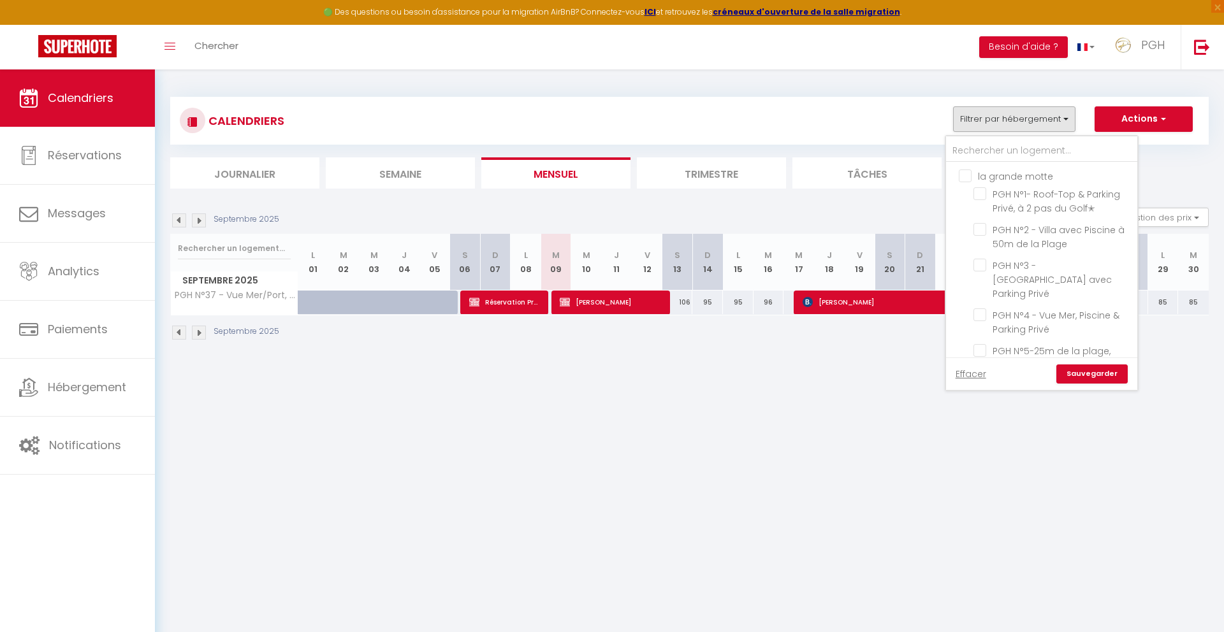
checkbox input "false"
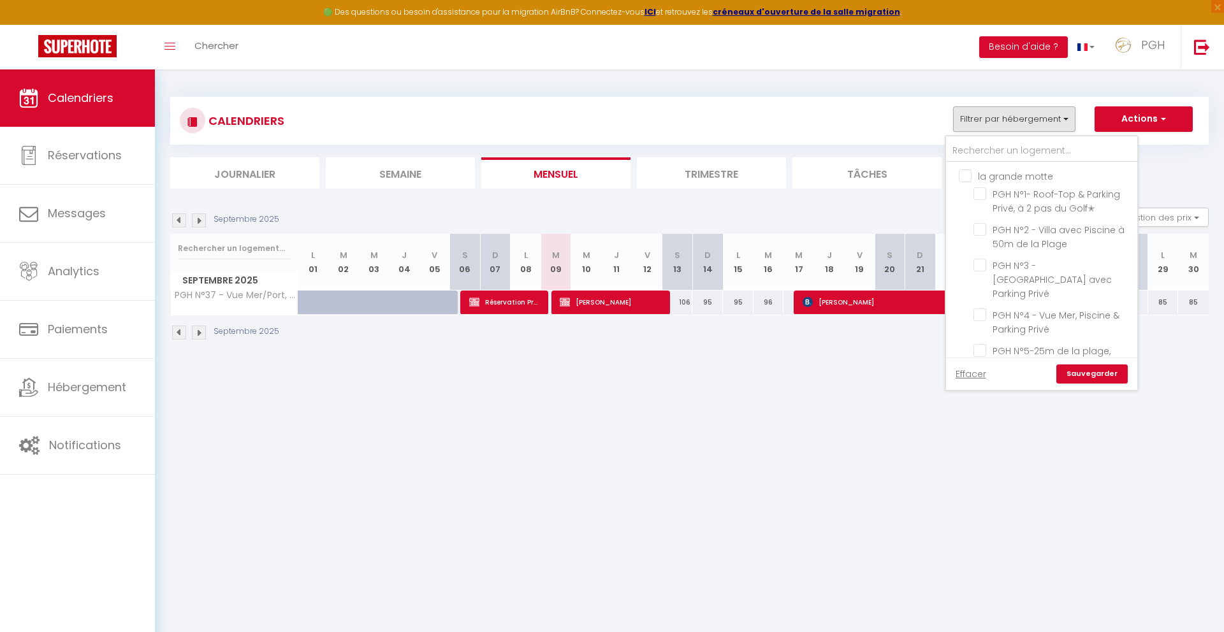
checkbox input "false"
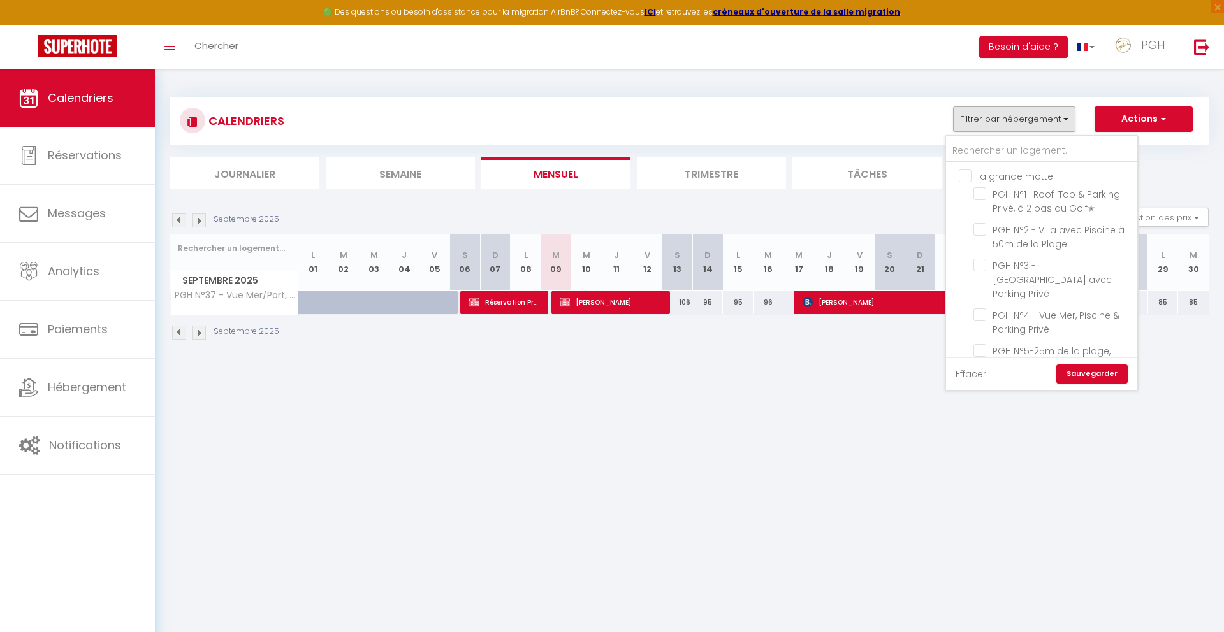
checkbox input "false"
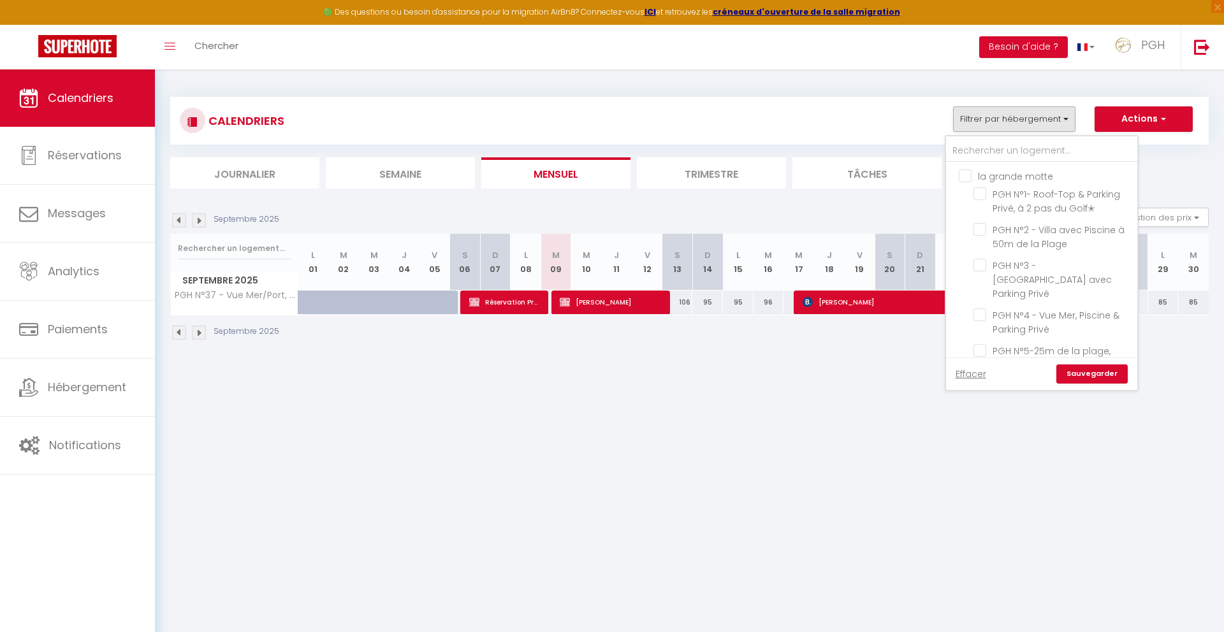
checkbox input "false"
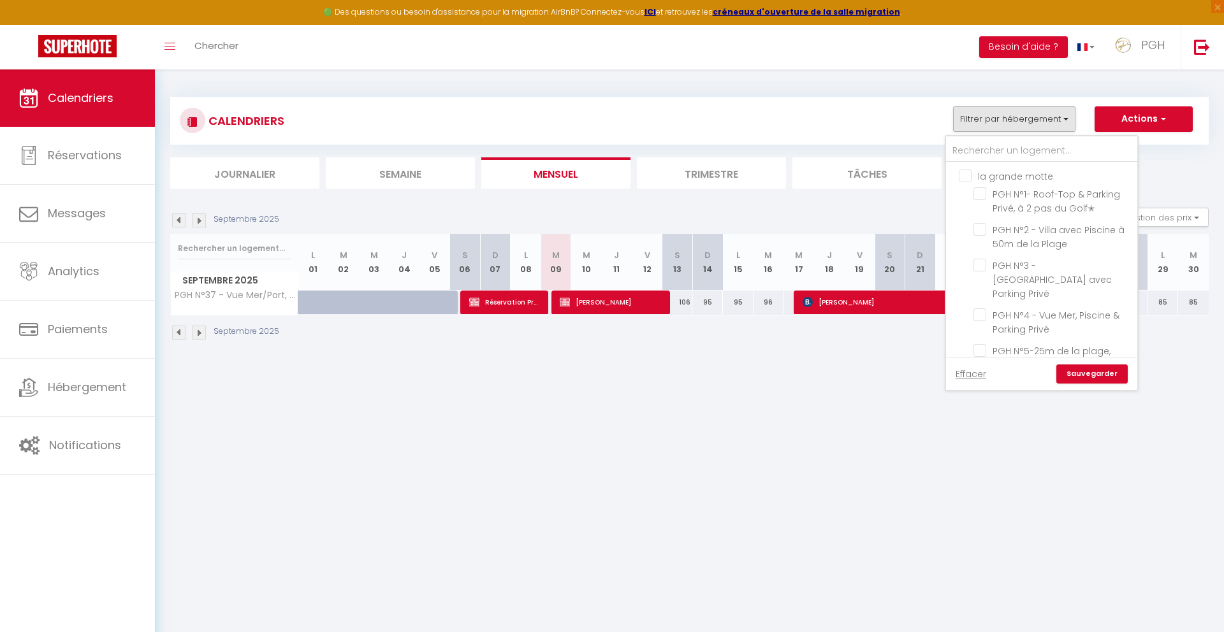
checkbox input "false"
click at [989, 152] on input "text" at bounding box center [1041, 151] width 191 height 23
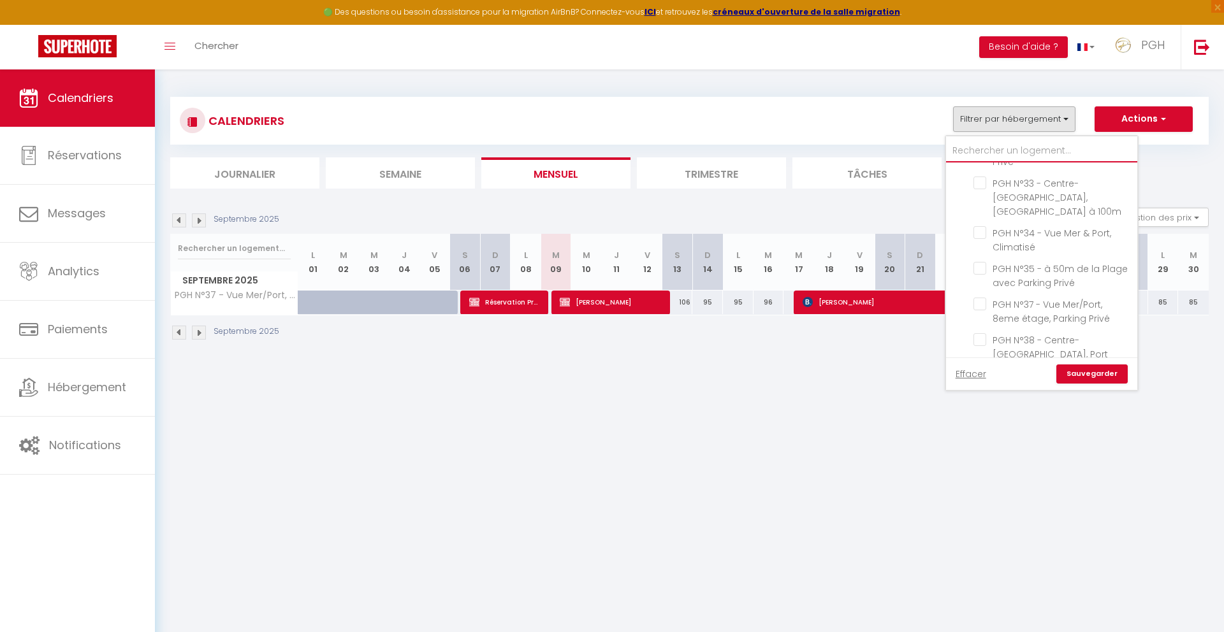
scroll to position [1148, 0]
click at [979, 400] on input "PGH N°39 - au bord d'étang Ponant, [GEOGRAPHIC_DATA]" at bounding box center [1052, 406] width 159 height 13
checkbox input "true"
click at [1118, 377] on link "Sauvegarder" at bounding box center [1091, 374] width 71 height 19
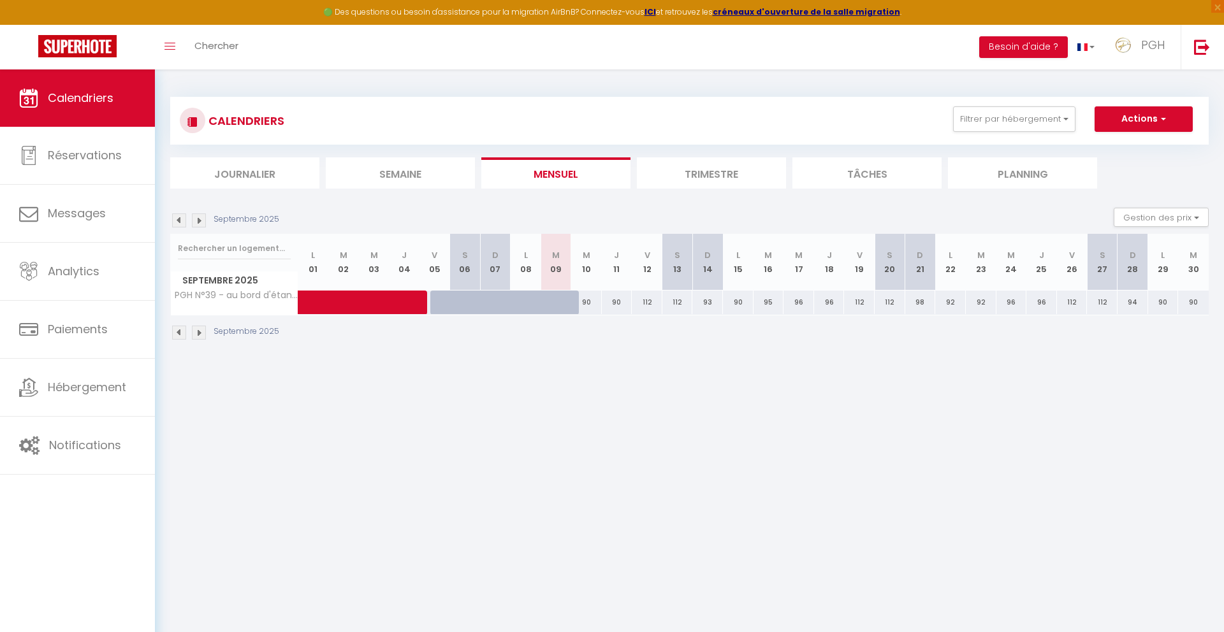
click at [592, 300] on div "90" at bounding box center [586, 303] width 31 height 24
type input "90"
type input "Mer 10 Septembre 2025"
type input "Jeu 11 Septembre 2025"
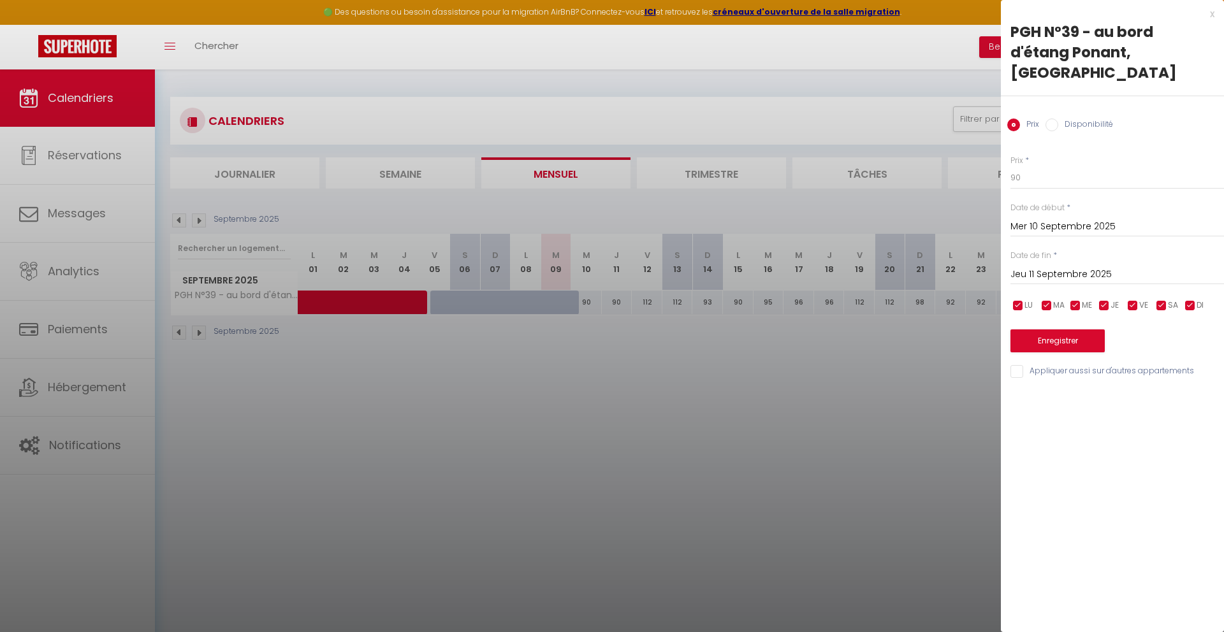
click at [1046, 119] on input "Disponibilité" at bounding box center [1052, 125] width 13 height 13
radio input "true"
radio input "false"
click at [1039, 166] on select "Disponible Indisponible" at bounding box center [1117, 178] width 214 height 24
select select "0"
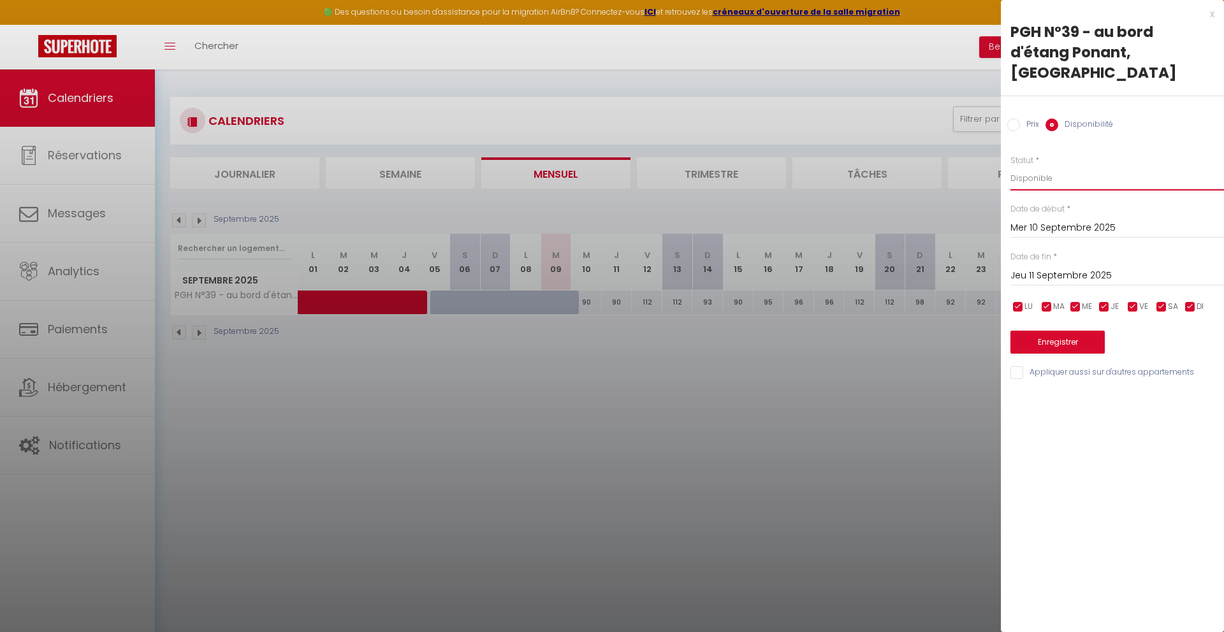
click at [1010, 166] on select "Disponible Indisponible" at bounding box center [1117, 178] width 214 height 24
click at [1065, 331] on button "Enregistrer" at bounding box center [1057, 342] width 94 height 23
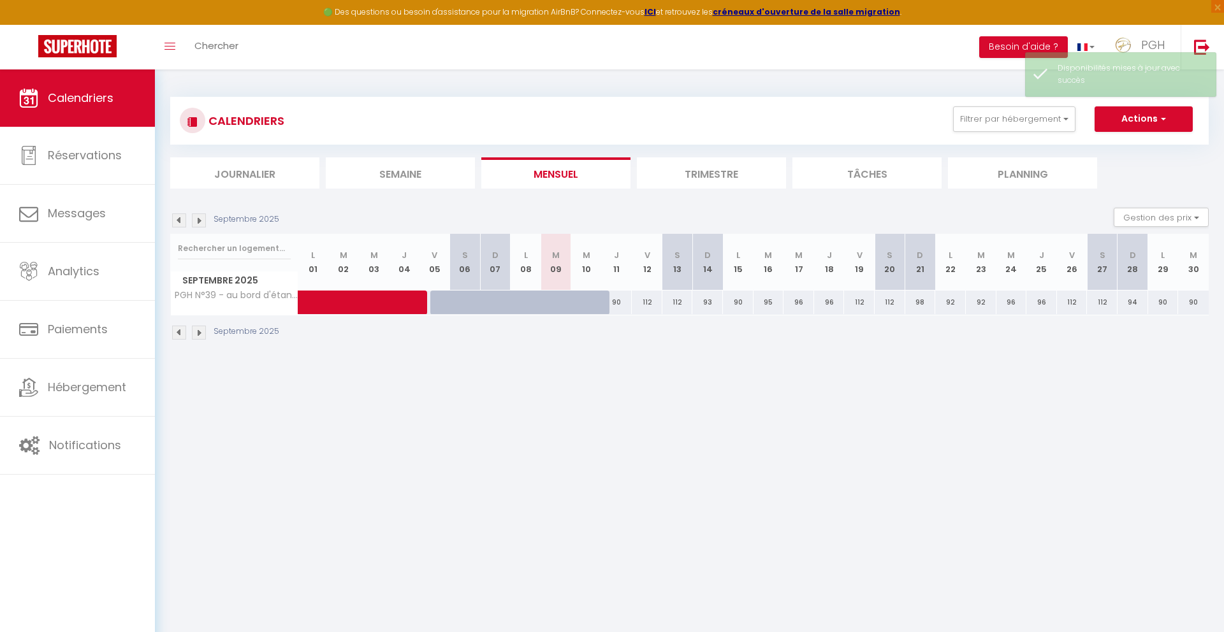
click at [591, 218] on div "Septembre 2025 Gestion des prix Nb Nuits minimum Règles Disponibilité" at bounding box center [689, 221] width 1039 height 26
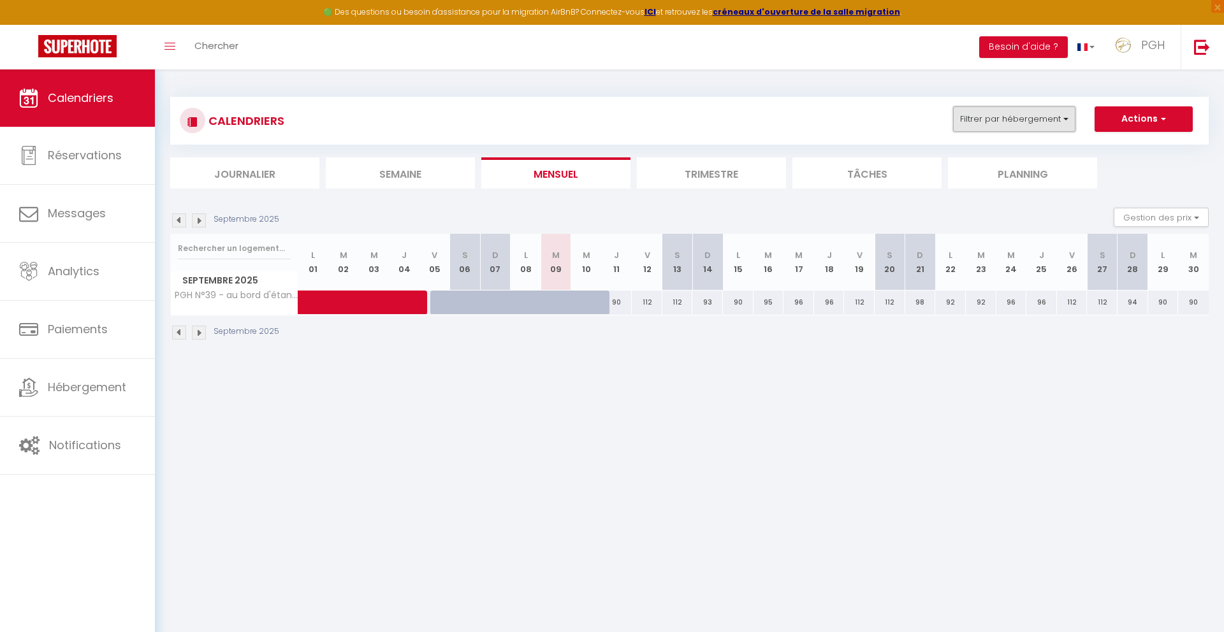
click at [1014, 118] on button "Filtrer par hébergement" at bounding box center [1014, 119] width 122 height 26
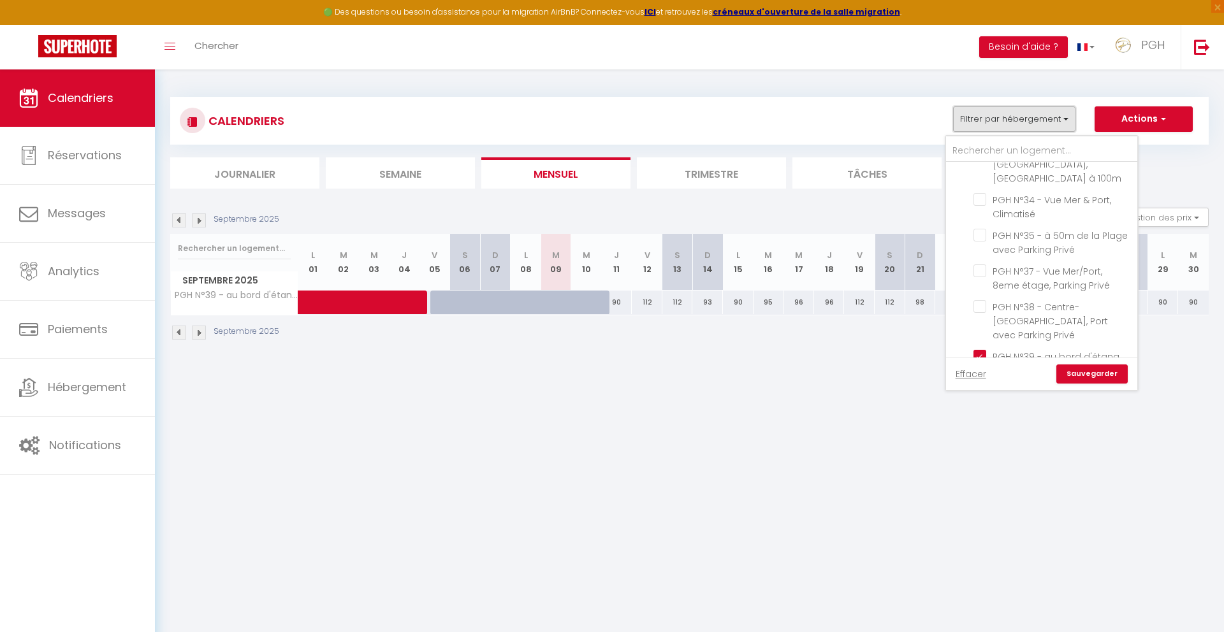
scroll to position [1060, 0]
click at [979, 488] on input "PGH N°39 - au bord d'étang Ponant, [GEOGRAPHIC_DATA]" at bounding box center [1052, 494] width 159 height 13
checkbox input "false"
click at [981, 402] on input "PGH N°37 - Vue Mer/Port, 8eme étage, Parking Privé" at bounding box center [1052, 408] width 159 height 13
checkbox input "true"
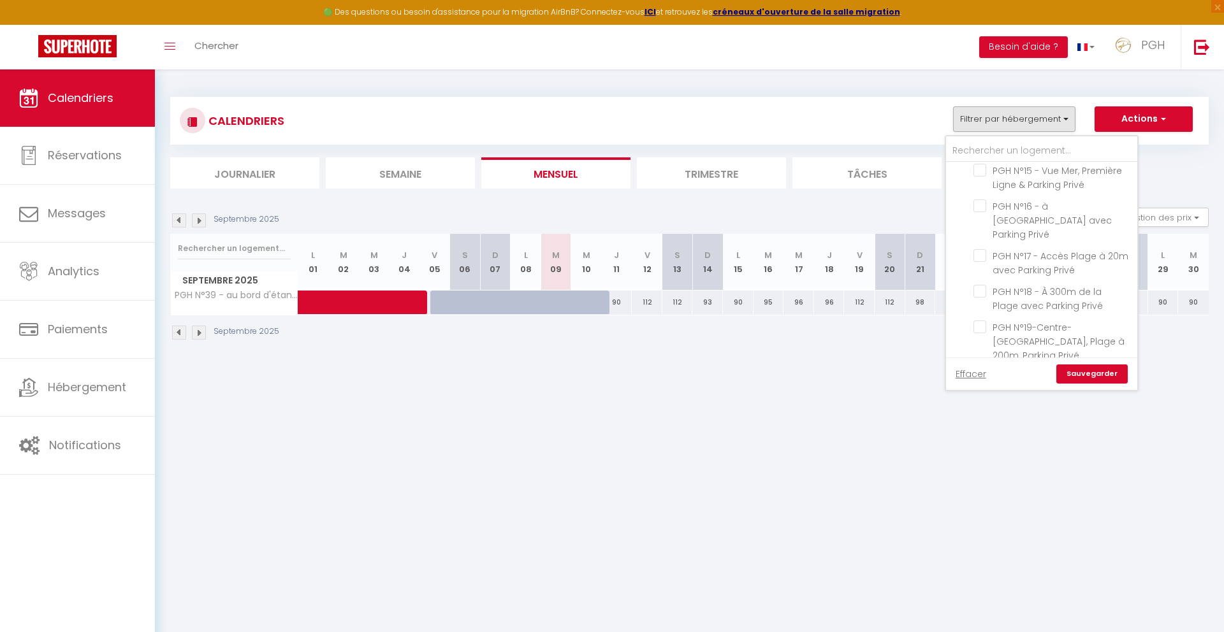
scroll to position [580, 0]
click at [981, 312] on input "PGH N°18 - À 300m de la Plage avec Parking Privé" at bounding box center [1052, 318] width 159 height 13
checkbox input "true"
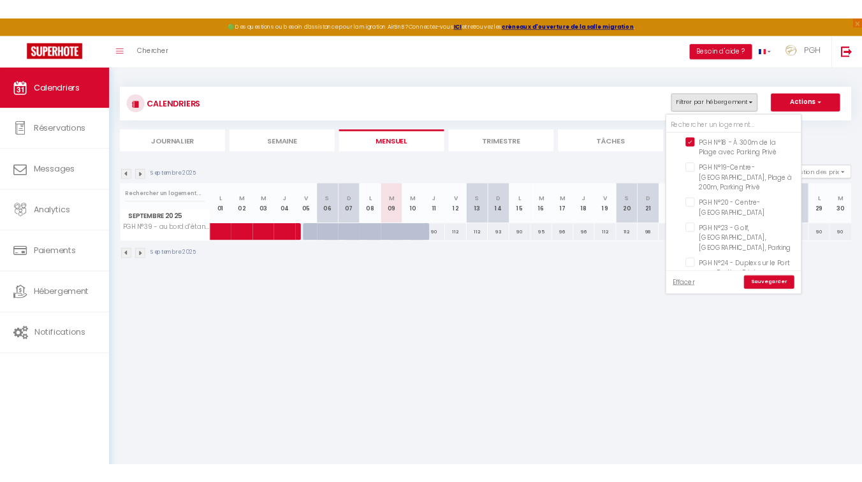
scroll to position [859, 0]
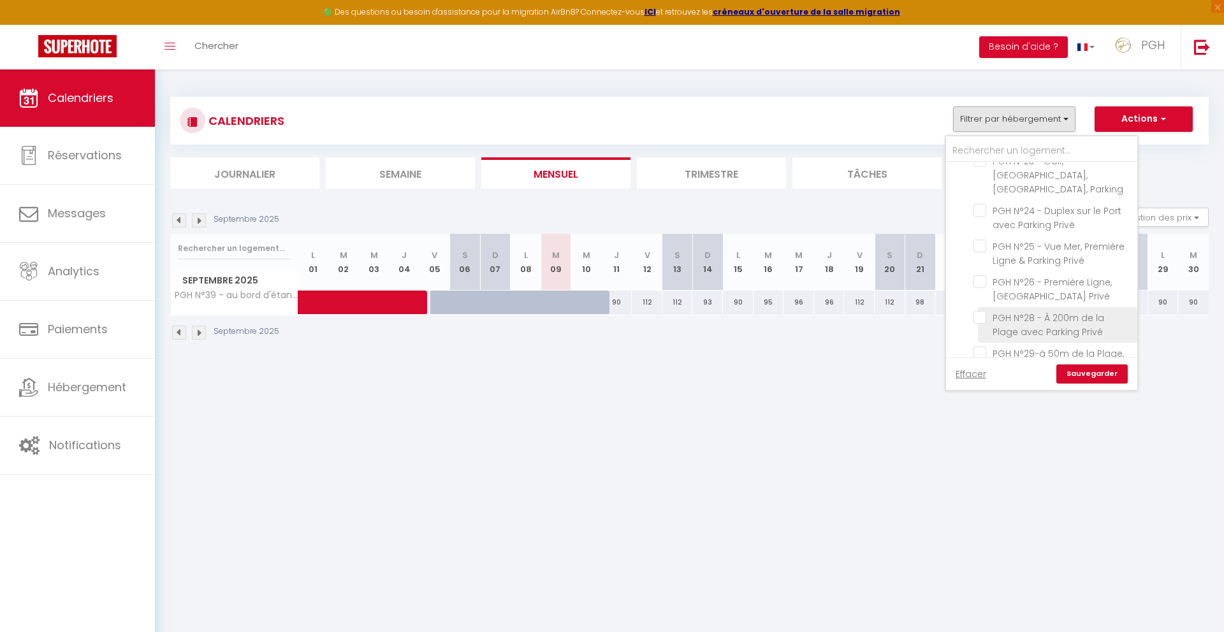
click at [979, 311] on input "PGH N°28 - À 200m de la Plage avec Parking Privé" at bounding box center [1052, 317] width 159 height 13
checkbox input "true"
click at [1109, 377] on link "Sauvegarder" at bounding box center [1091, 374] width 71 height 19
